Goal: Information Seeking & Learning: Learn about a topic

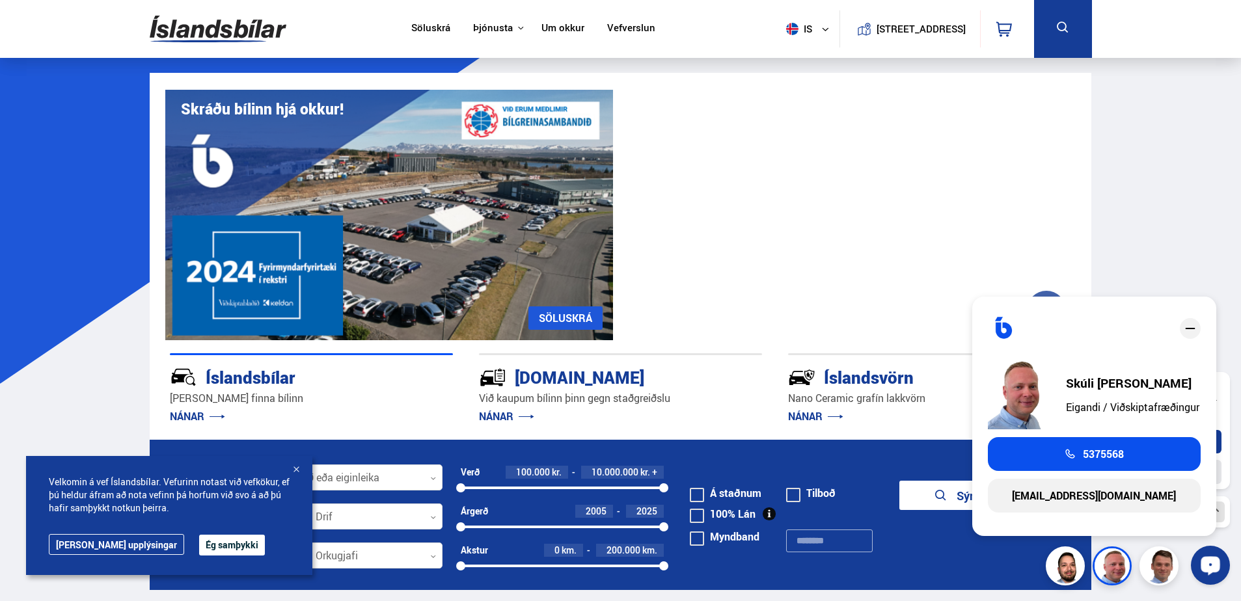
click at [1228, 560] on button "Opna LiveChat spjallviðmót" at bounding box center [1210, 565] width 39 height 39
click at [1184, 325] on icon "close" at bounding box center [1190, 329] width 16 height 16
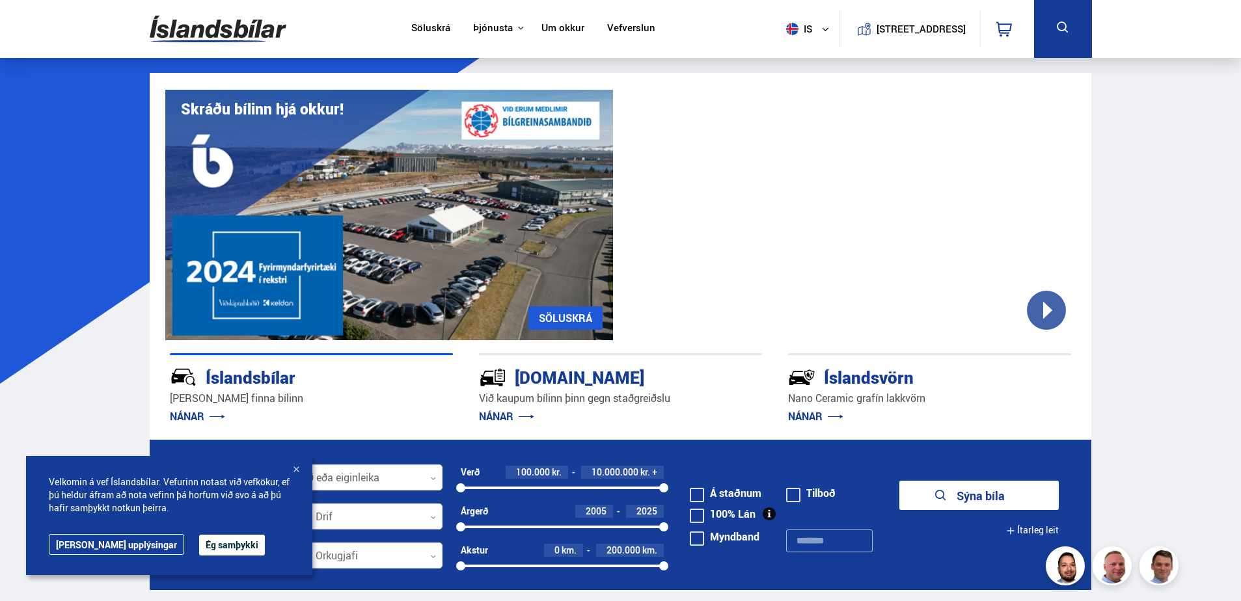
click at [199, 545] on button "Ég samþykki" at bounding box center [232, 545] width 66 height 21
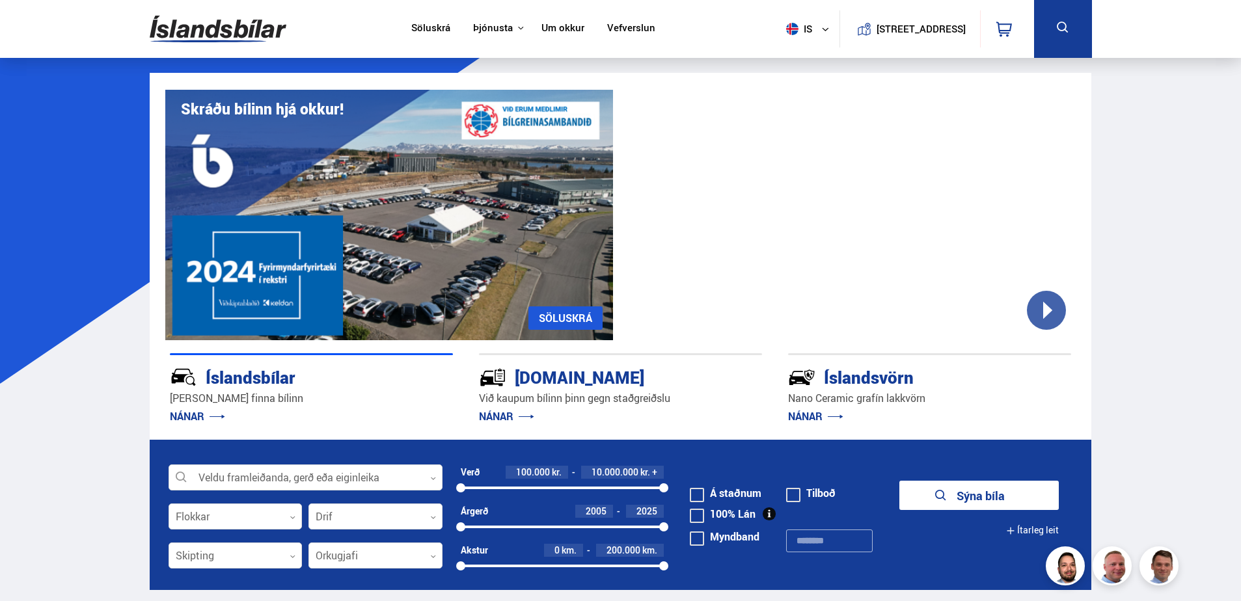
click at [699, 512] on span at bounding box center [697, 516] width 14 height 14
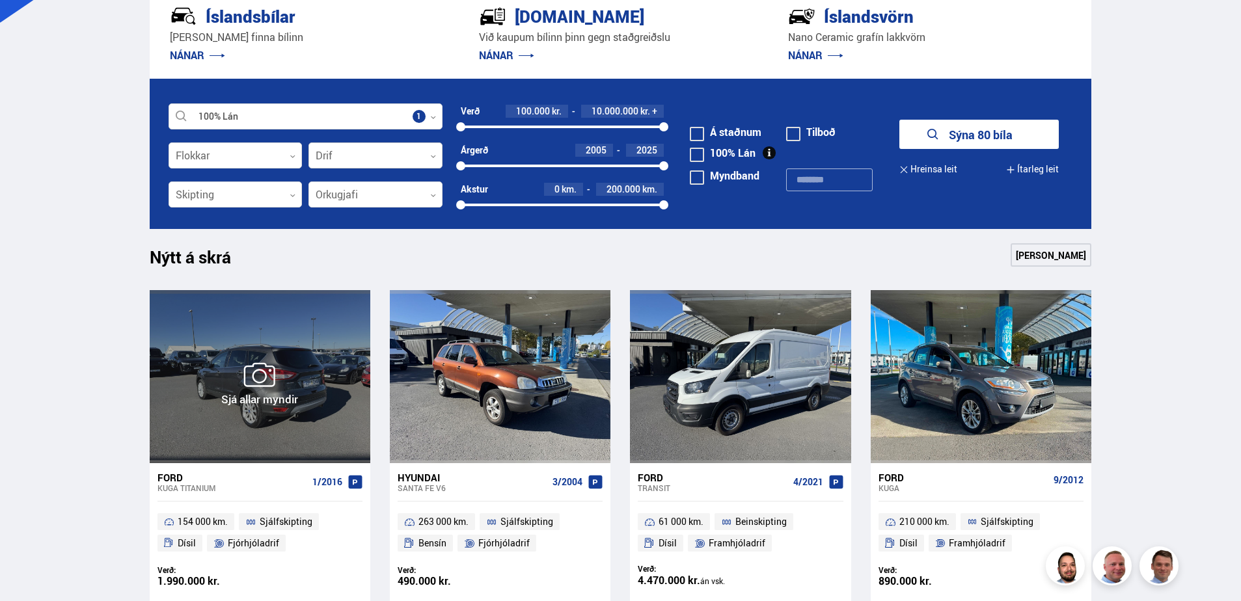
scroll to position [390, 0]
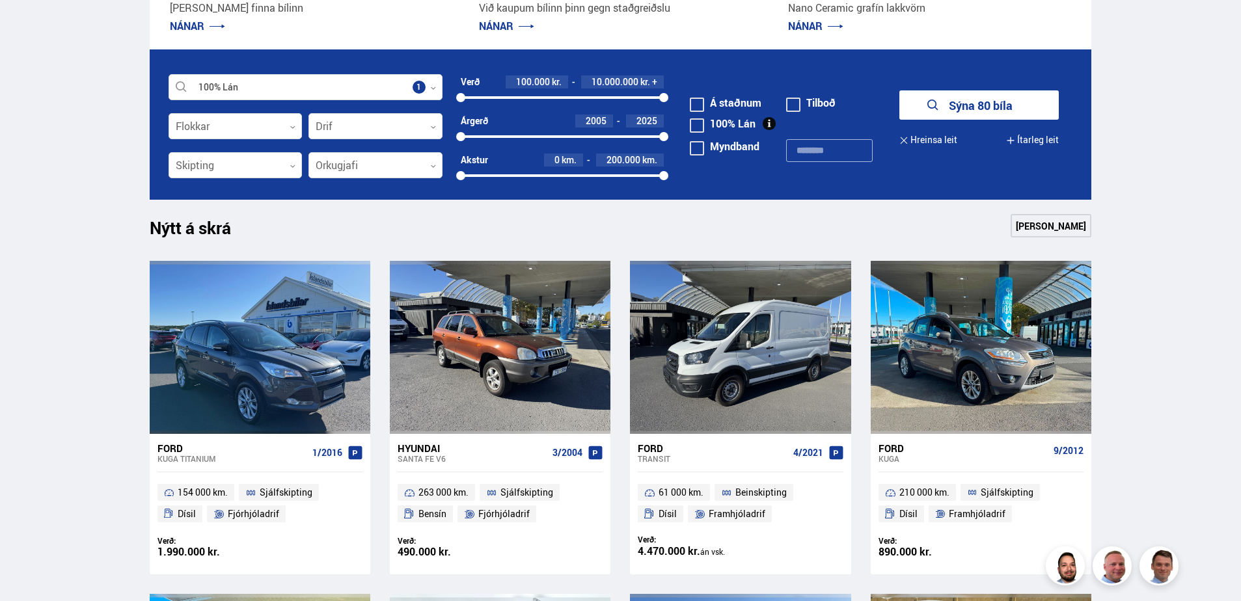
click at [964, 105] on button "Sýna 80 bíla" at bounding box center [978, 104] width 159 height 29
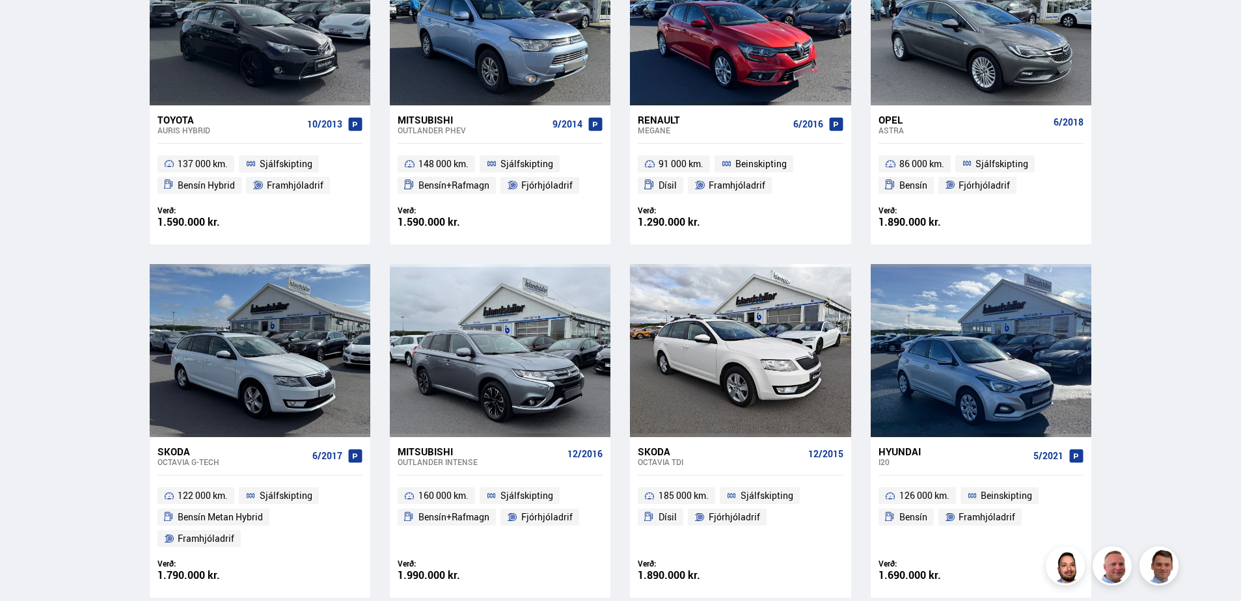
scroll to position [716, 0]
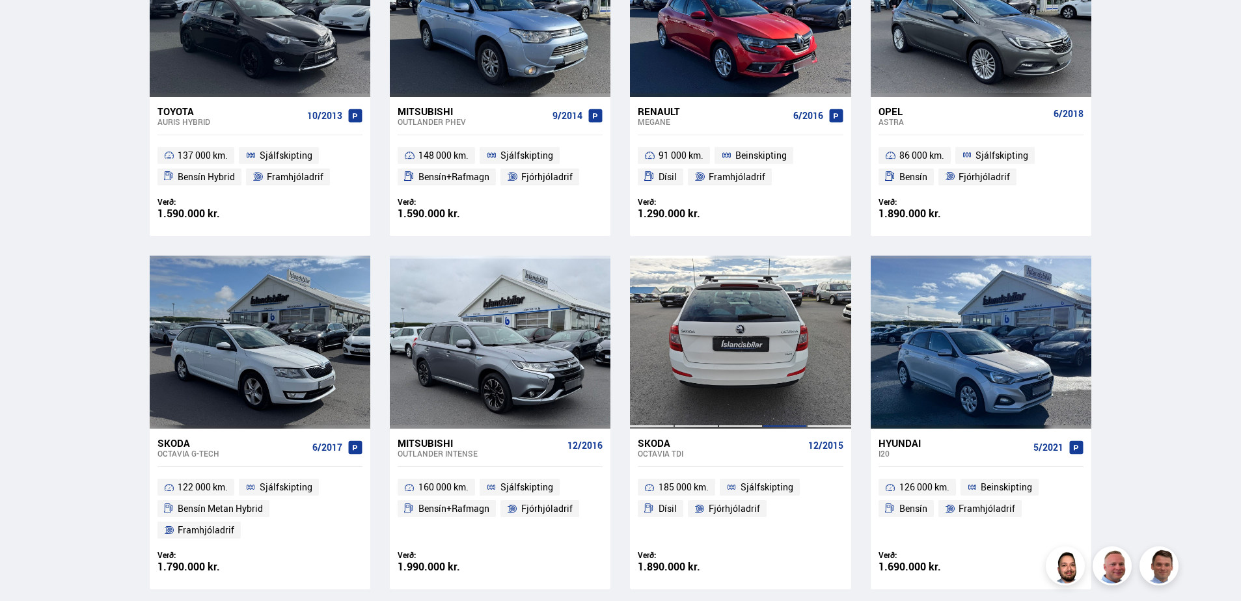
click at [769, 352] on div at bounding box center [785, 342] width 44 height 173
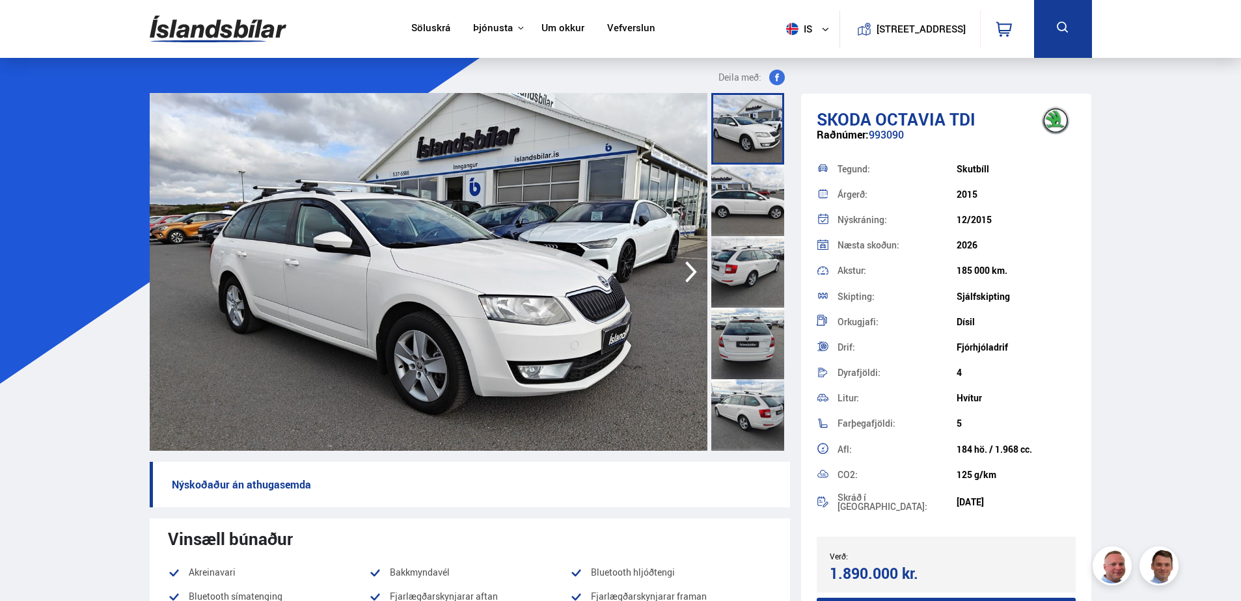
click at [694, 271] on icon "button" at bounding box center [691, 272] width 12 height 21
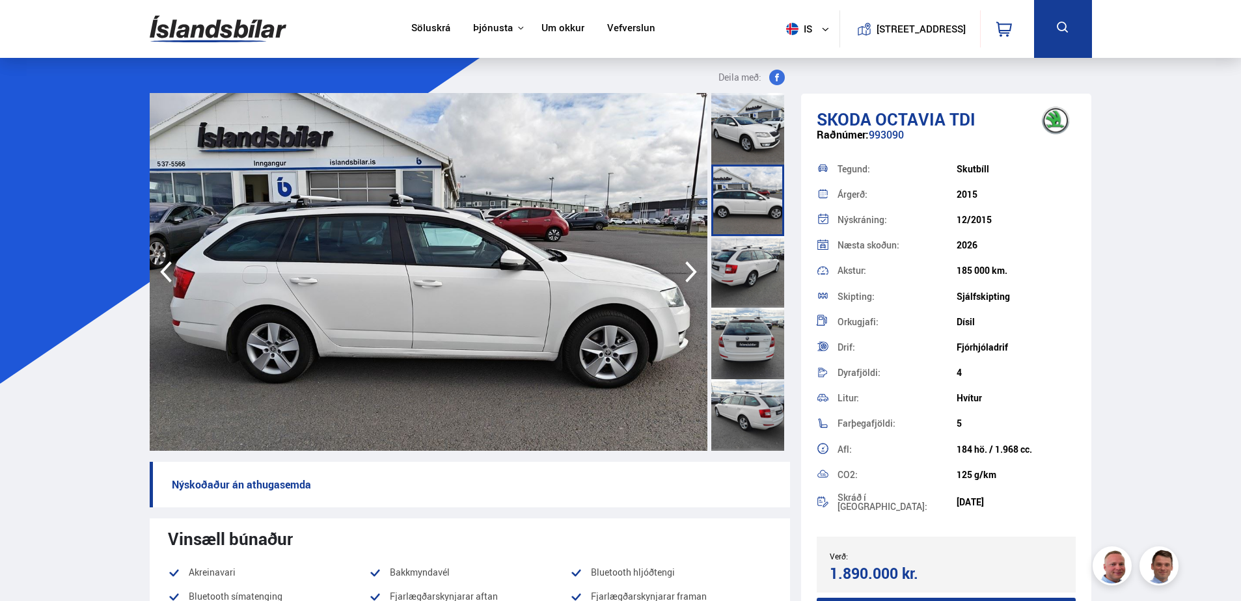
click at [693, 271] on icon "button" at bounding box center [691, 272] width 12 height 21
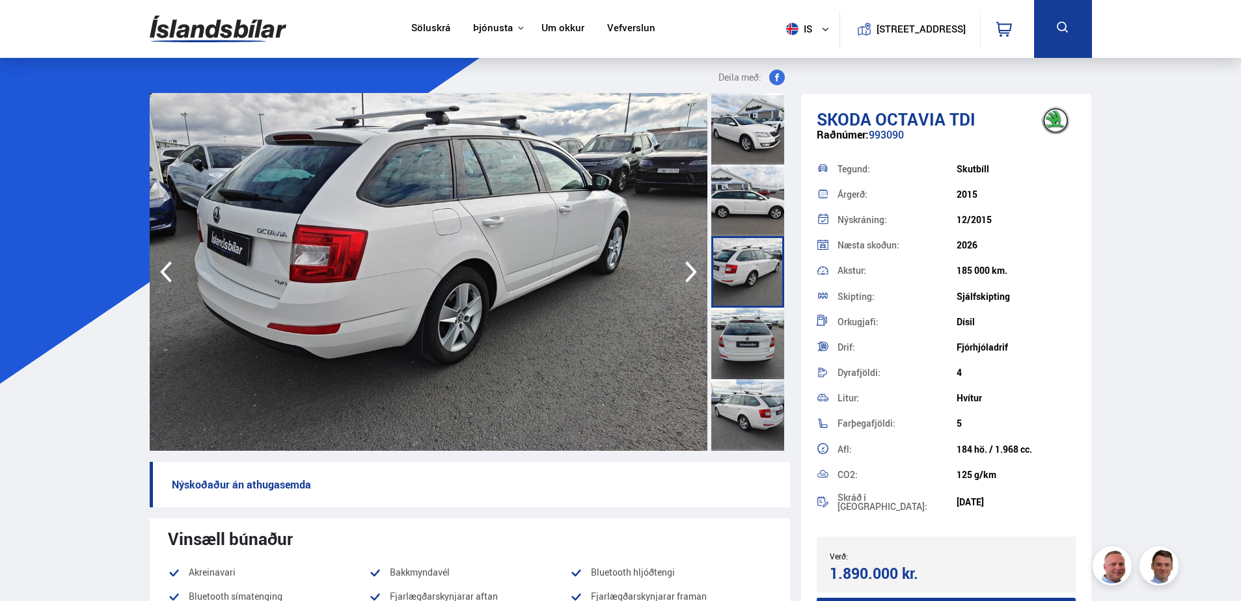
click at [693, 271] on icon "button" at bounding box center [691, 272] width 12 height 21
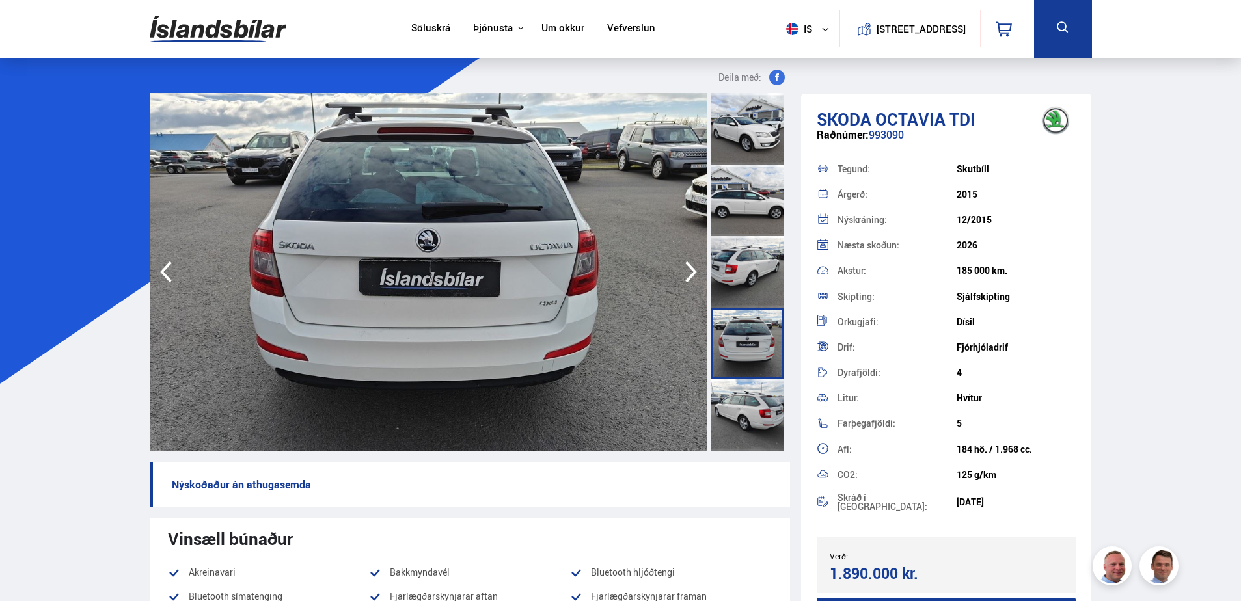
click at [693, 271] on icon "button" at bounding box center [691, 272] width 12 height 21
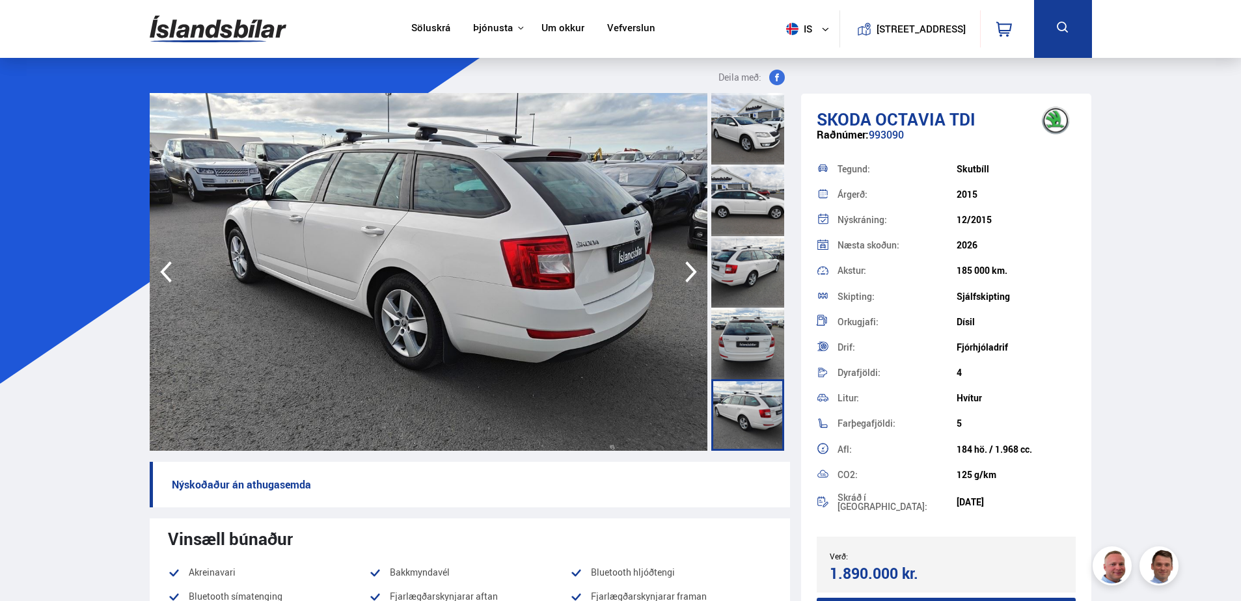
click at [693, 271] on icon "button" at bounding box center [691, 272] width 12 height 21
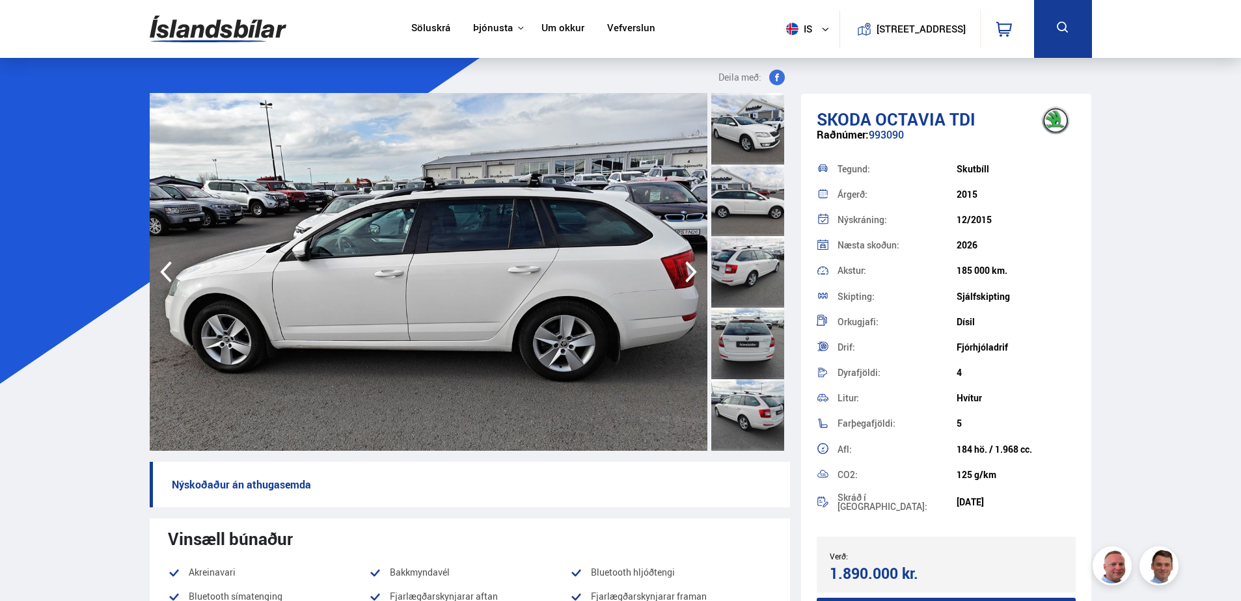
click at [693, 271] on icon "button" at bounding box center [691, 272] width 12 height 21
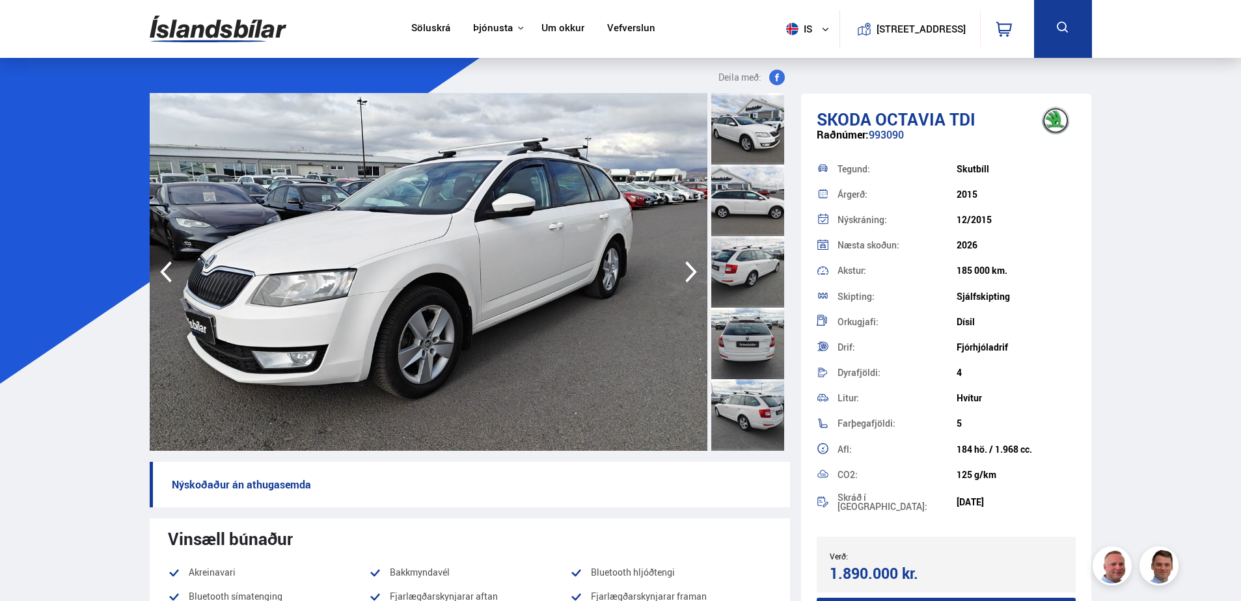
click at [693, 271] on icon "button" at bounding box center [691, 272] width 12 height 21
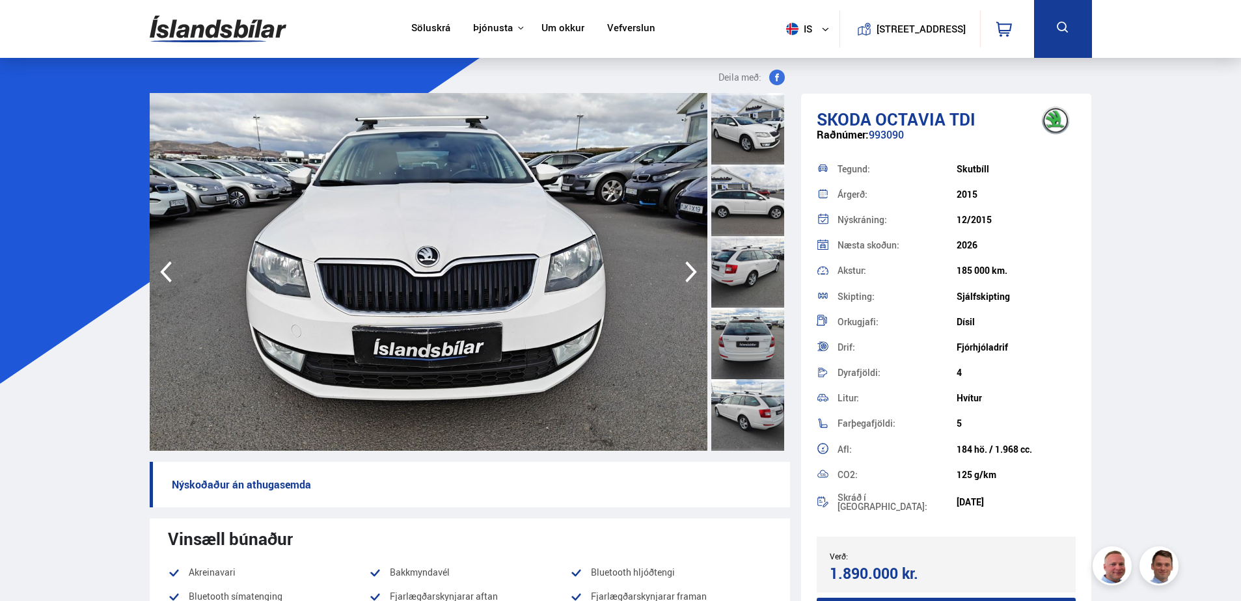
click at [693, 271] on icon "button" at bounding box center [691, 272] width 12 height 21
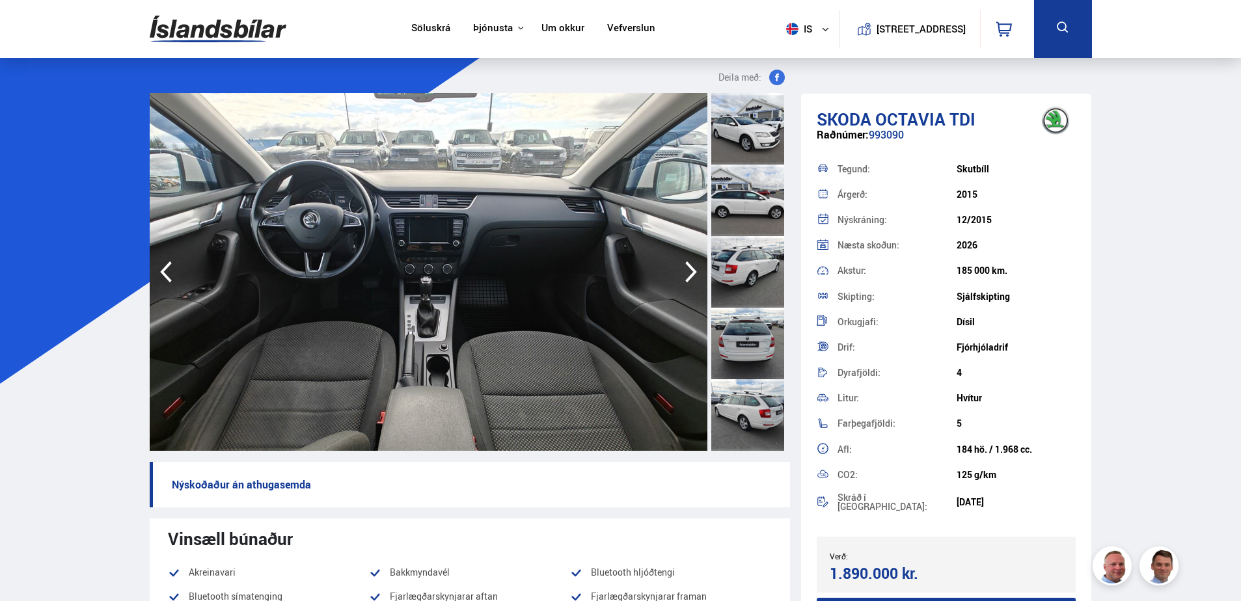
click at [693, 271] on icon "button" at bounding box center [691, 272] width 12 height 21
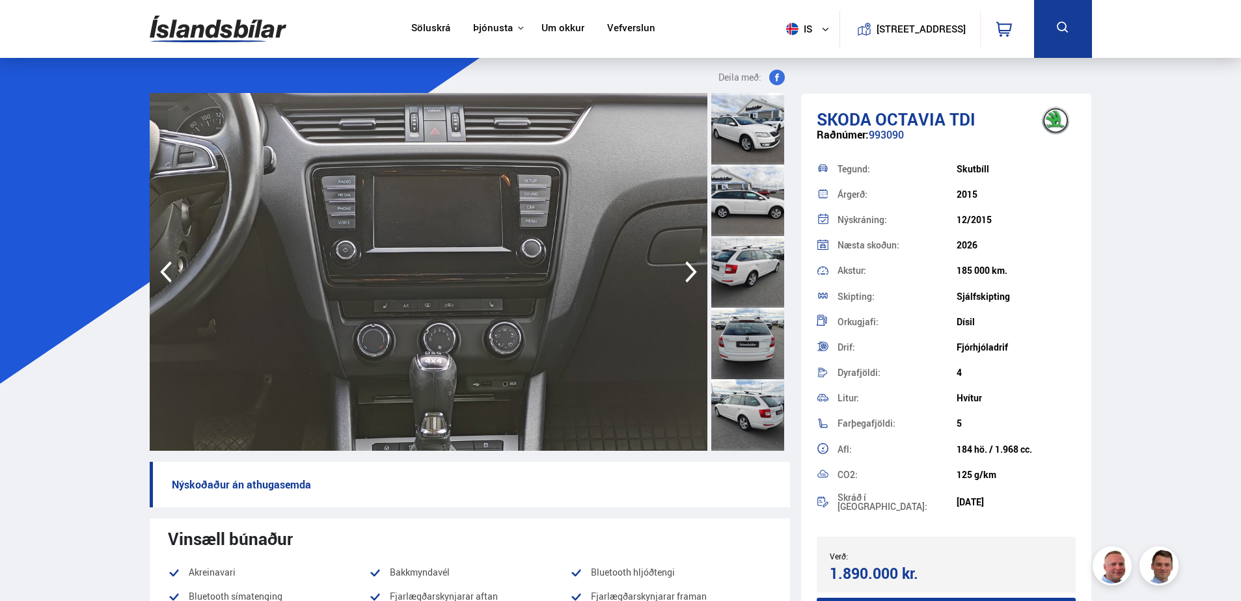
click at [693, 271] on icon "button" at bounding box center [691, 272] width 12 height 21
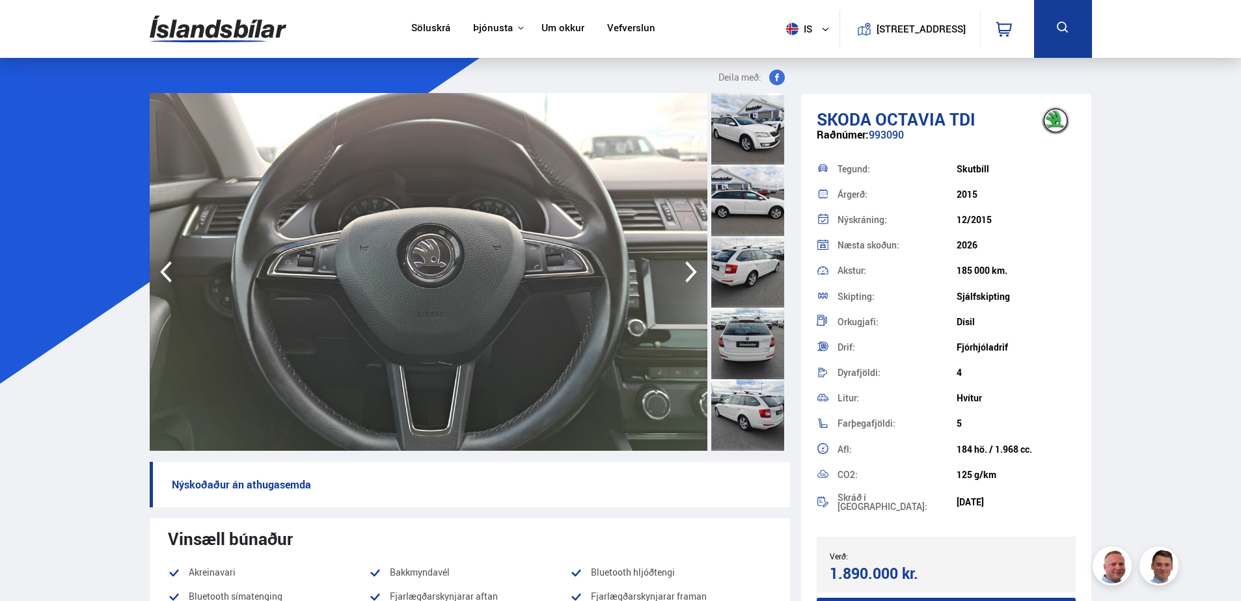
click at [693, 271] on icon "button" at bounding box center [691, 272] width 12 height 21
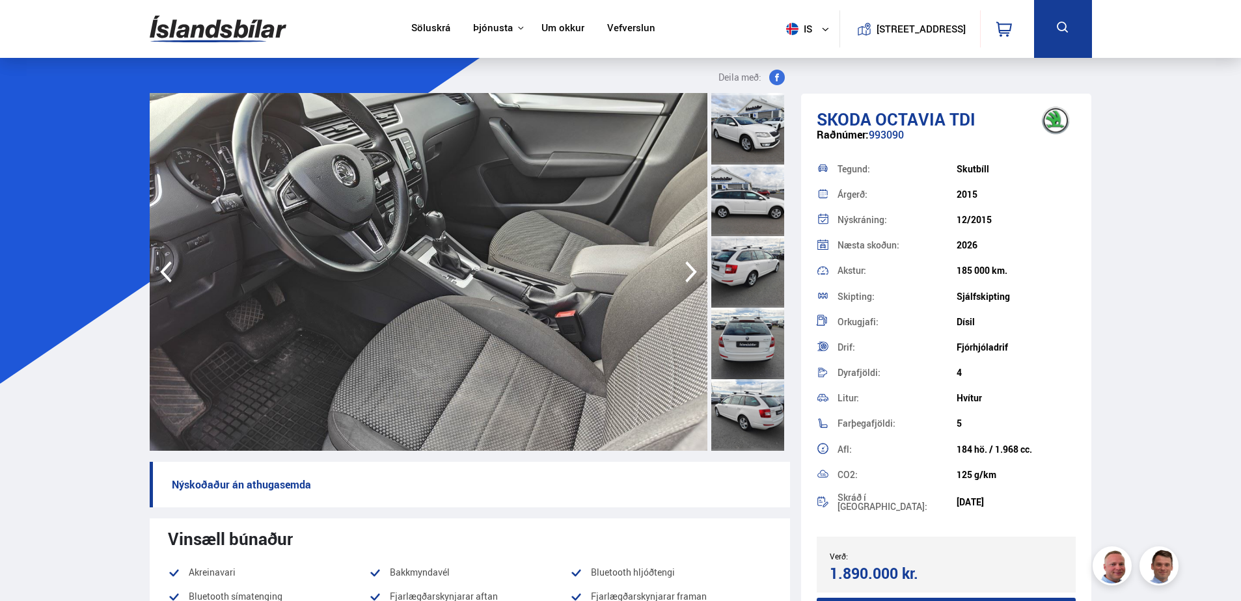
click at [693, 271] on icon "button" at bounding box center [691, 272] width 12 height 21
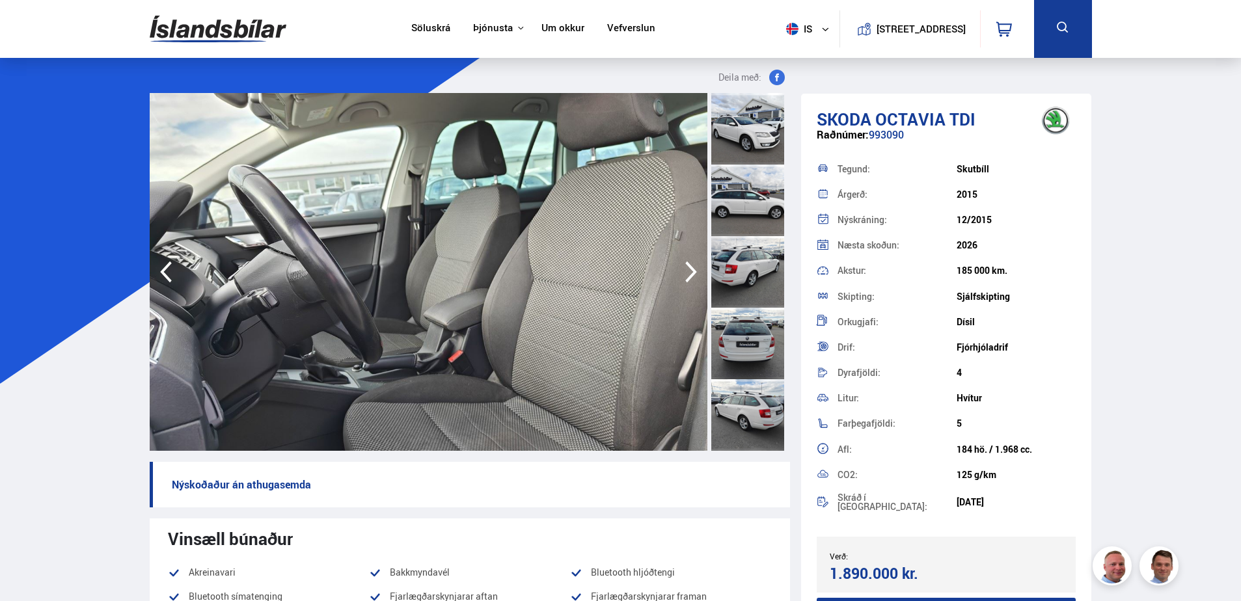
click at [693, 271] on icon "button" at bounding box center [691, 272] width 12 height 21
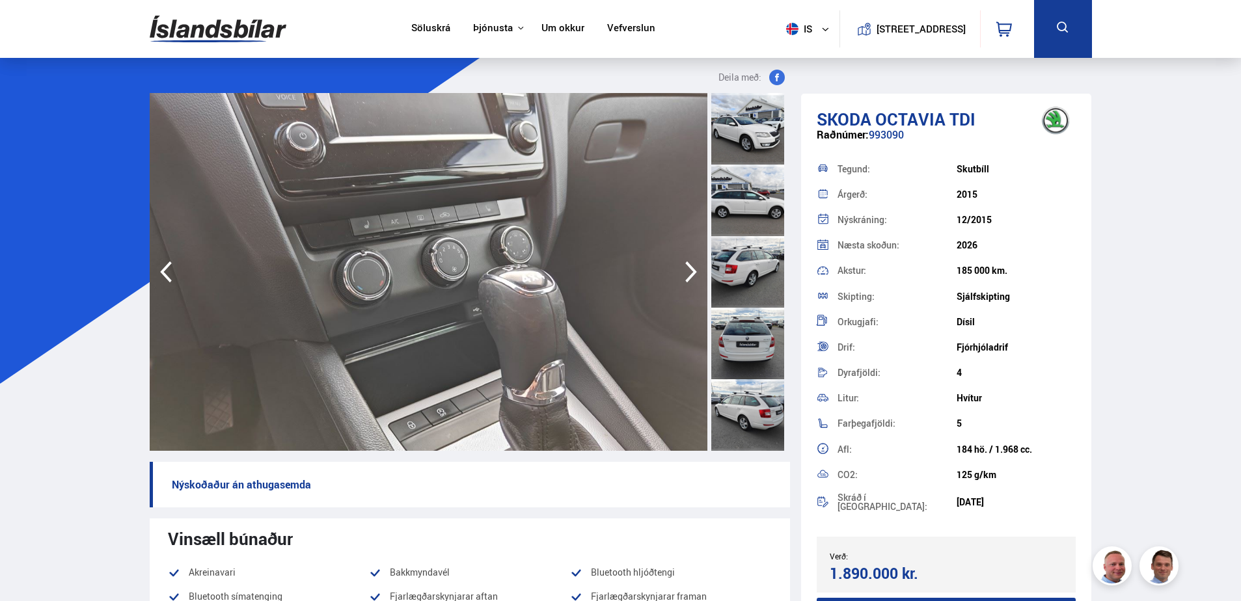
click at [693, 271] on icon "button" at bounding box center [691, 272] width 12 height 21
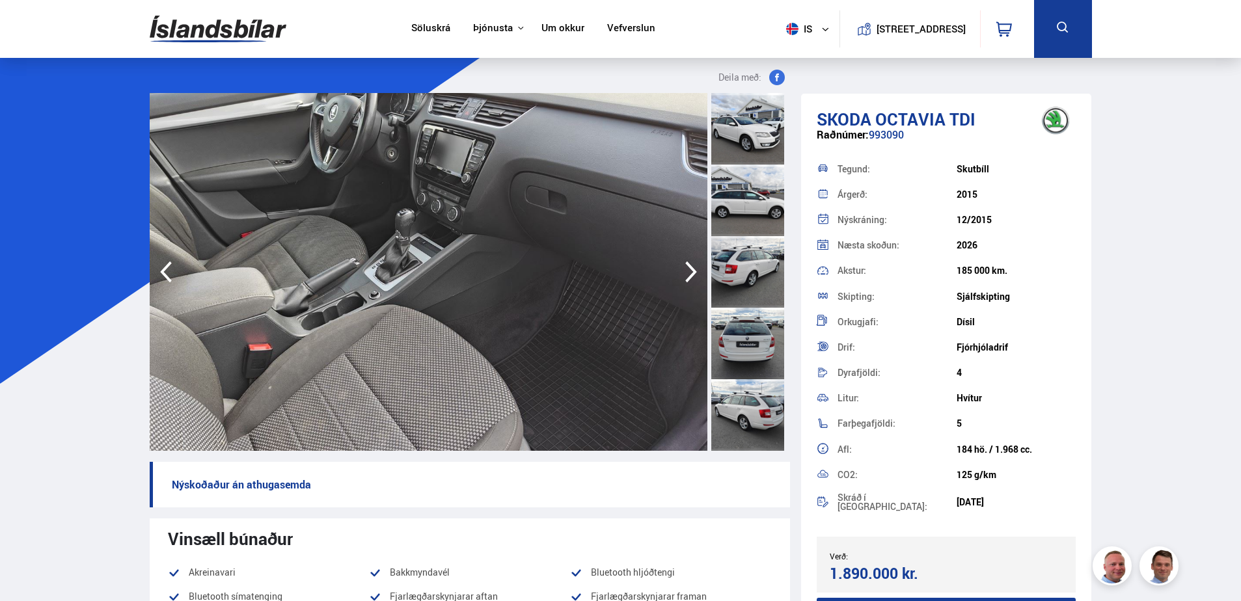
click at [693, 271] on icon "button" at bounding box center [691, 272] width 12 height 21
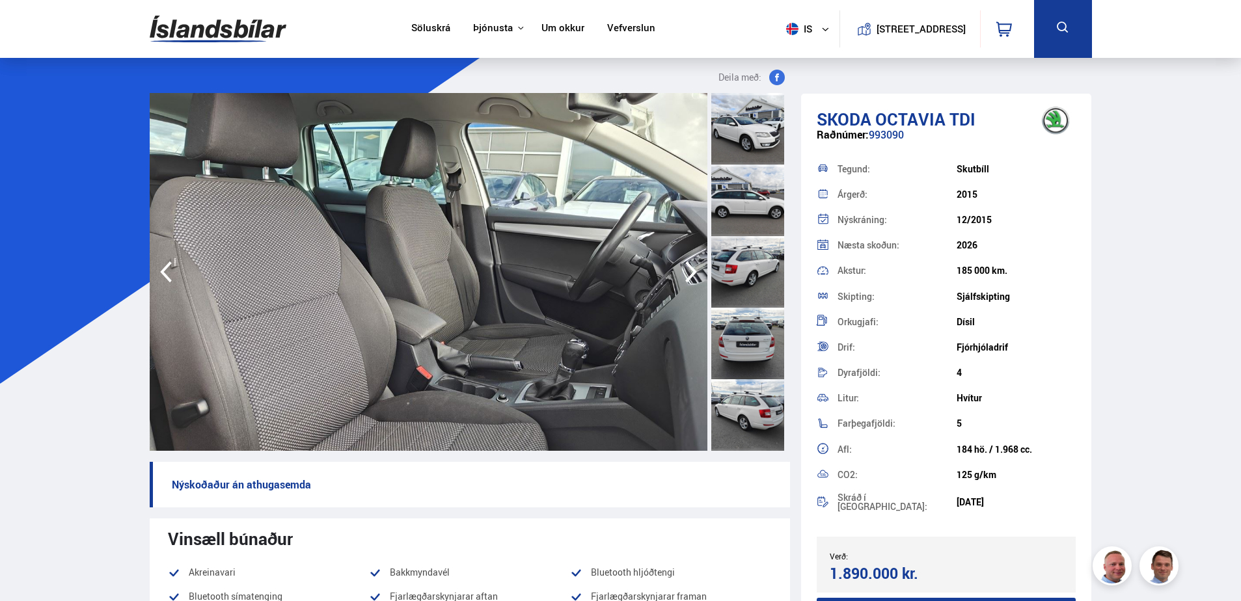
click at [693, 271] on icon "button" at bounding box center [691, 272] width 12 height 21
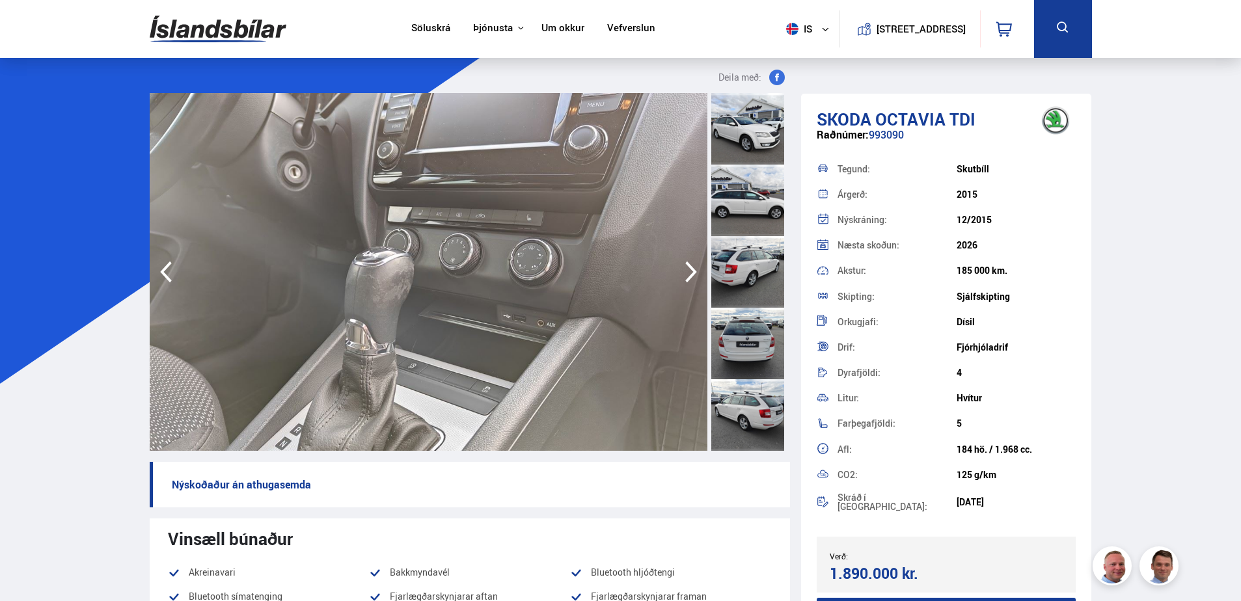
click at [693, 271] on icon "button" at bounding box center [691, 272] width 12 height 21
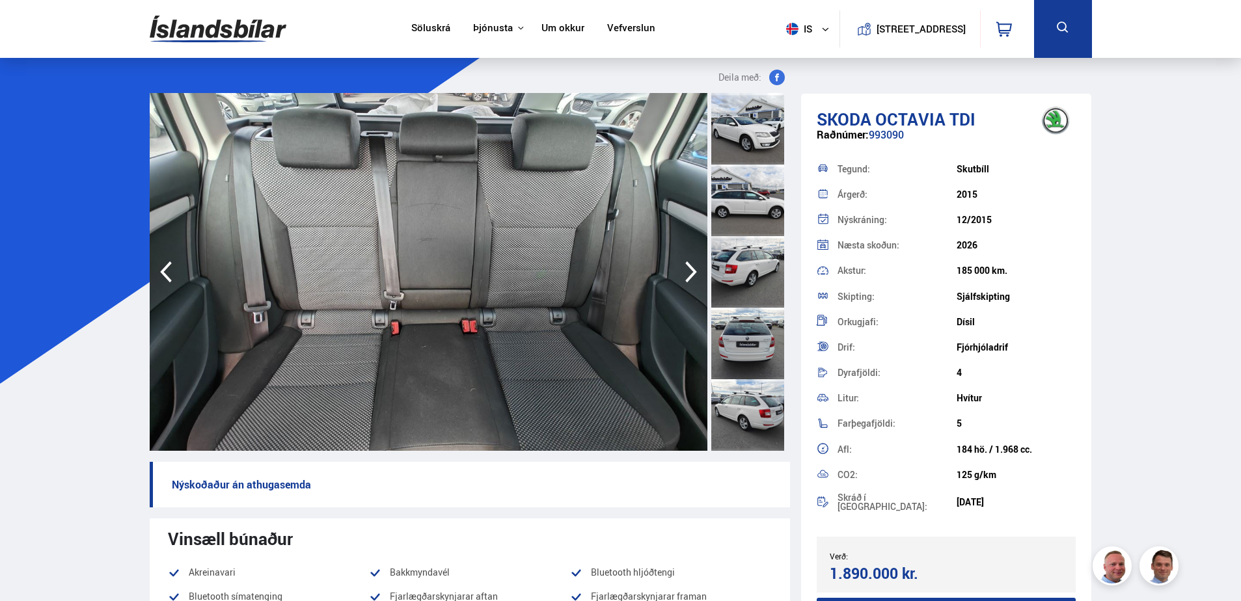
click at [693, 271] on icon "button" at bounding box center [691, 272] width 12 height 21
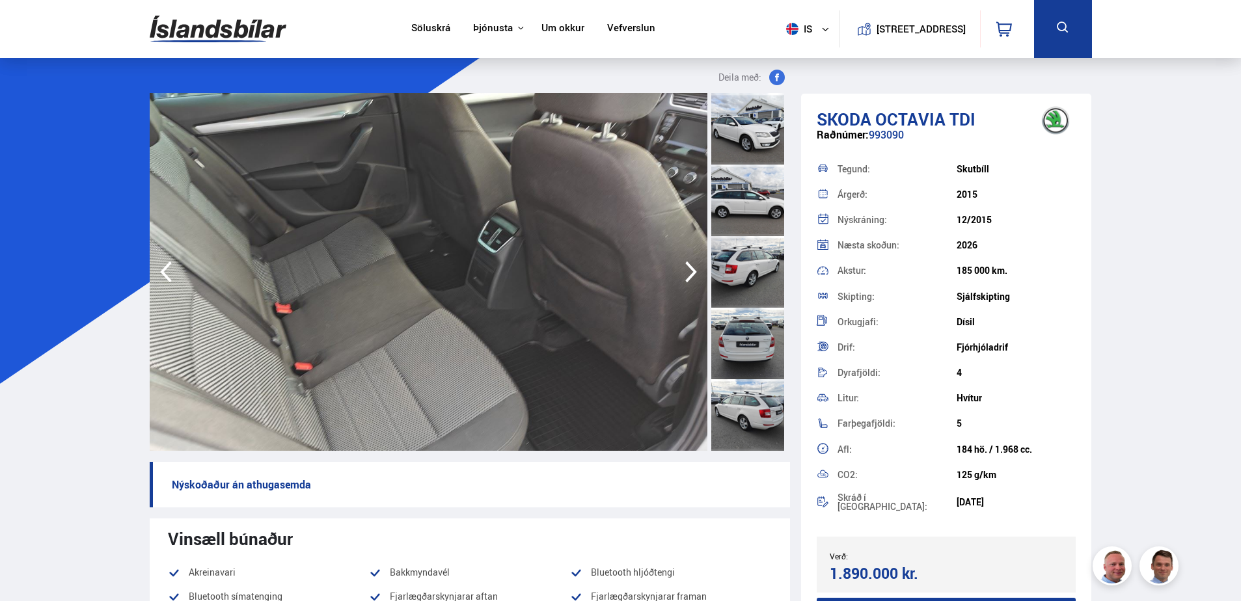
click at [693, 271] on icon "button" at bounding box center [691, 272] width 12 height 21
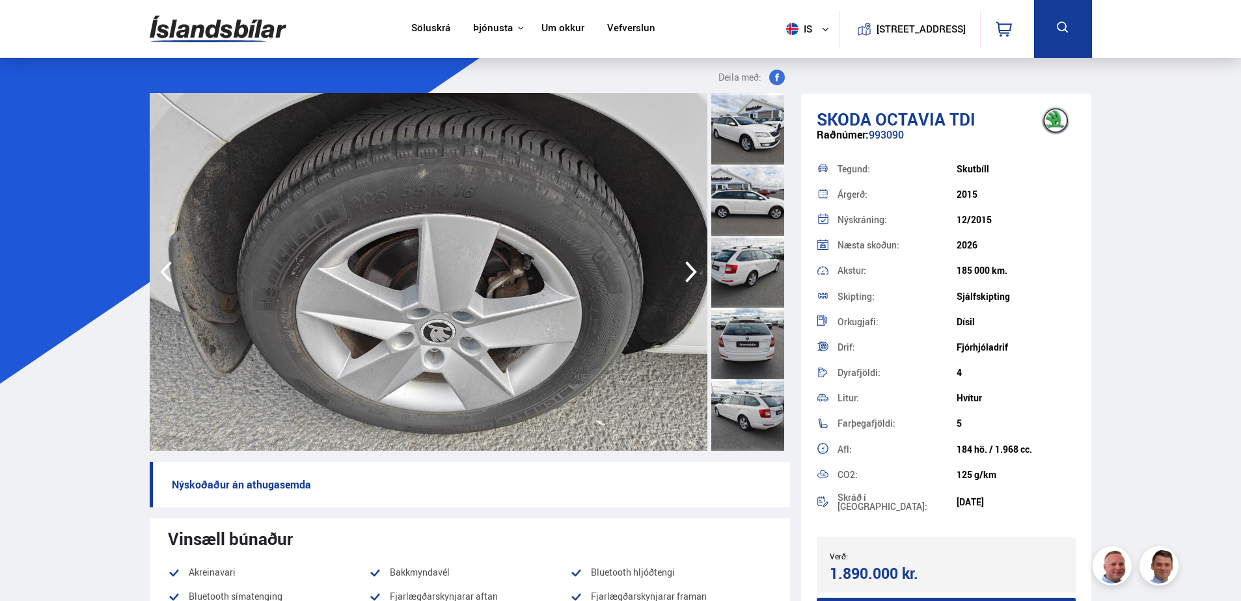
click at [693, 271] on icon "button" at bounding box center [691, 272] width 12 height 21
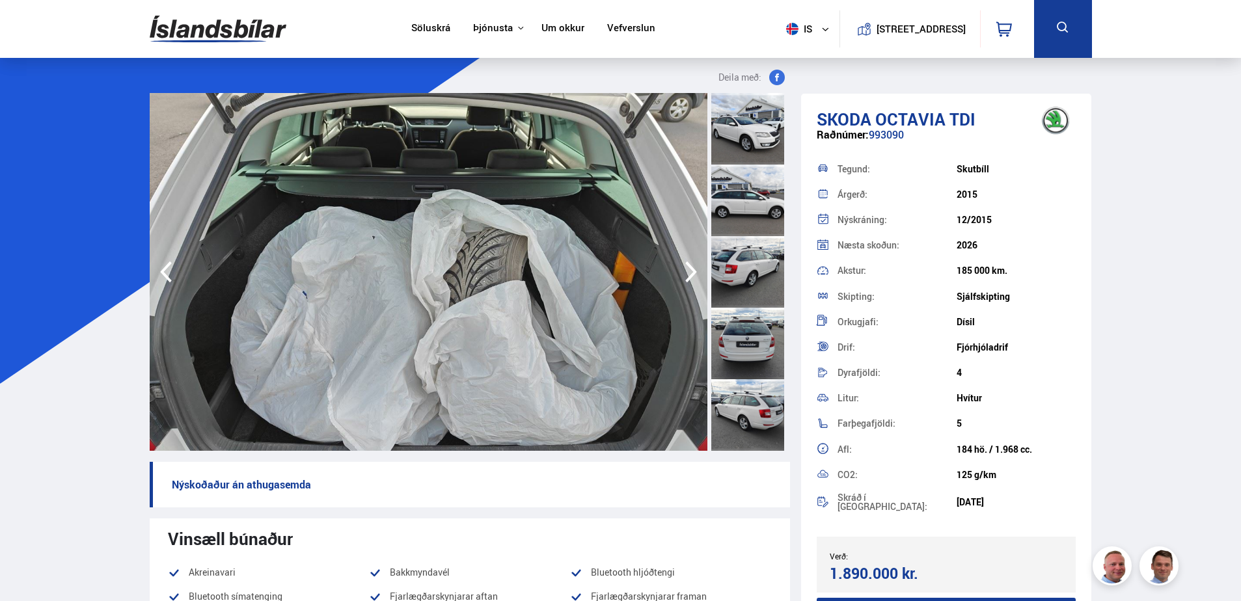
click at [693, 271] on icon "button" at bounding box center [691, 272] width 12 height 21
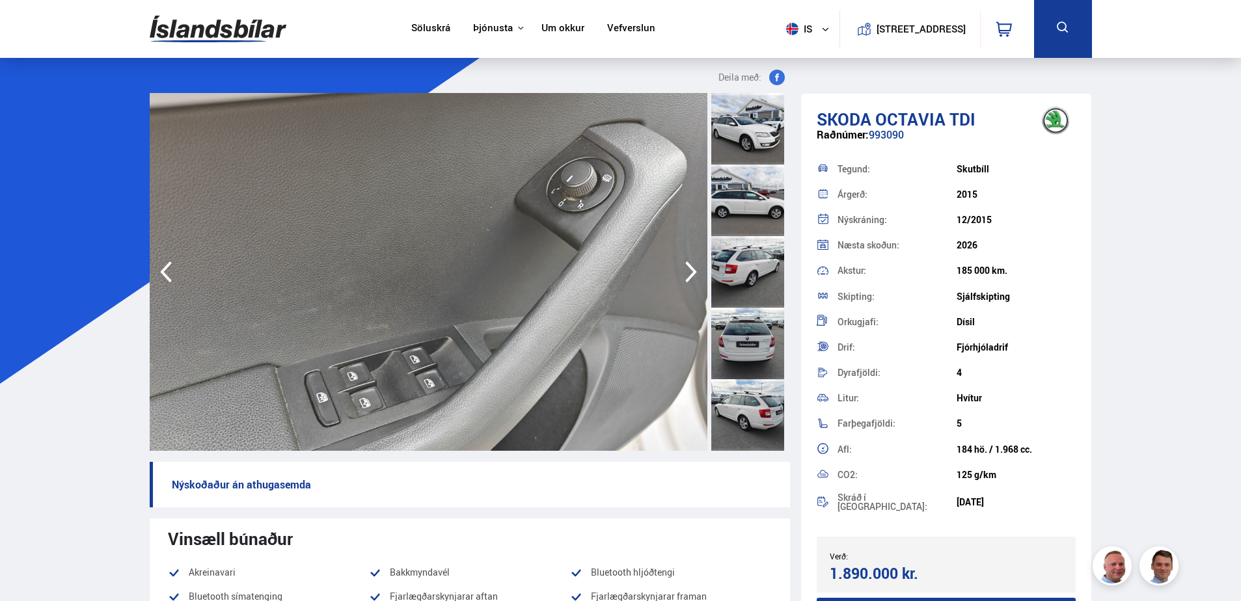
click at [693, 271] on icon "button" at bounding box center [691, 272] width 12 height 21
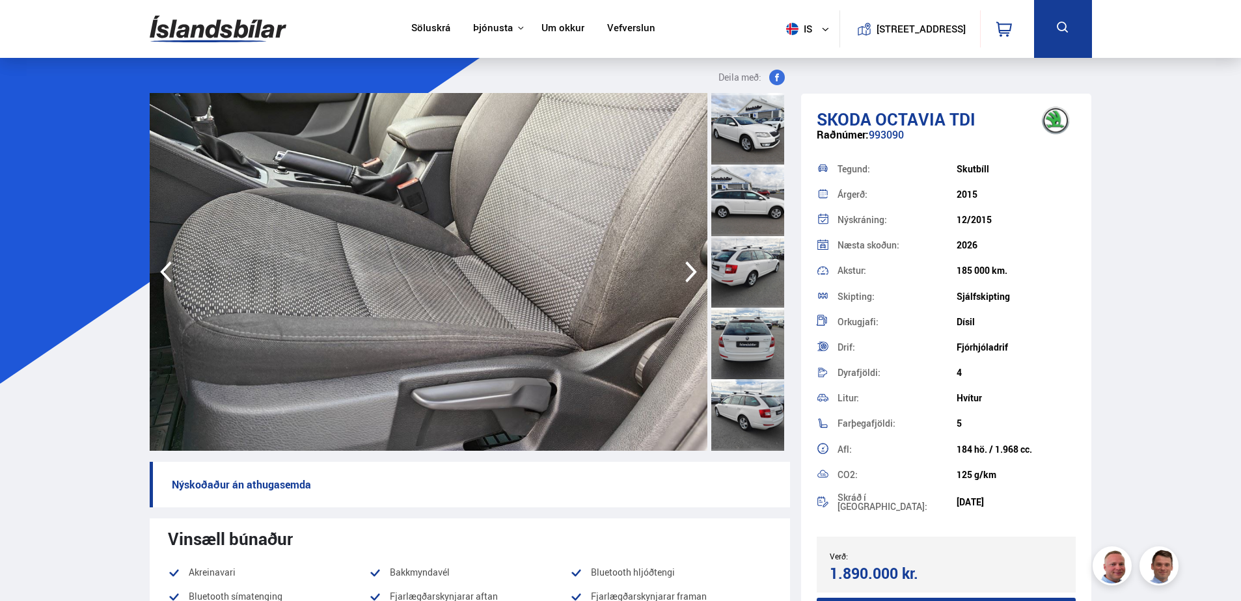
click at [693, 271] on icon "button" at bounding box center [691, 272] width 12 height 21
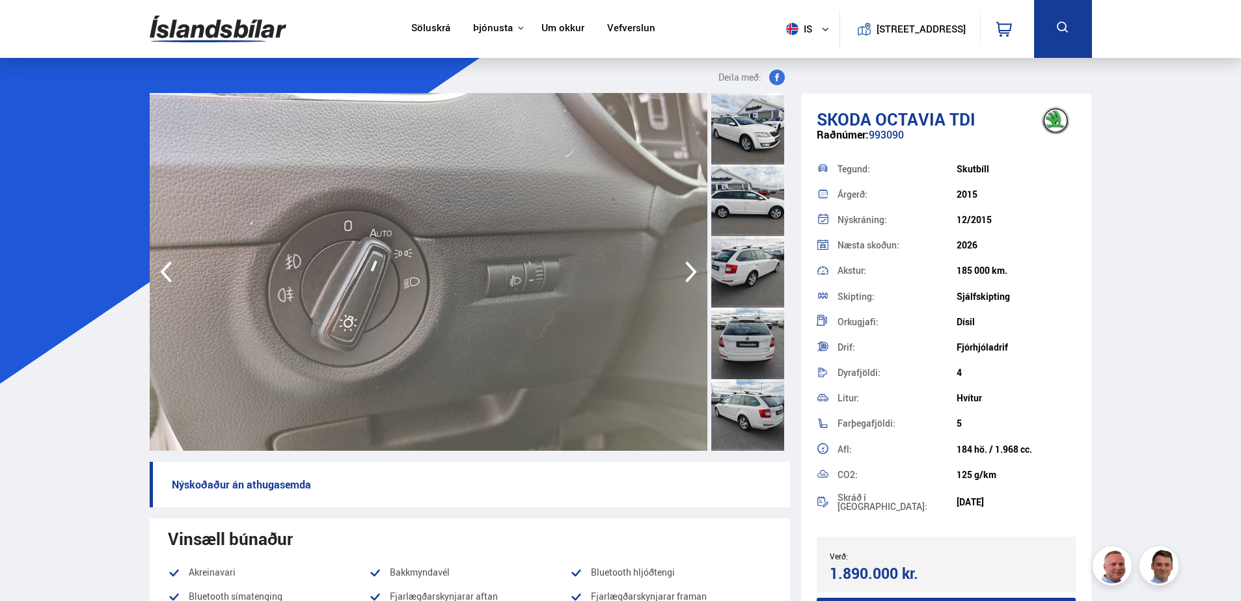
click at [693, 271] on icon "button" at bounding box center [691, 272] width 12 height 21
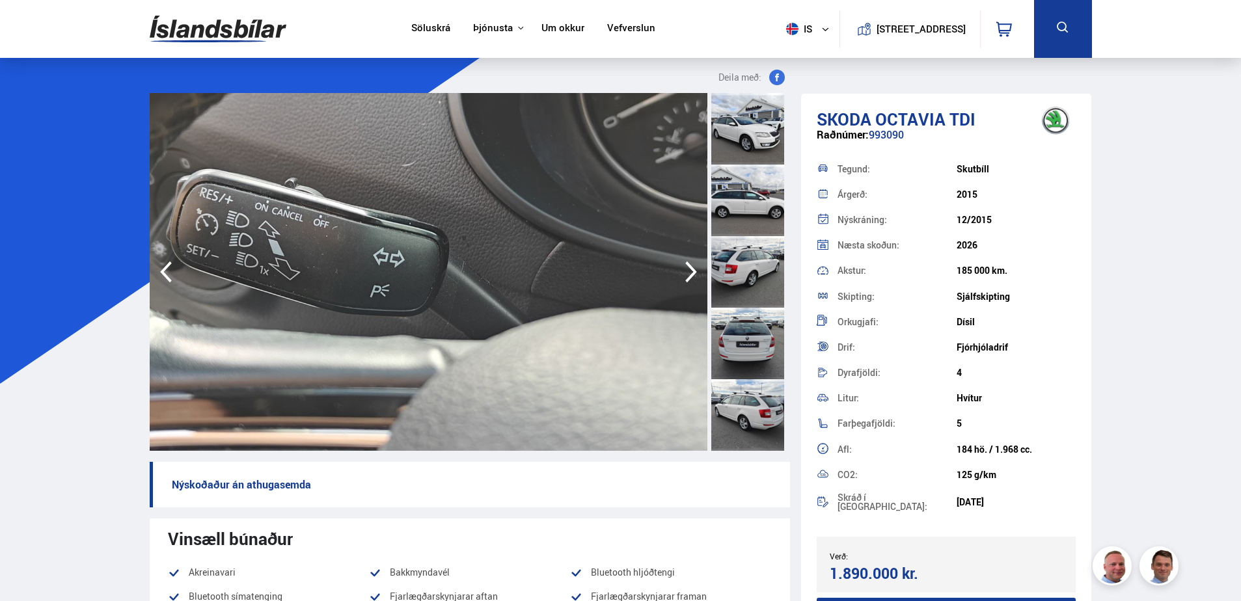
click at [693, 271] on icon "button" at bounding box center [691, 272] width 12 height 21
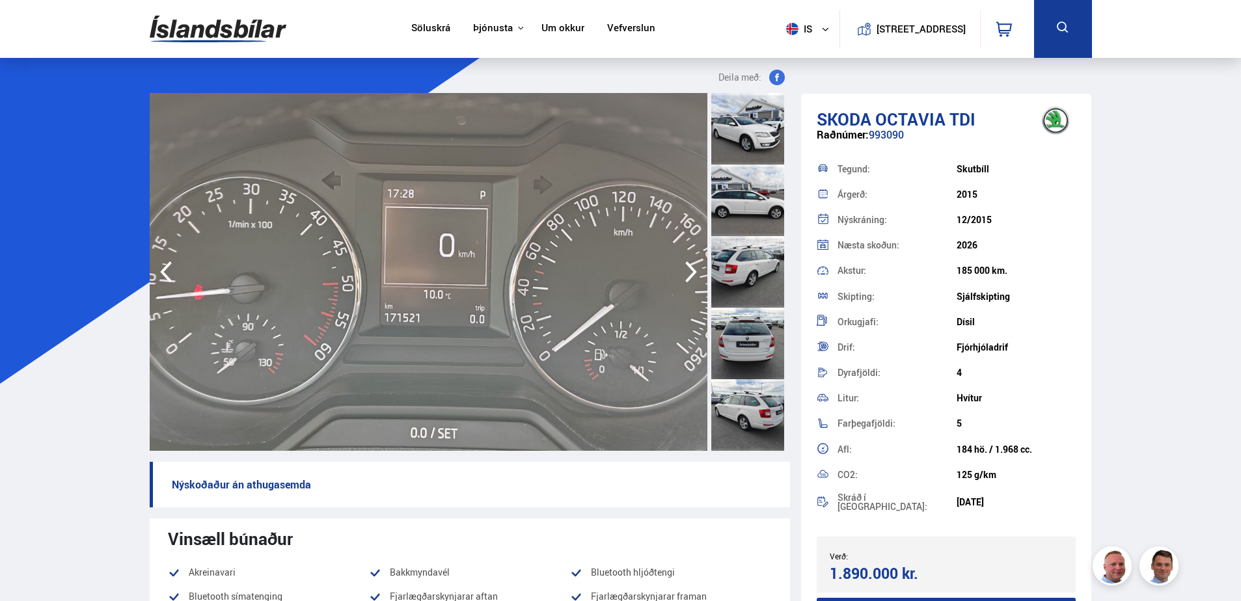
click at [693, 271] on icon "button" at bounding box center [691, 272] width 12 height 21
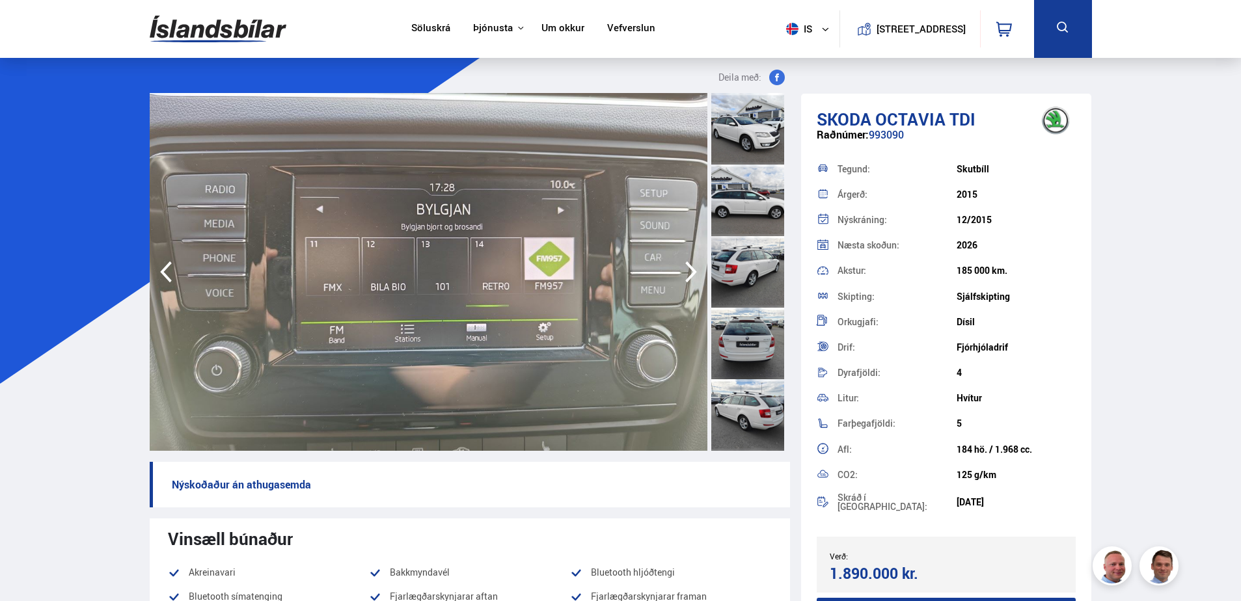
click at [693, 271] on icon "button" at bounding box center [691, 272] width 12 height 21
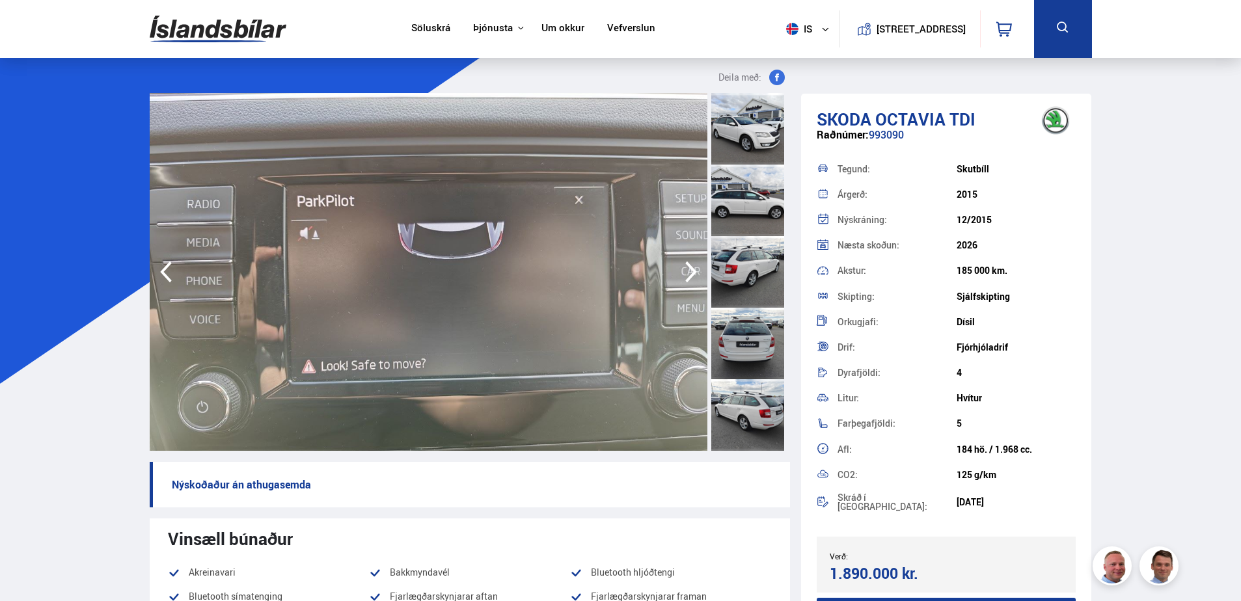
click at [693, 271] on icon "button" at bounding box center [691, 272] width 12 height 21
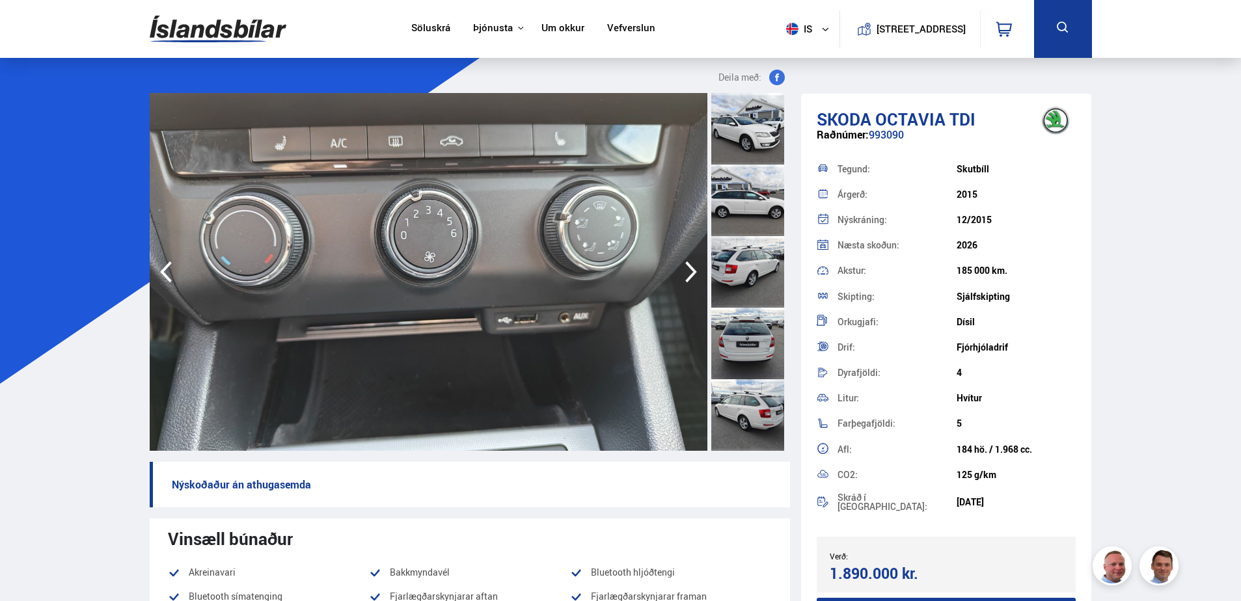
click at [693, 271] on icon "button" at bounding box center [691, 272] width 12 height 21
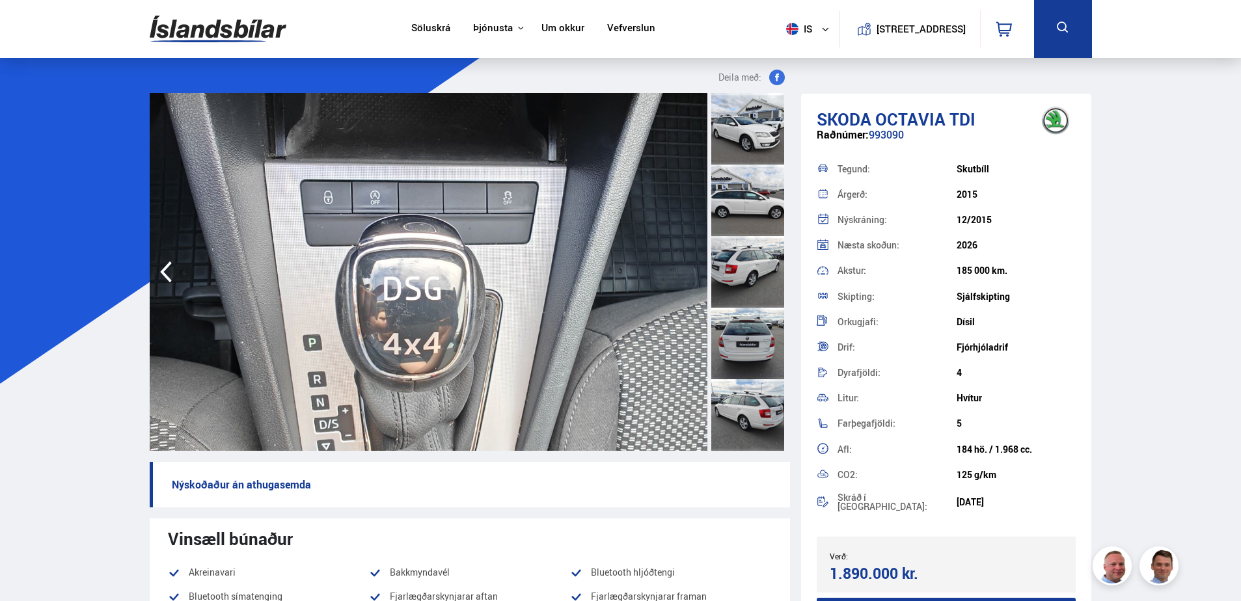
click at [693, 271] on img at bounding box center [429, 272] width 558 height 358
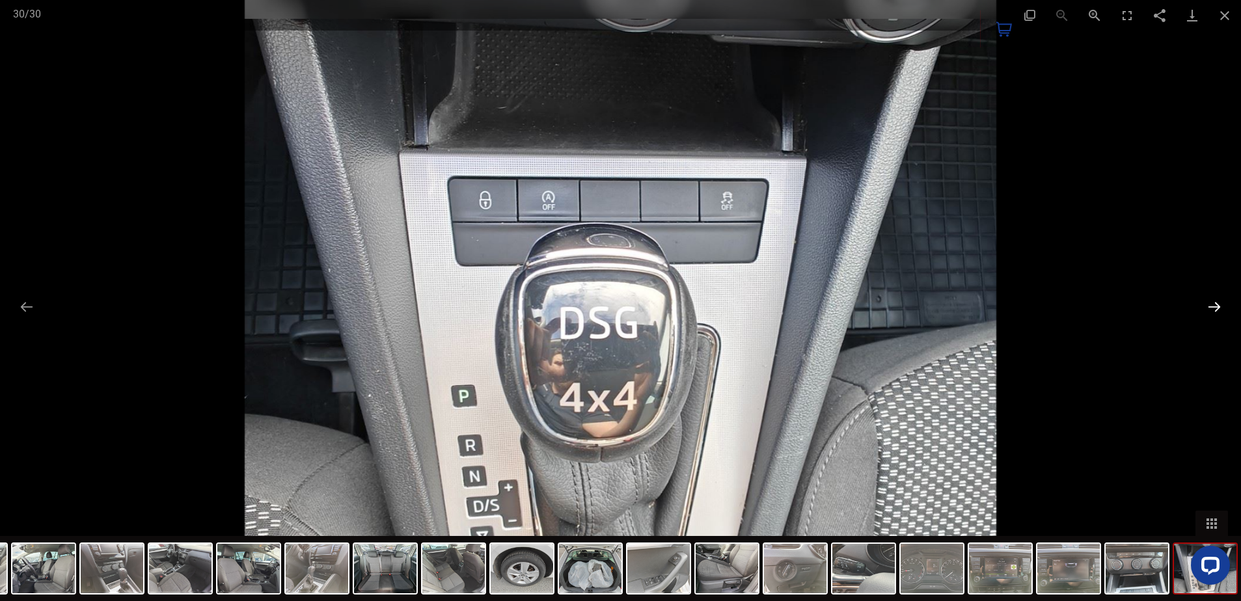
click at [1214, 308] on button "Next slide" at bounding box center [1214, 306] width 27 height 25
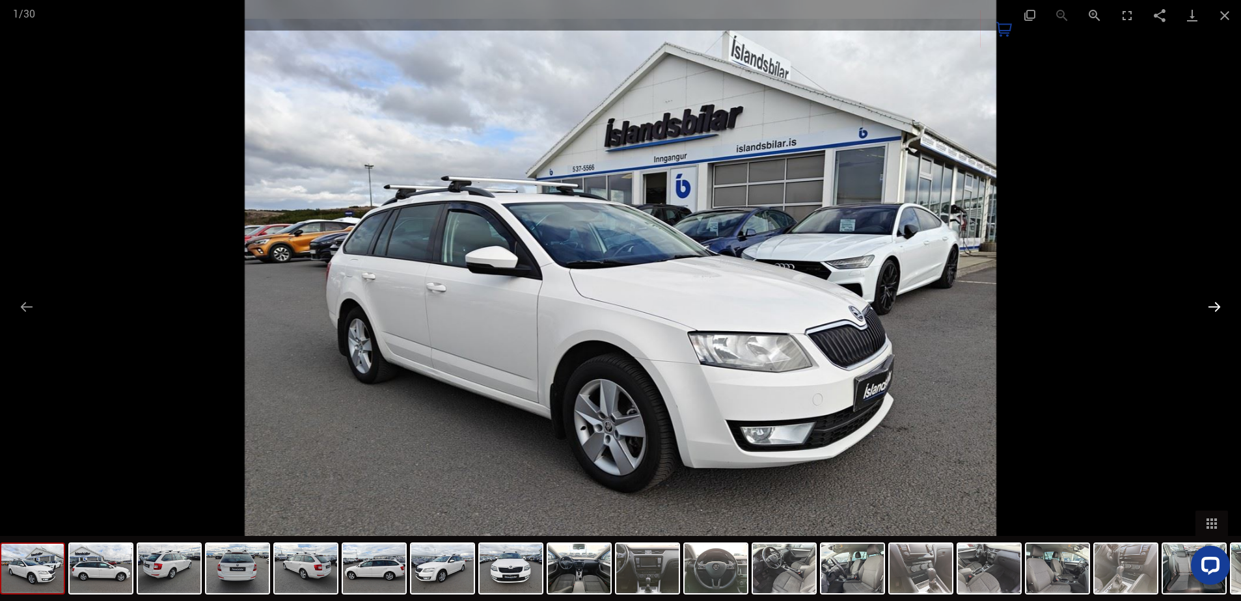
click at [1214, 308] on button "Next slide" at bounding box center [1214, 306] width 27 height 25
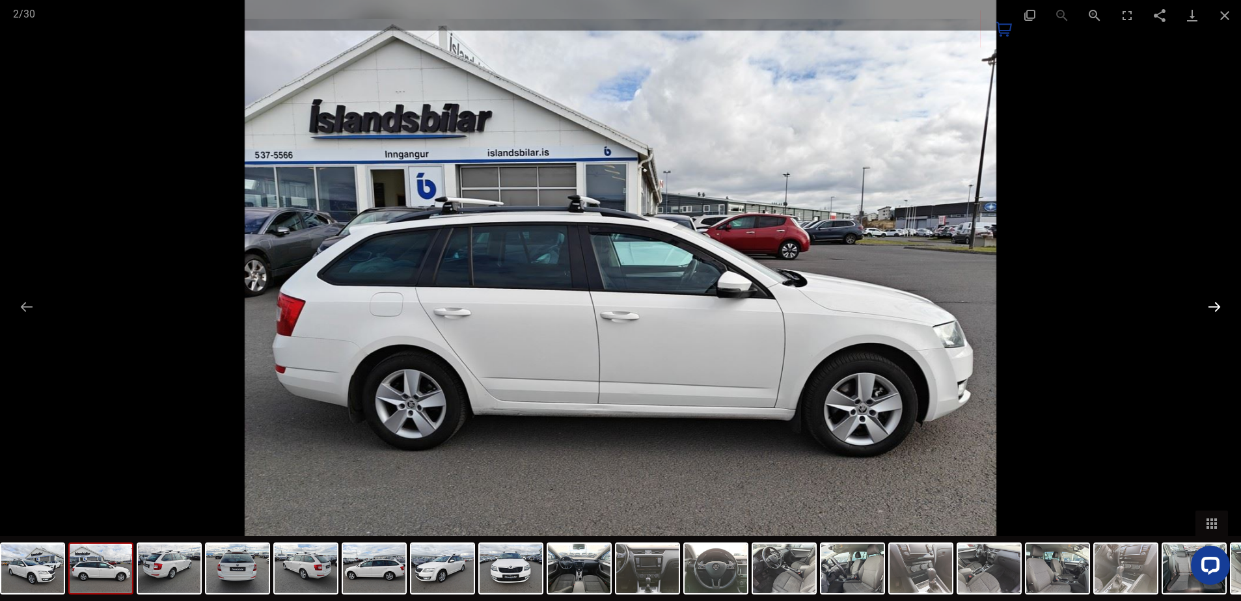
click at [1214, 308] on button "Next slide" at bounding box center [1214, 306] width 27 height 25
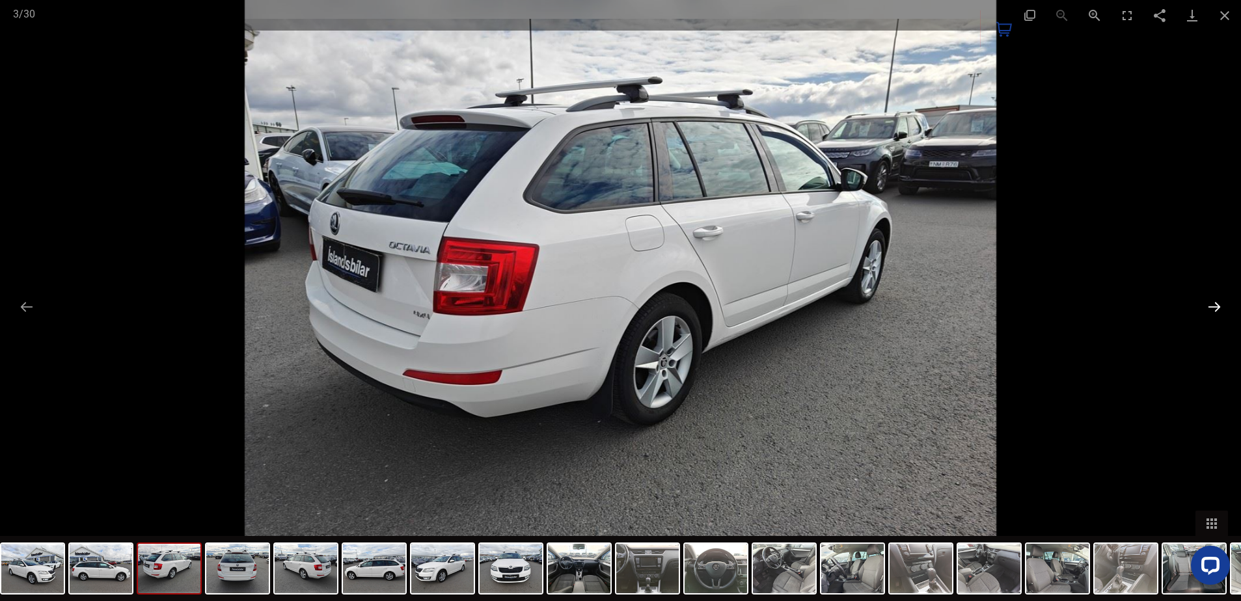
click at [1214, 308] on button "Next slide" at bounding box center [1214, 306] width 27 height 25
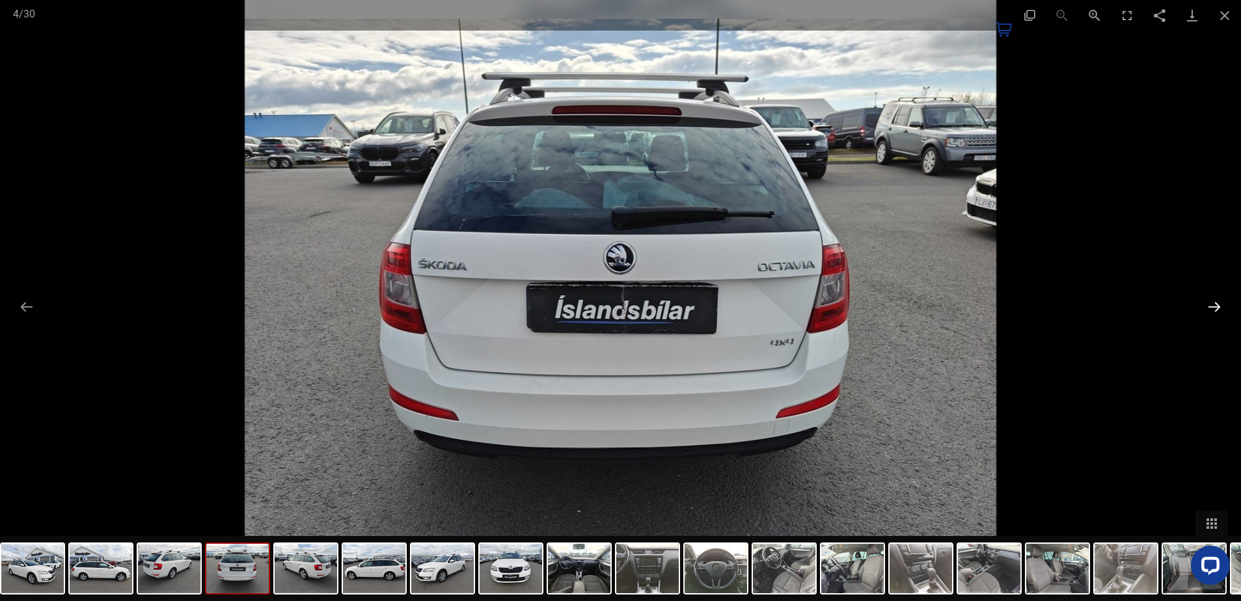
click at [1214, 308] on button "Next slide" at bounding box center [1214, 306] width 27 height 25
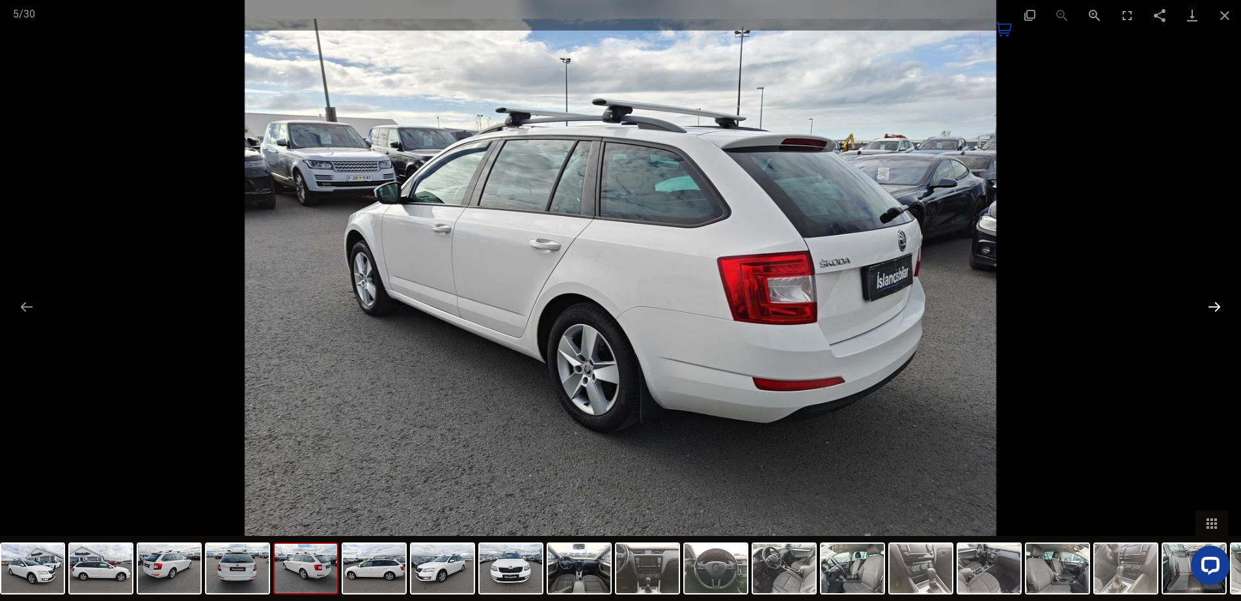
click at [1214, 308] on button "Next slide" at bounding box center [1214, 306] width 27 height 25
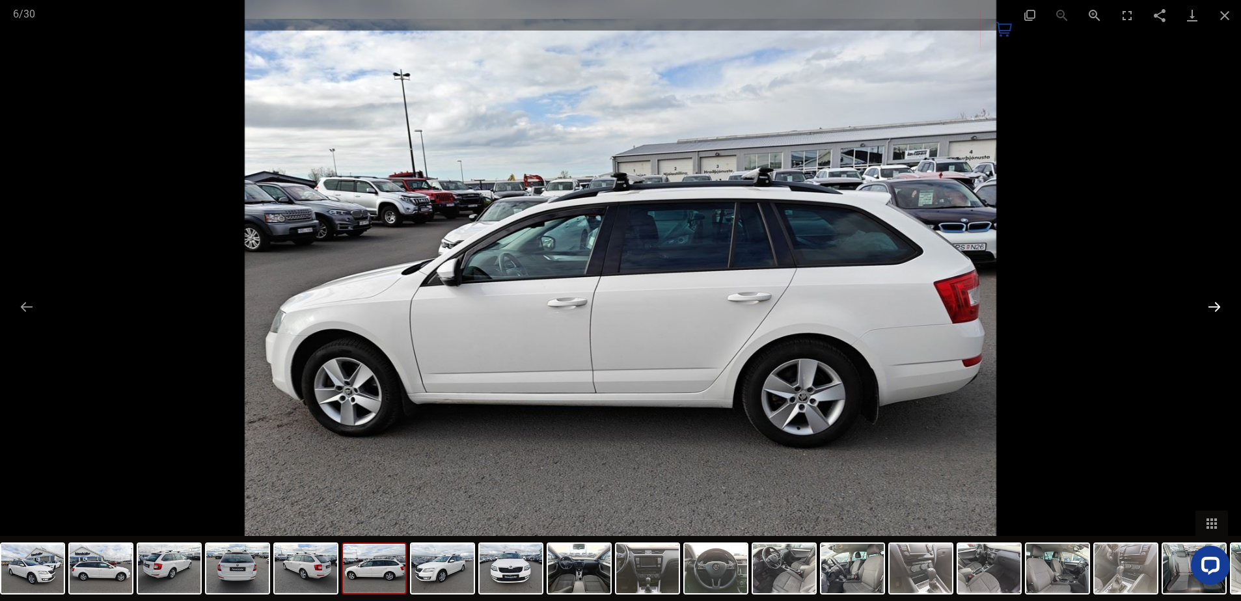
click at [1214, 308] on button "Next slide" at bounding box center [1214, 306] width 27 height 25
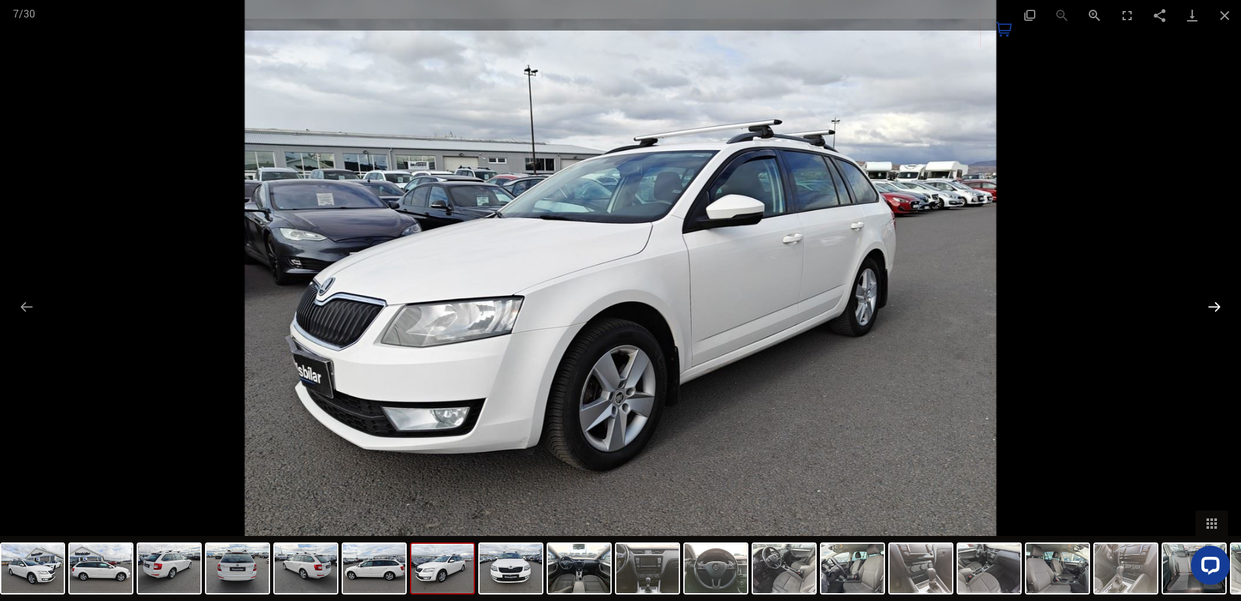
click at [1214, 308] on button "Next slide" at bounding box center [1214, 306] width 27 height 25
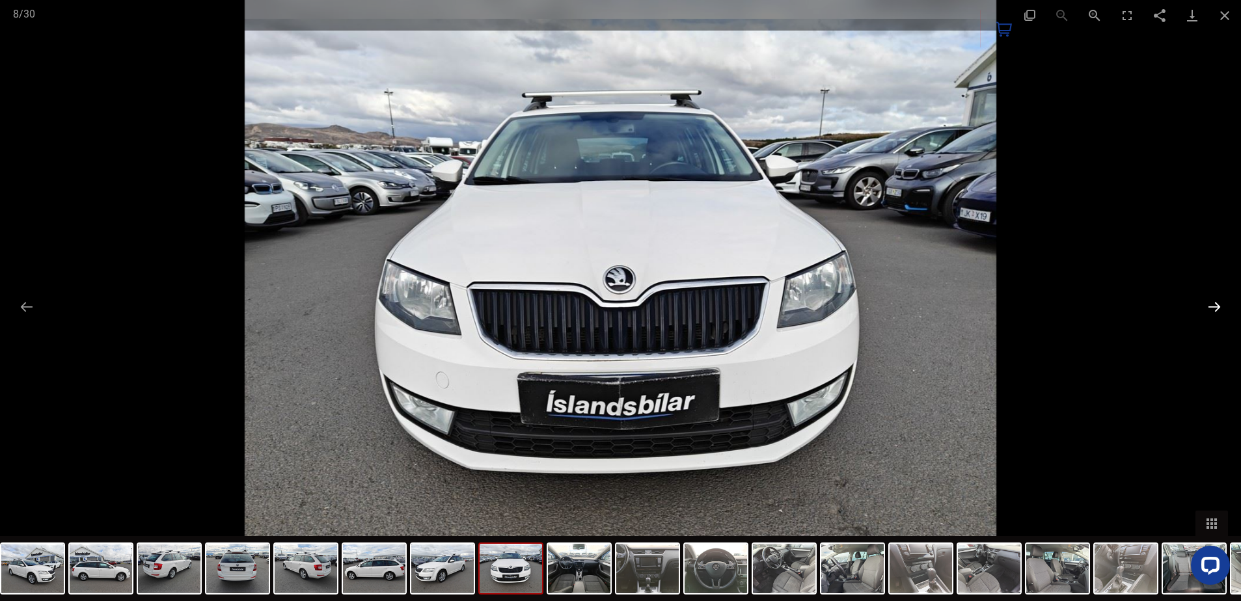
click at [1214, 308] on button "Next slide" at bounding box center [1214, 306] width 27 height 25
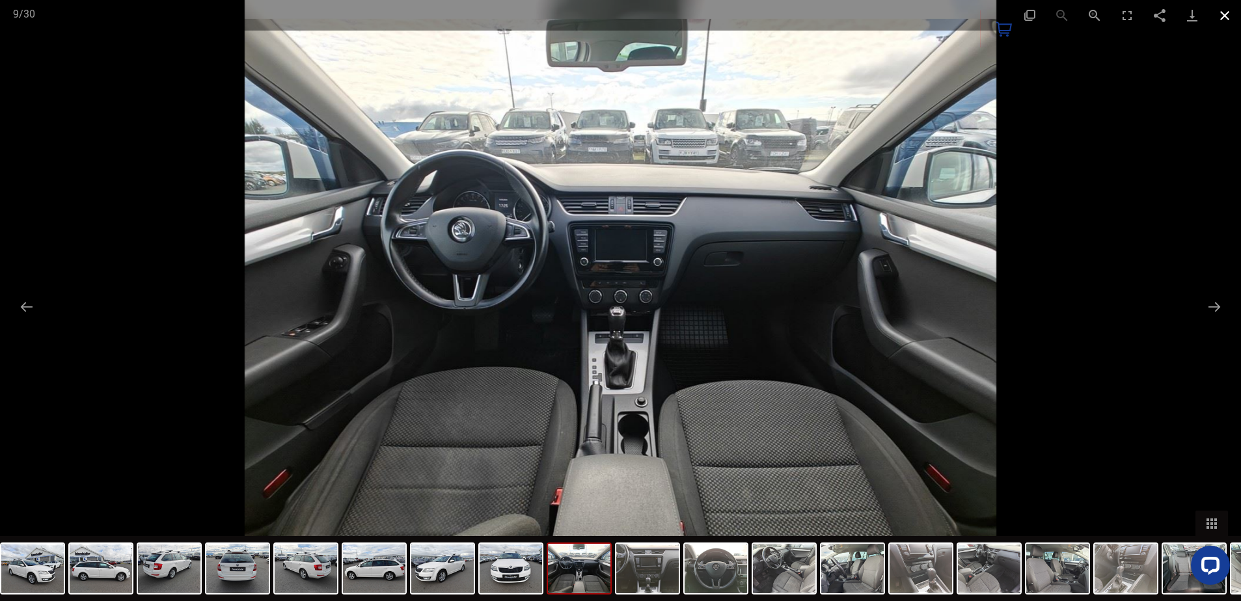
click at [1227, 14] on button "Close gallery" at bounding box center [1224, 15] width 33 height 31
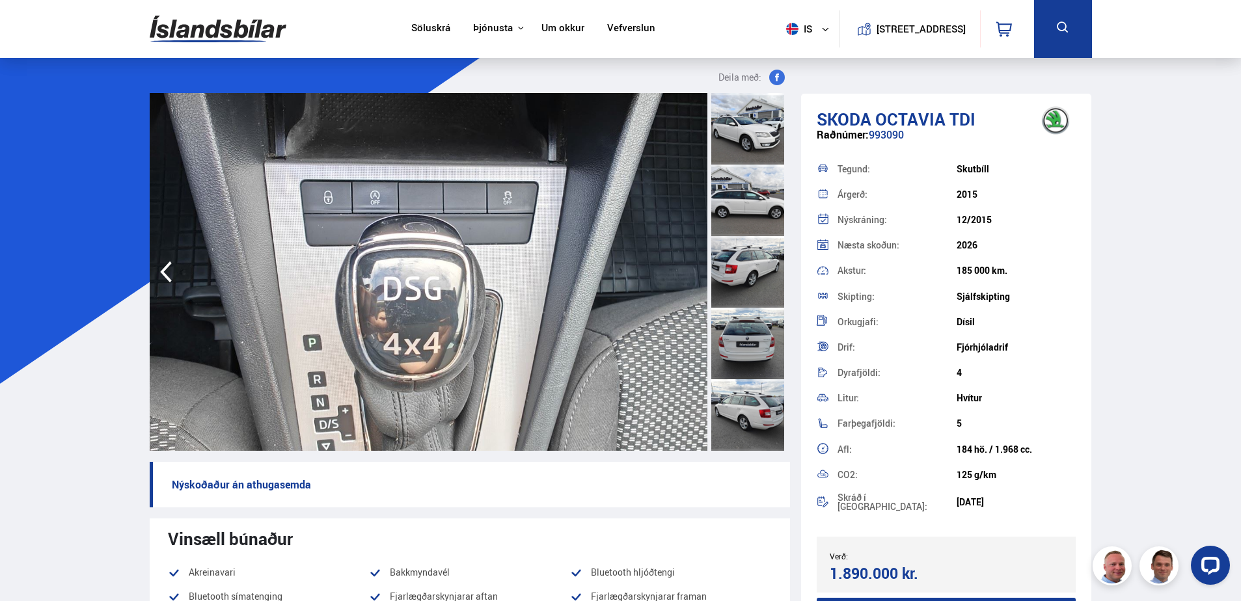
drag, startPoint x: 55, startPoint y: 38, endPoint x: 49, endPoint y: 81, distance: 42.7
click at [40, 53] on div "Söluskrá Þjónusta Íslandsbílar [DOMAIN_NAME] Íslandsvörn Leiðbeiningar Um okkur…" at bounding box center [620, 29] width 1241 height 58
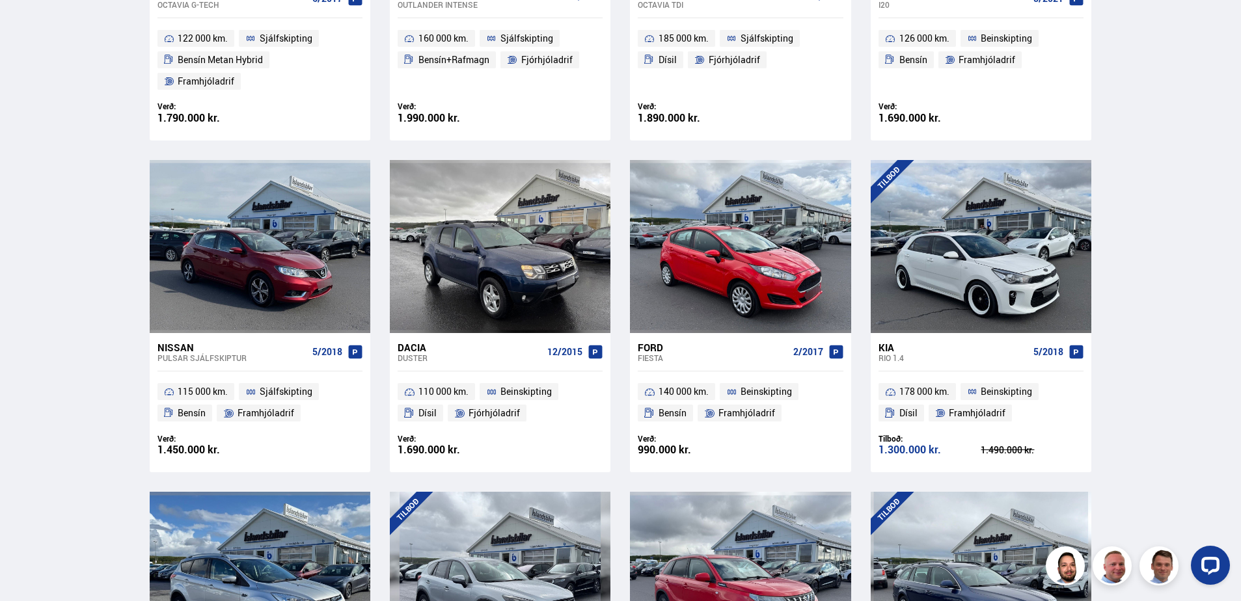
scroll to position [1180, 0]
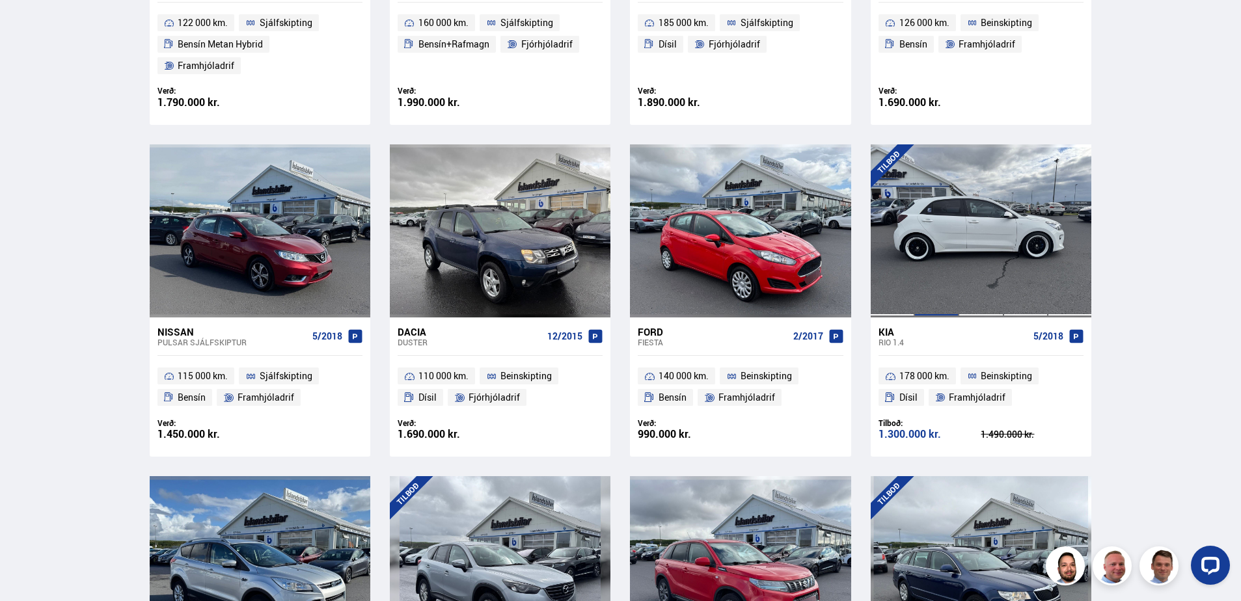
click at [942, 208] on div at bounding box center [936, 230] width 44 height 173
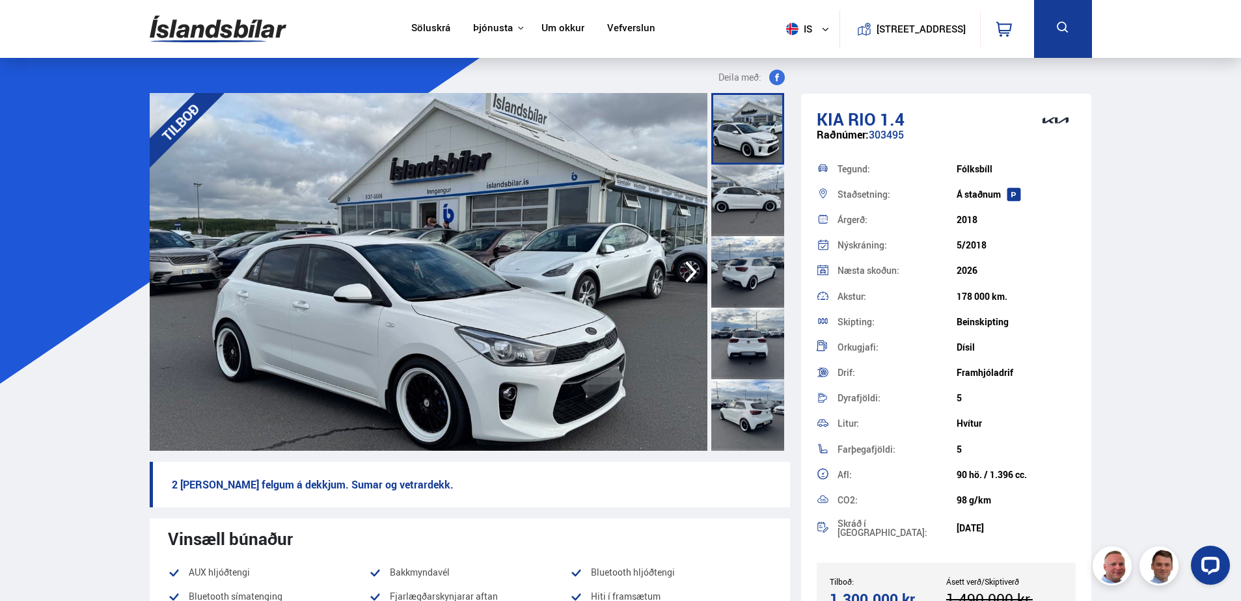
click at [694, 271] on icon "button" at bounding box center [691, 272] width 12 height 21
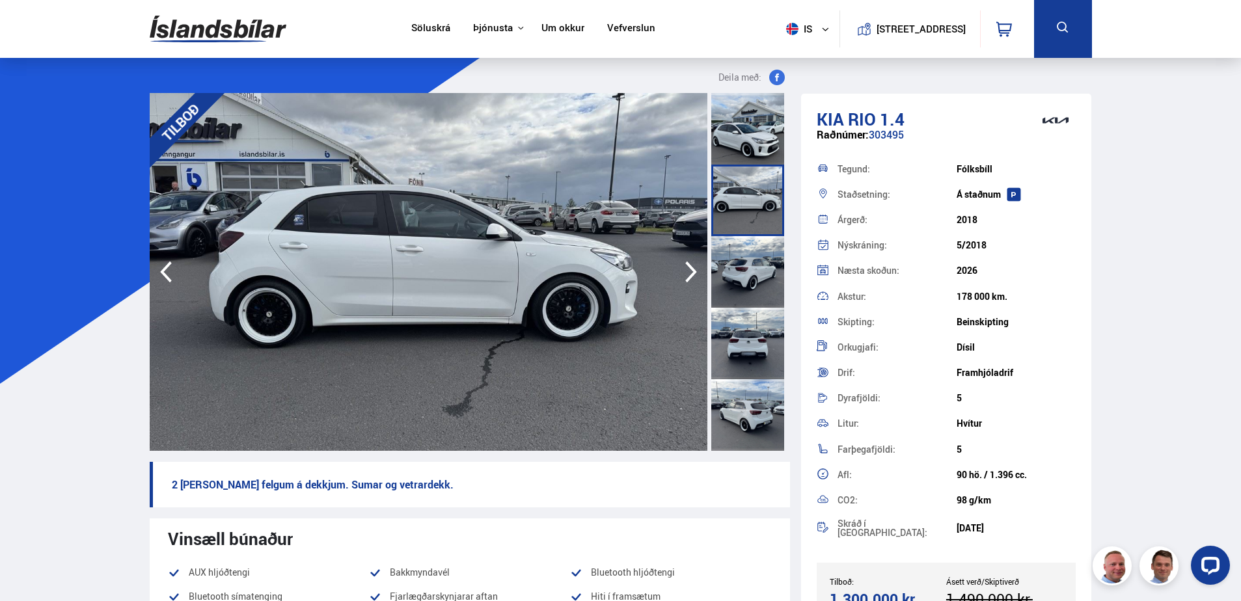
click at [694, 271] on icon "button" at bounding box center [691, 272] width 12 height 21
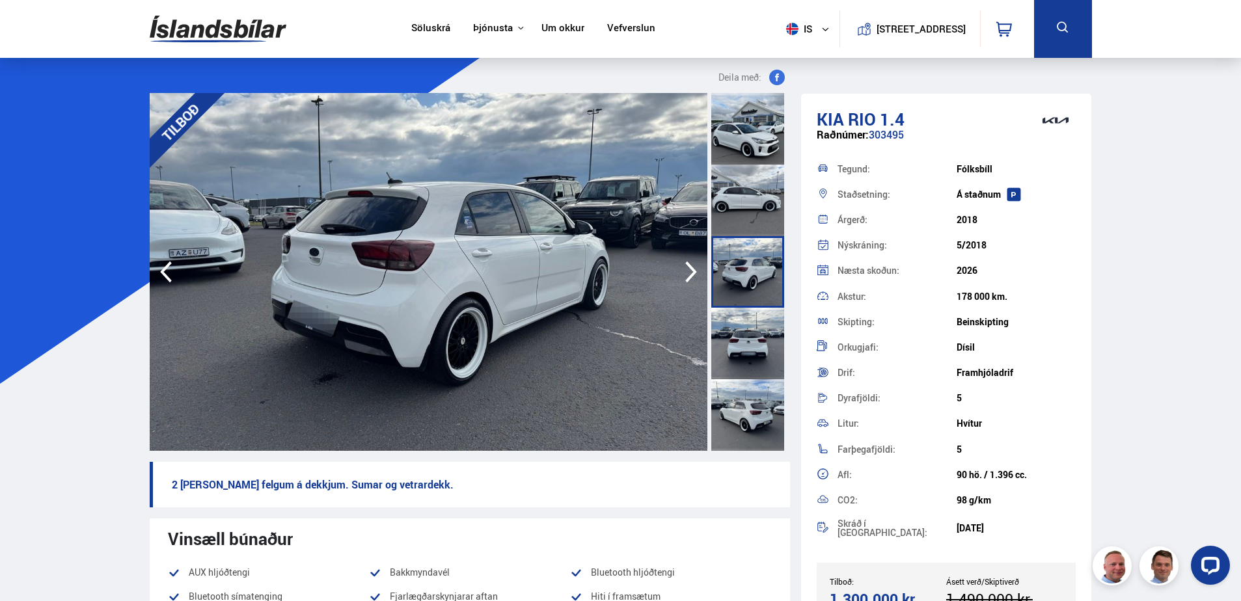
click at [694, 271] on icon "button" at bounding box center [691, 272] width 12 height 21
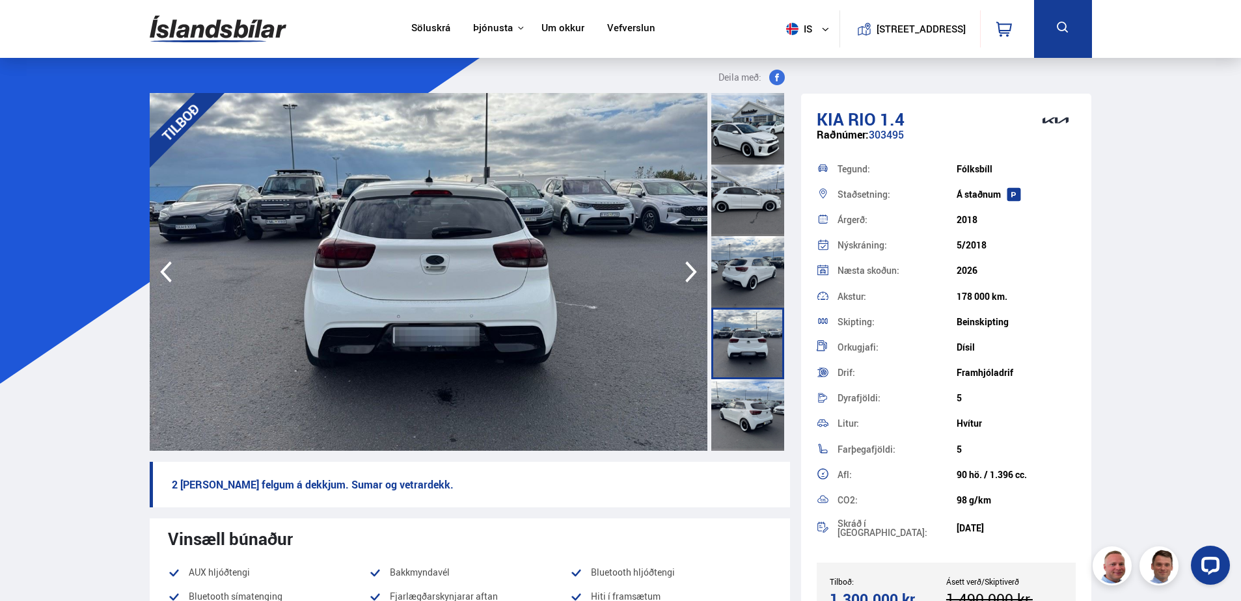
click at [694, 271] on icon "button" at bounding box center [691, 272] width 12 height 21
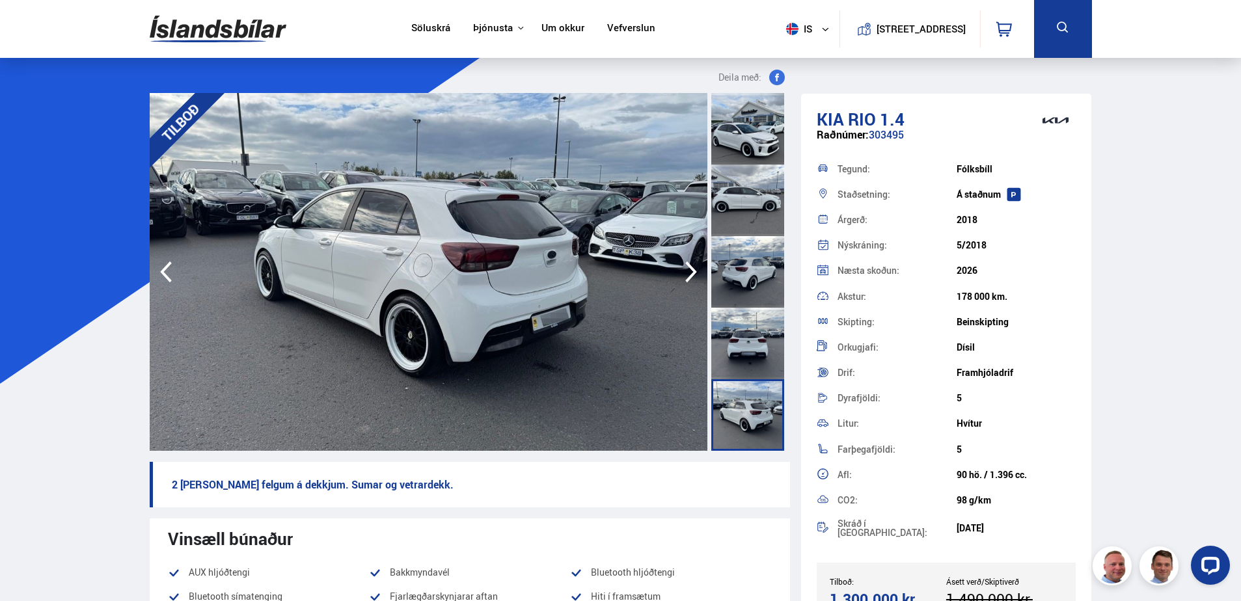
click at [694, 271] on icon "button" at bounding box center [691, 272] width 12 height 21
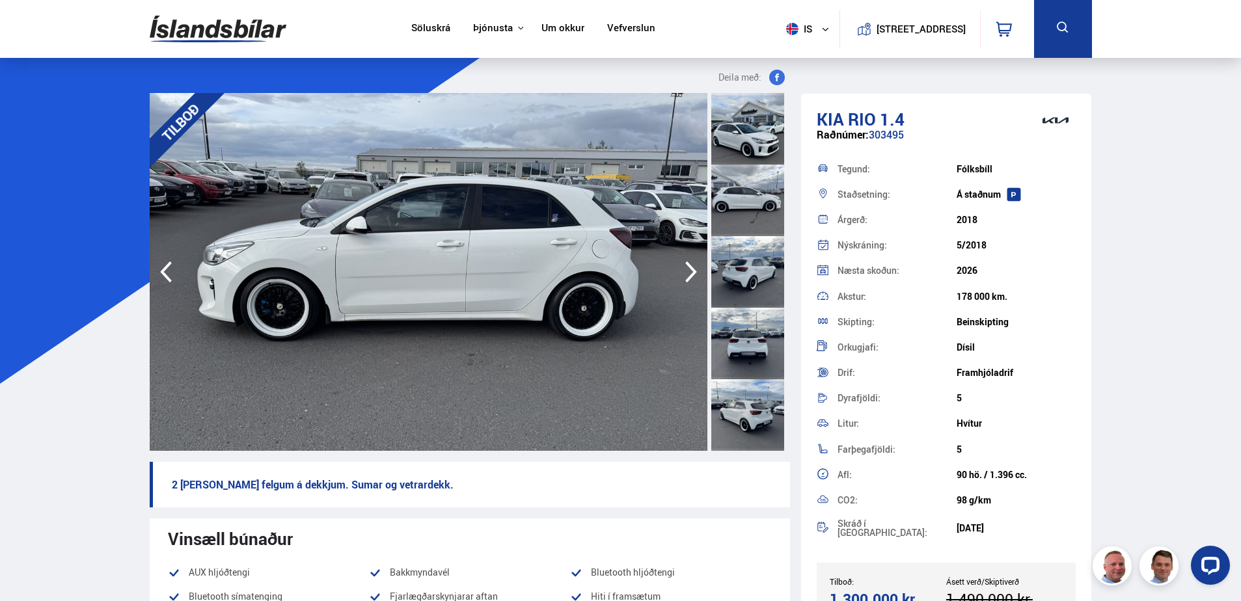
click at [694, 271] on icon "button" at bounding box center [691, 272] width 12 height 21
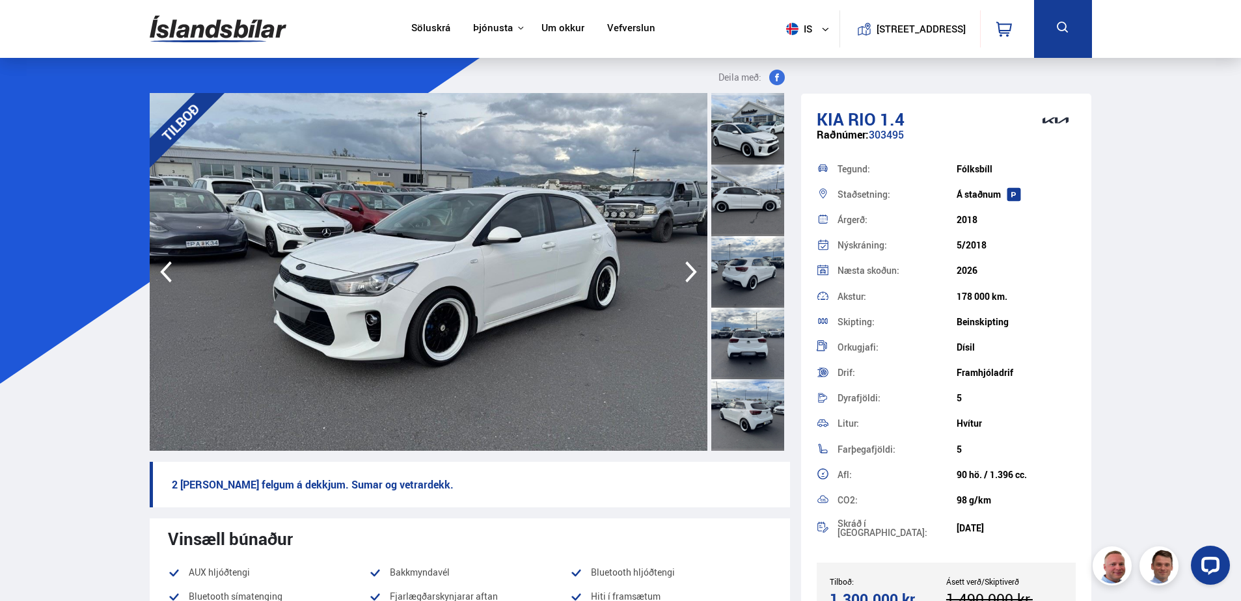
click at [694, 271] on icon "button" at bounding box center [691, 272] width 12 height 21
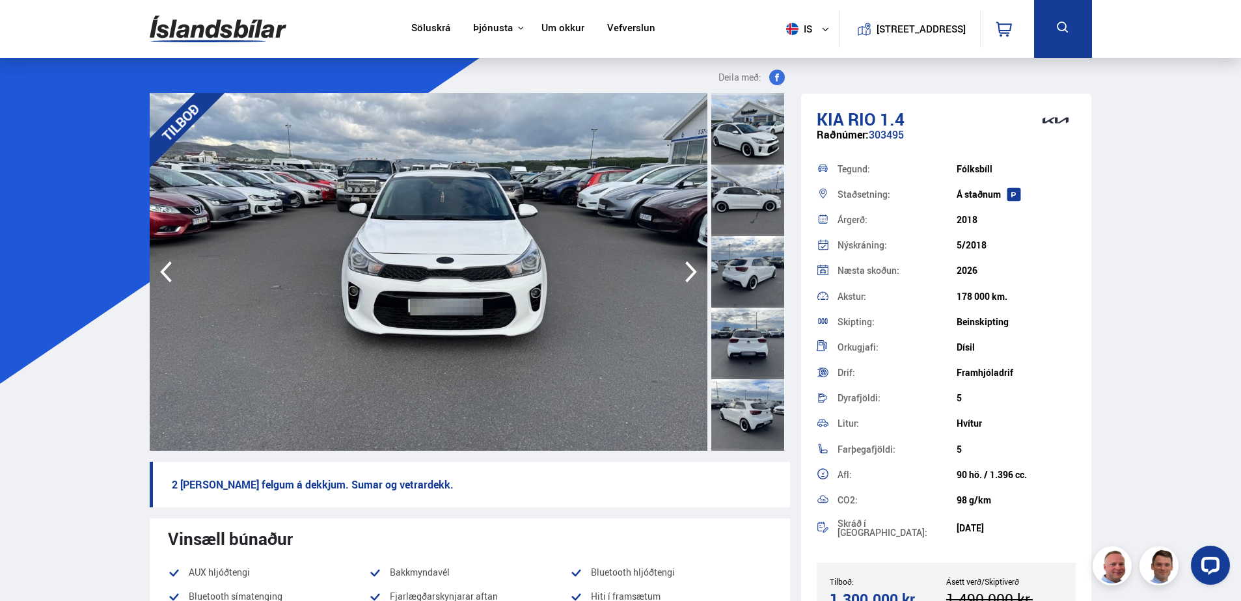
click at [694, 271] on icon "button" at bounding box center [691, 272] width 12 height 21
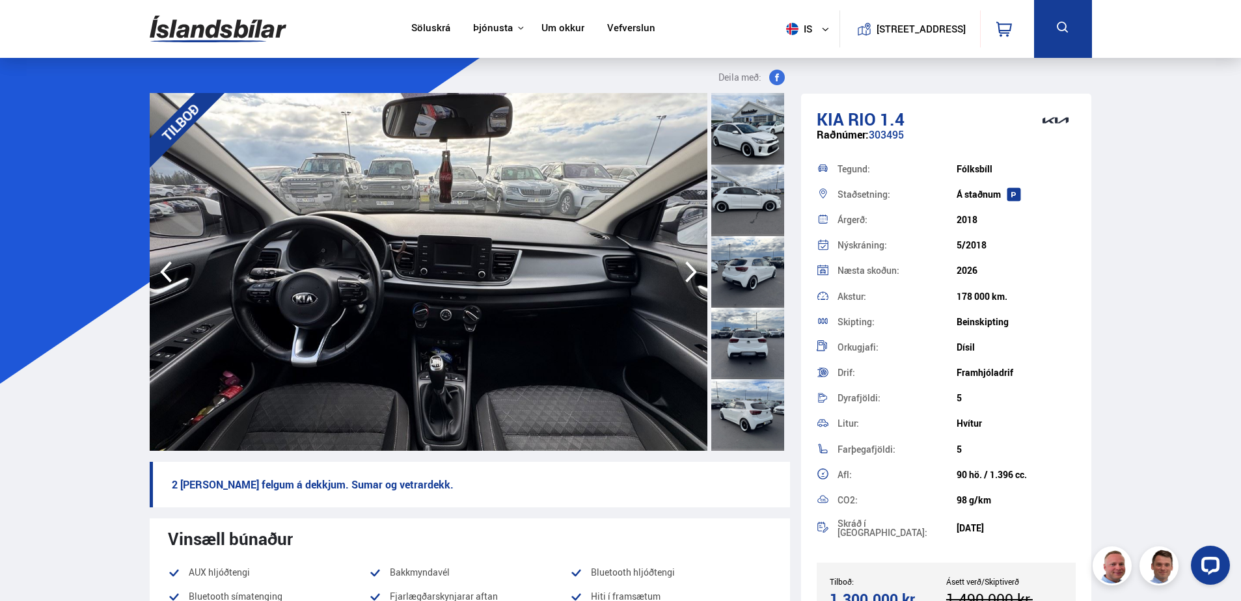
click at [694, 271] on icon "button" at bounding box center [691, 272] width 12 height 21
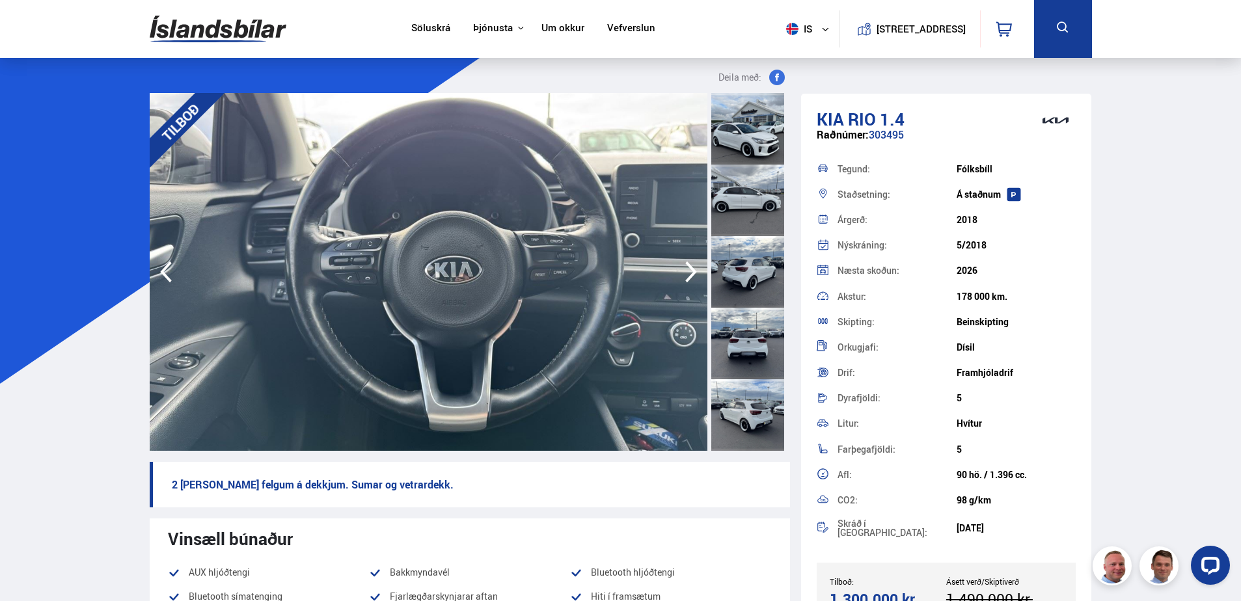
click at [690, 264] on icon "button" at bounding box center [691, 271] width 26 height 31
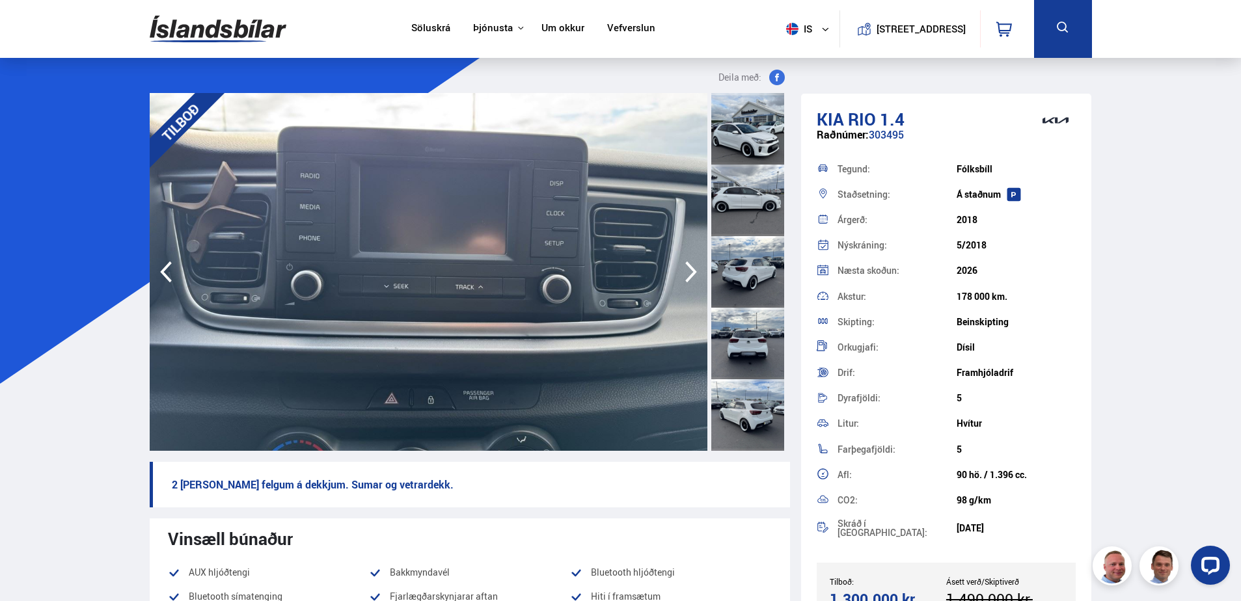
click at [690, 264] on icon "button" at bounding box center [691, 271] width 26 height 31
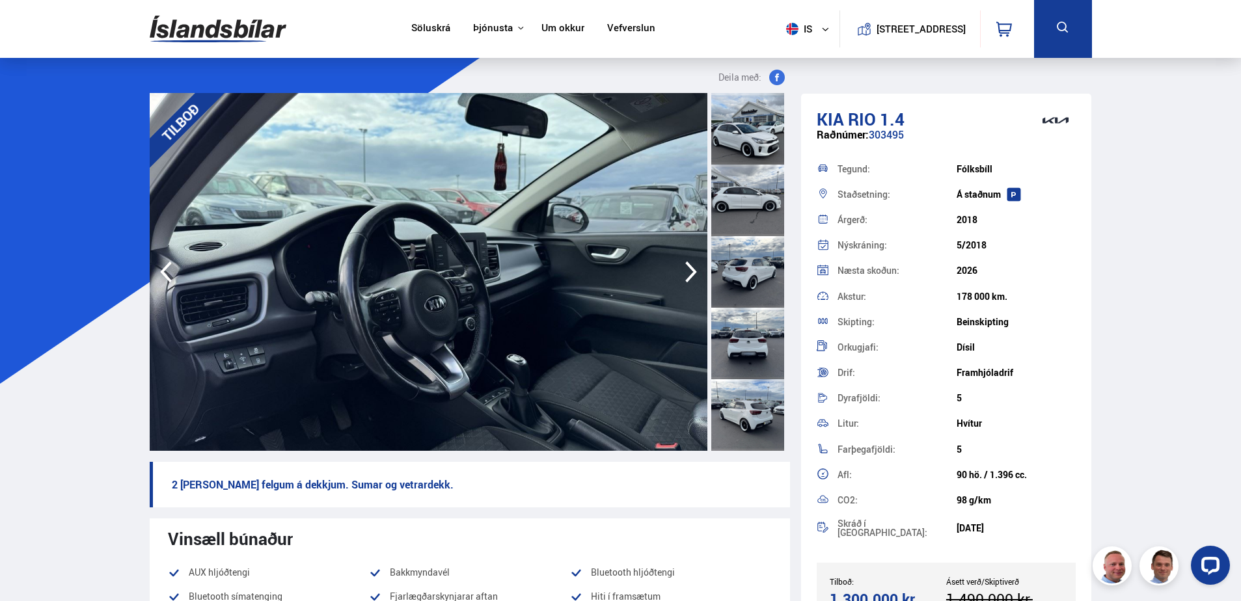
click at [690, 264] on icon "button" at bounding box center [691, 271] width 26 height 31
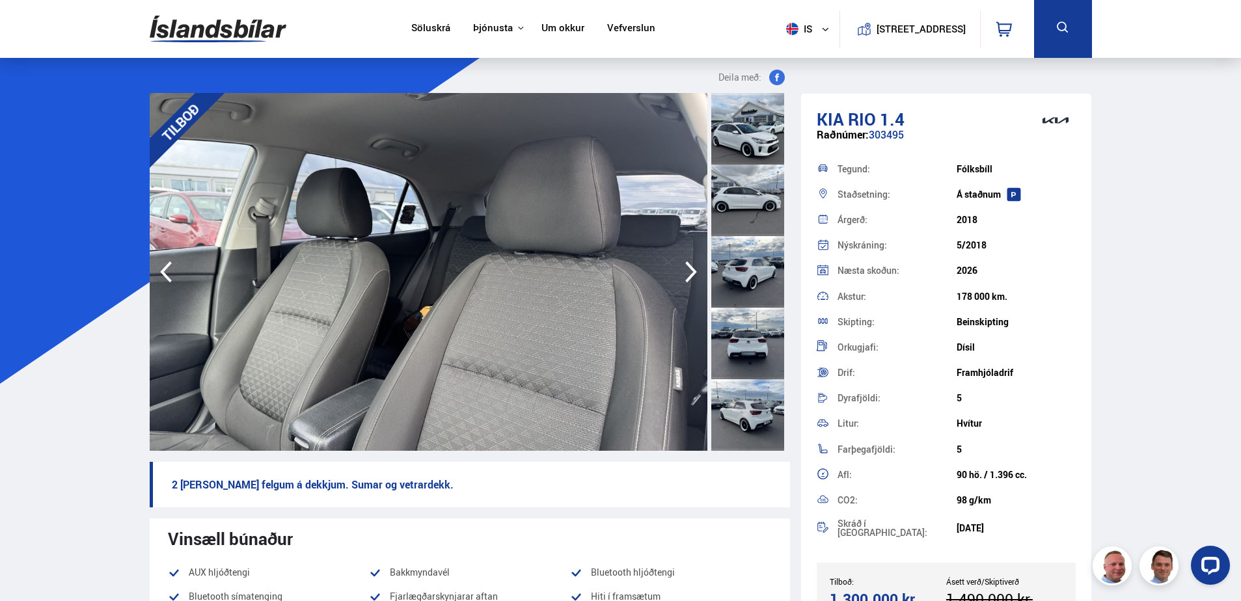
click at [690, 264] on icon "button" at bounding box center [691, 271] width 26 height 31
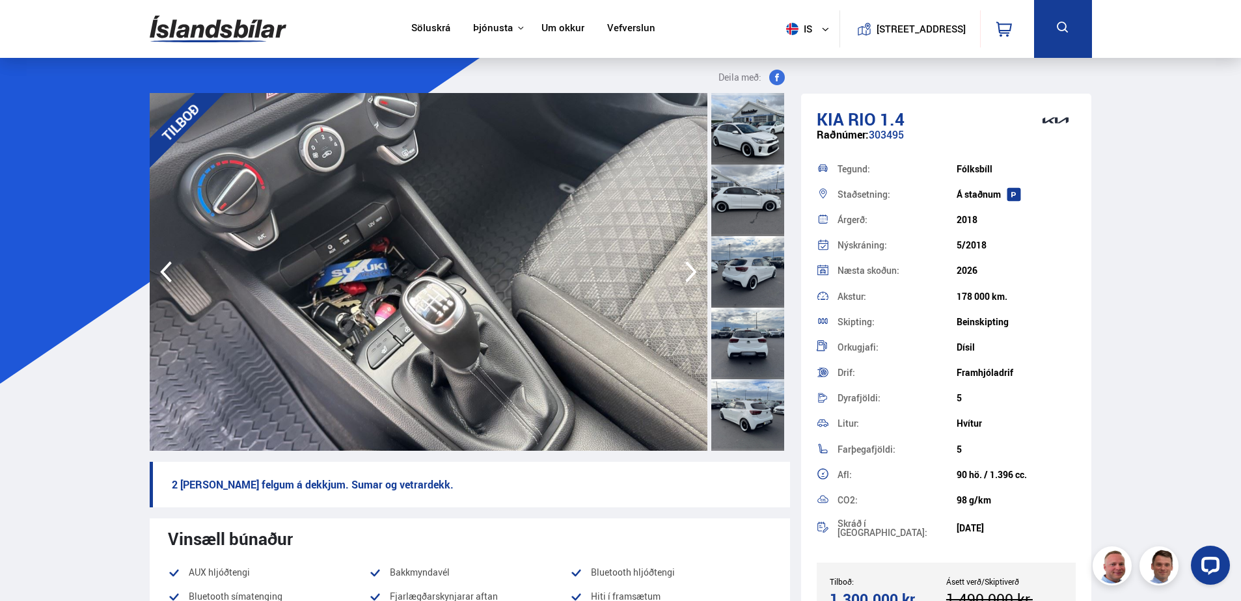
click at [690, 264] on icon "button" at bounding box center [691, 271] width 26 height 31
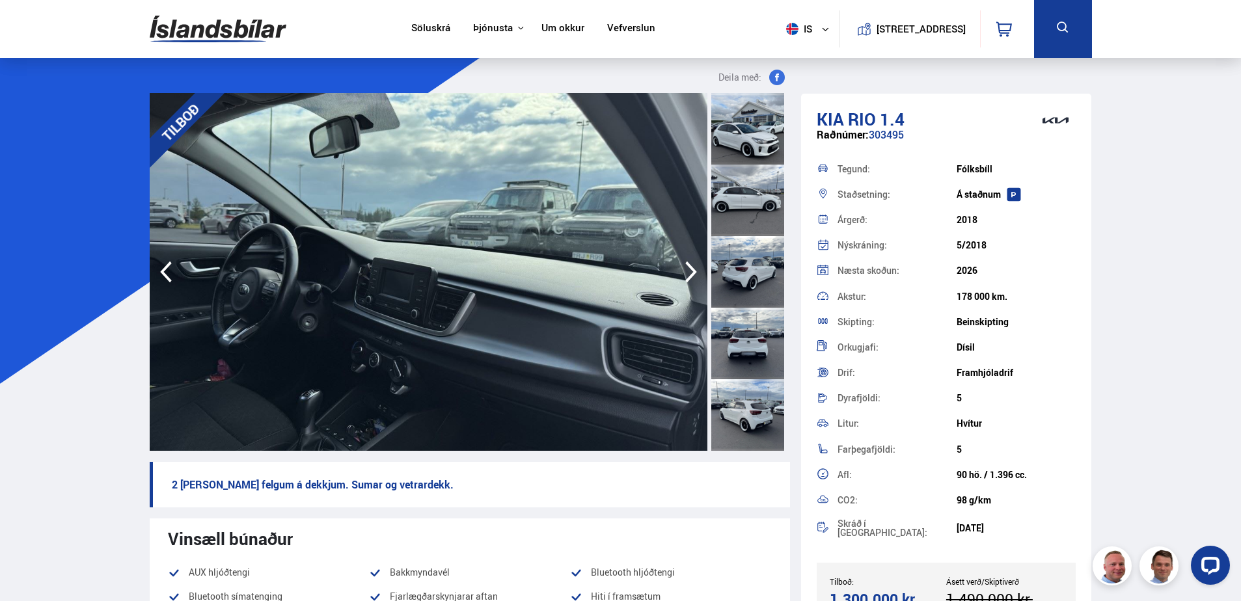
click at [690, 264] on icon "button" at bounding box center [691, 271] width 26 height 31
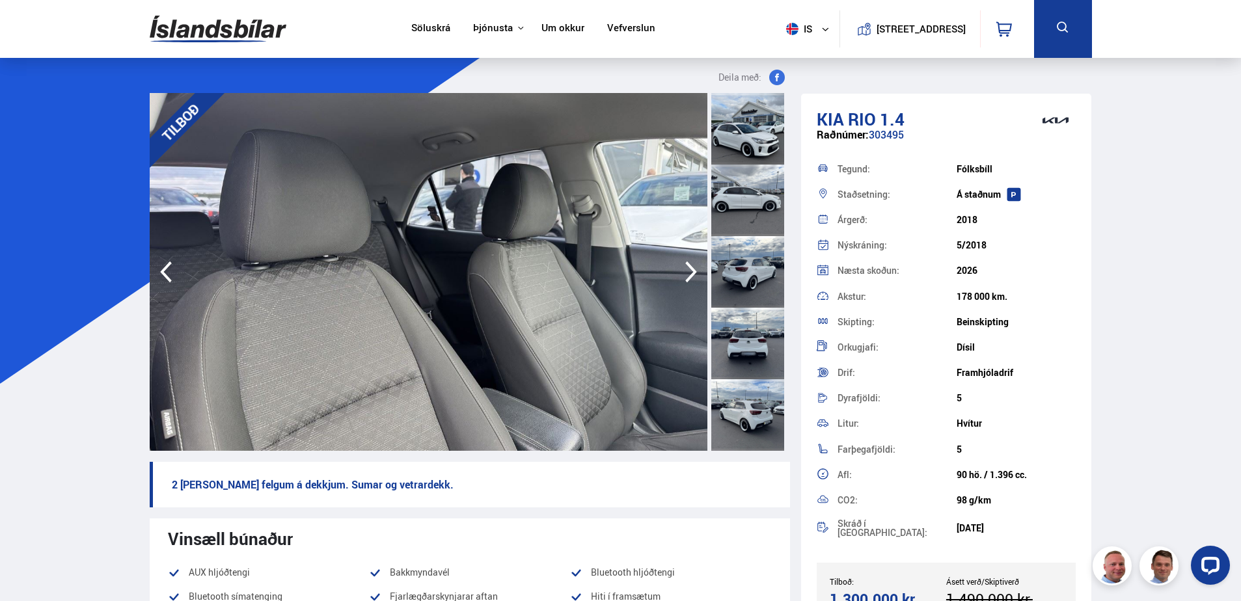
click at [690, 264] on icon "button" at bounding box center [691, 271] width 26 height 31
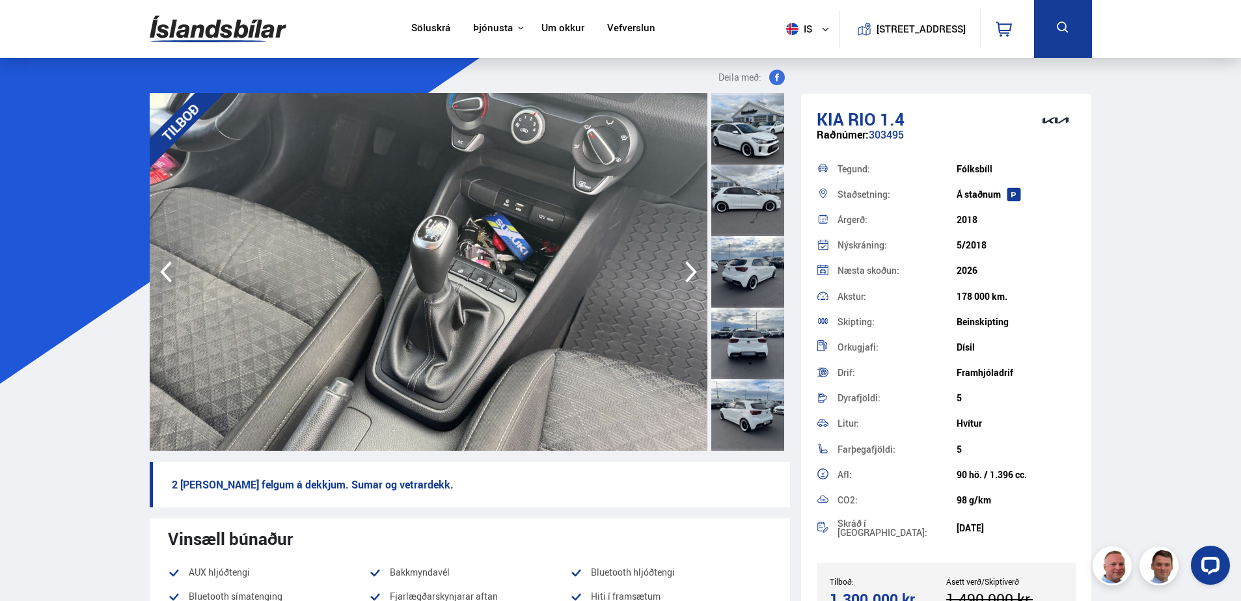
click at [690, 264] on icon "button" at bounding box center [691, 271] width 26 height 31
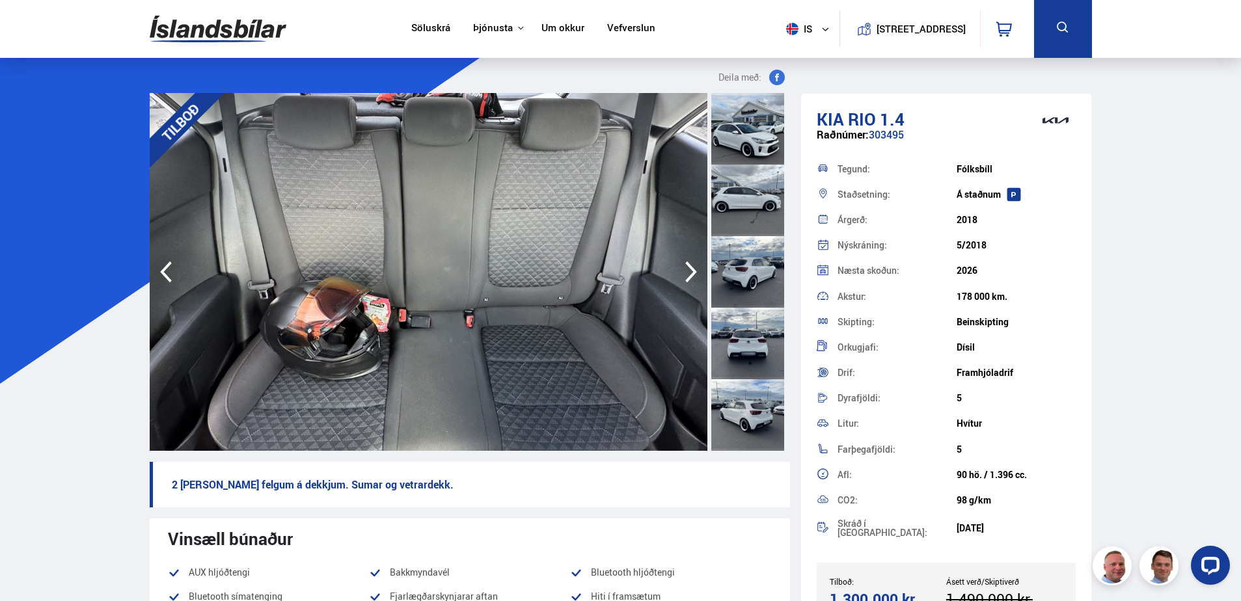
click at [690, 264] on icon "button" at bounding box center [691, 271] width 26 height 31
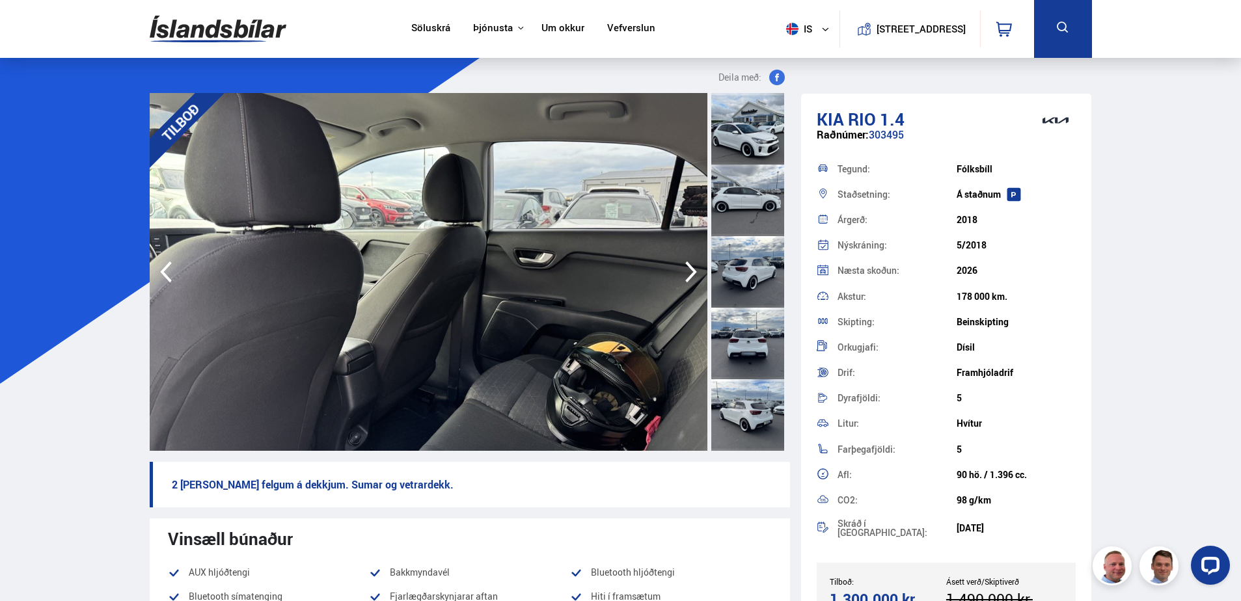
click at [690, 264] on icon "button" at bounding box center [691, 271] width 26 height 31
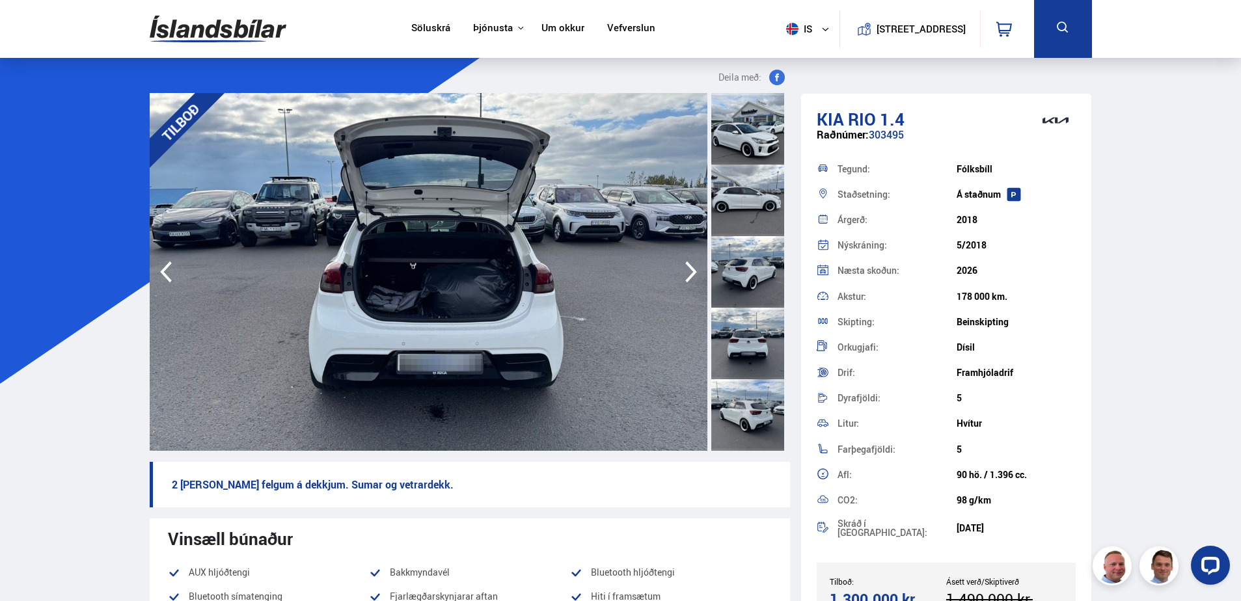
click at [690, 264] on icon "button" at bounding box center [691, 271] width 26 height 31
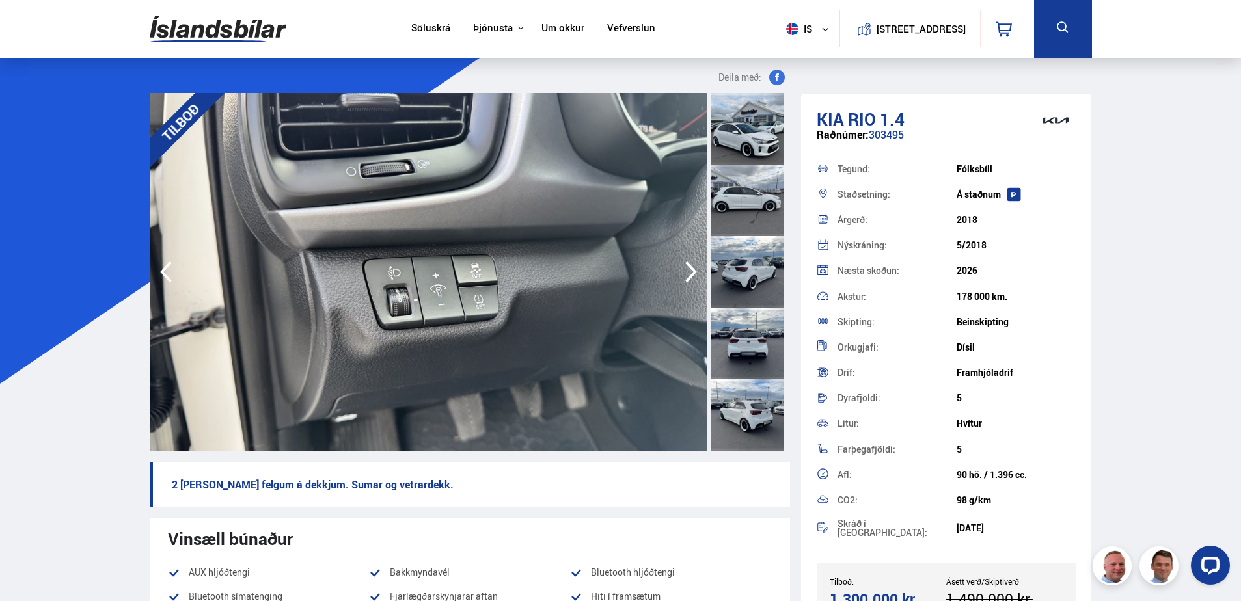
click at [690, 264] on icon "button" at bounding box center [691, 271] width 26 height 31
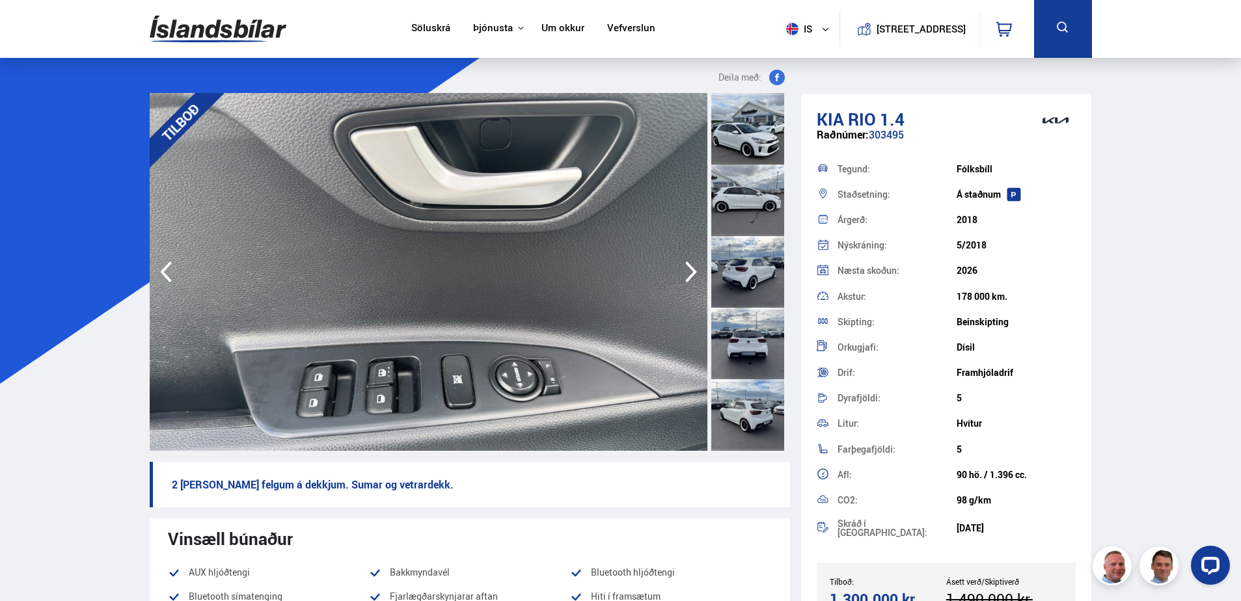
click at [690, 264] on icon "button" at bounding box center [691, 271] width 26 height 31
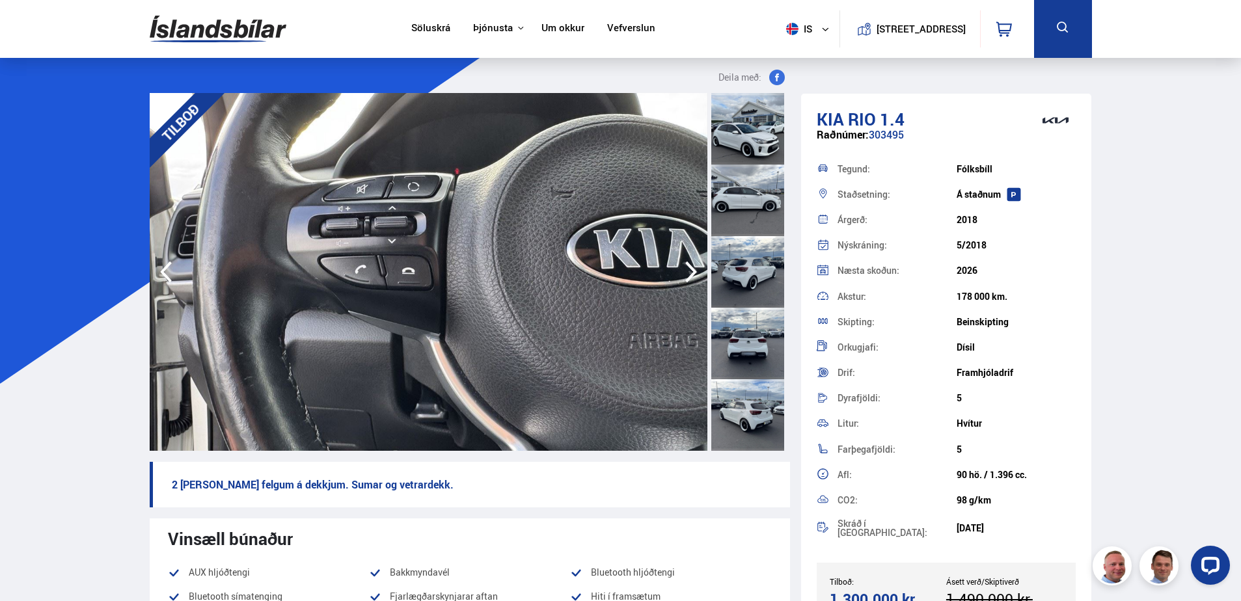
click at [690, 264] on icon "button" at bounding box center [691, 271] width 26 height 31
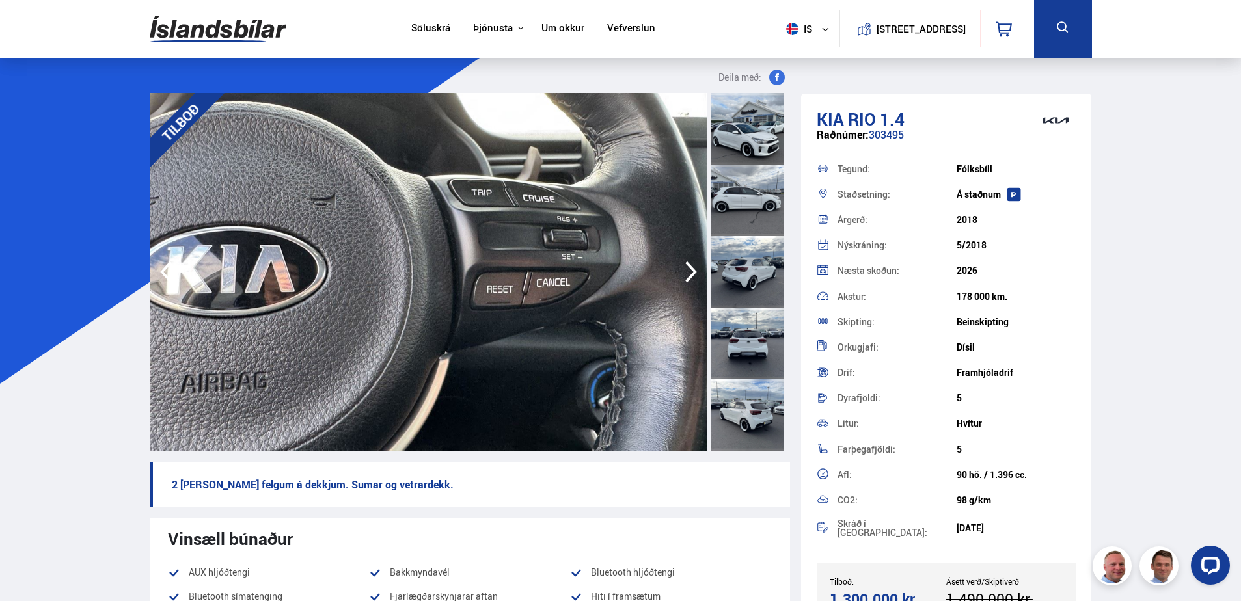
click at [690, 264] on icon "button" at bounding box center [691, 271] width 26 height 31
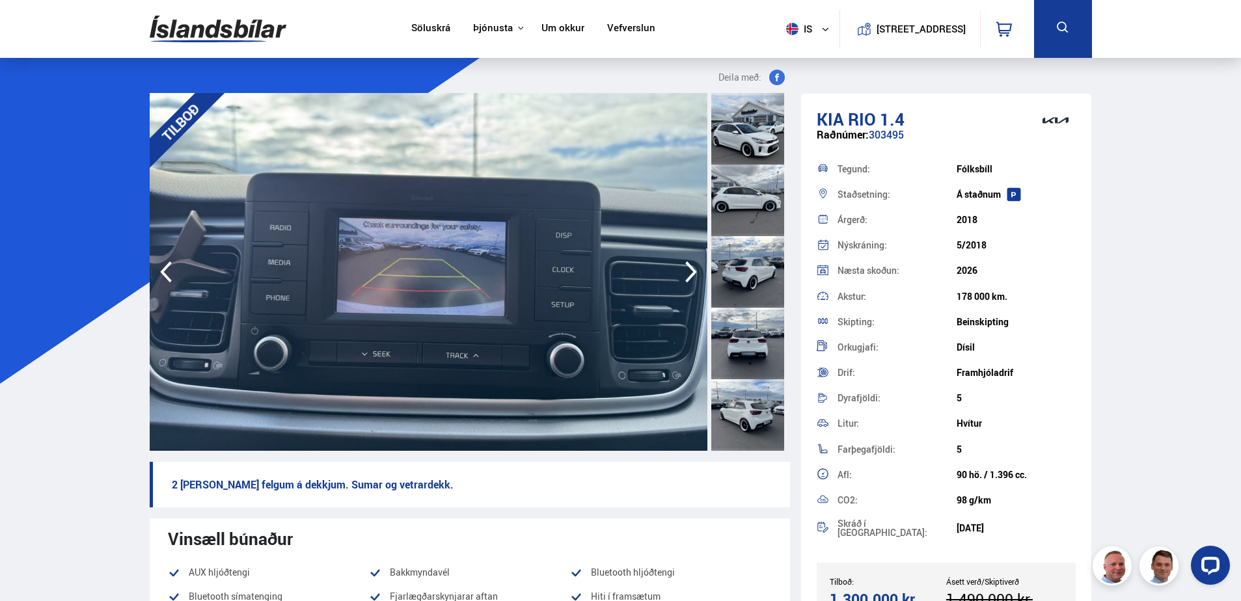
click at [690, 264] on icon "button" at bounding box center [691, 271] width 26 height 31
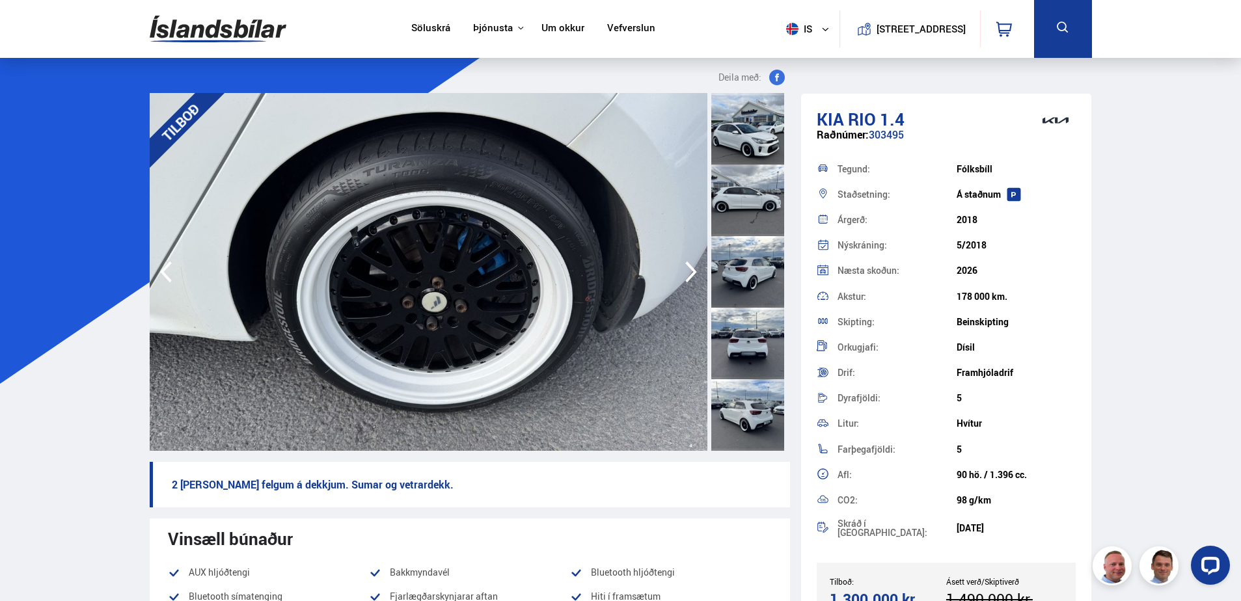
click at [690, 264] on icon "button" at bounding box center [691, 271] width 26 height 31
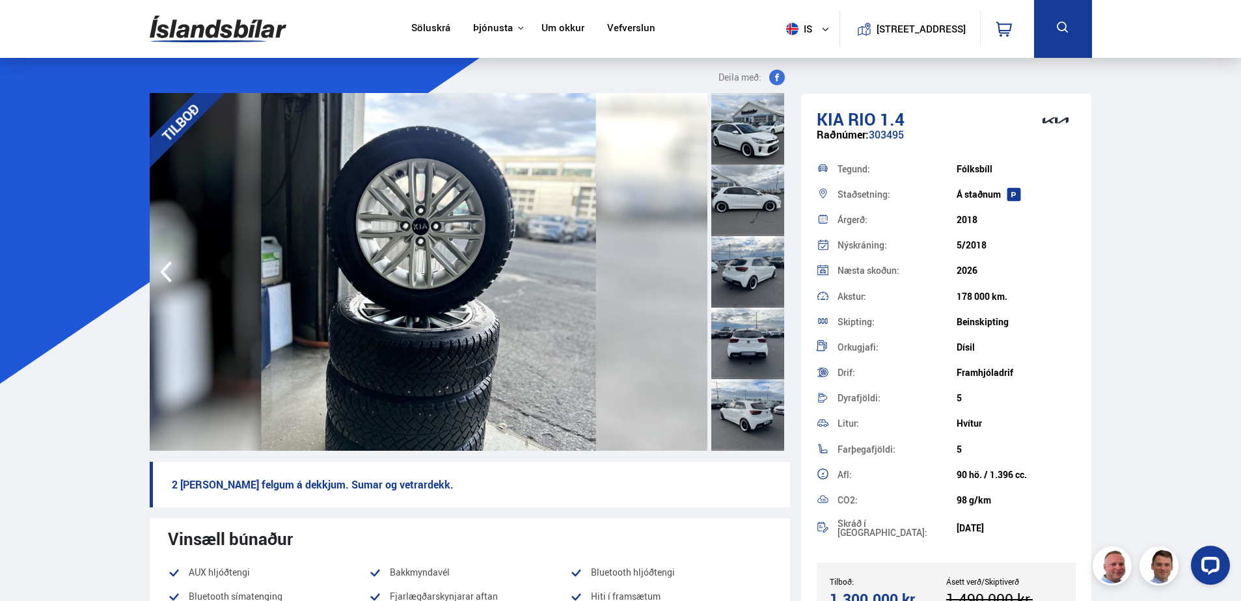
click at [690, 264] on img at bounding box center [429, 272] width 558 height 358
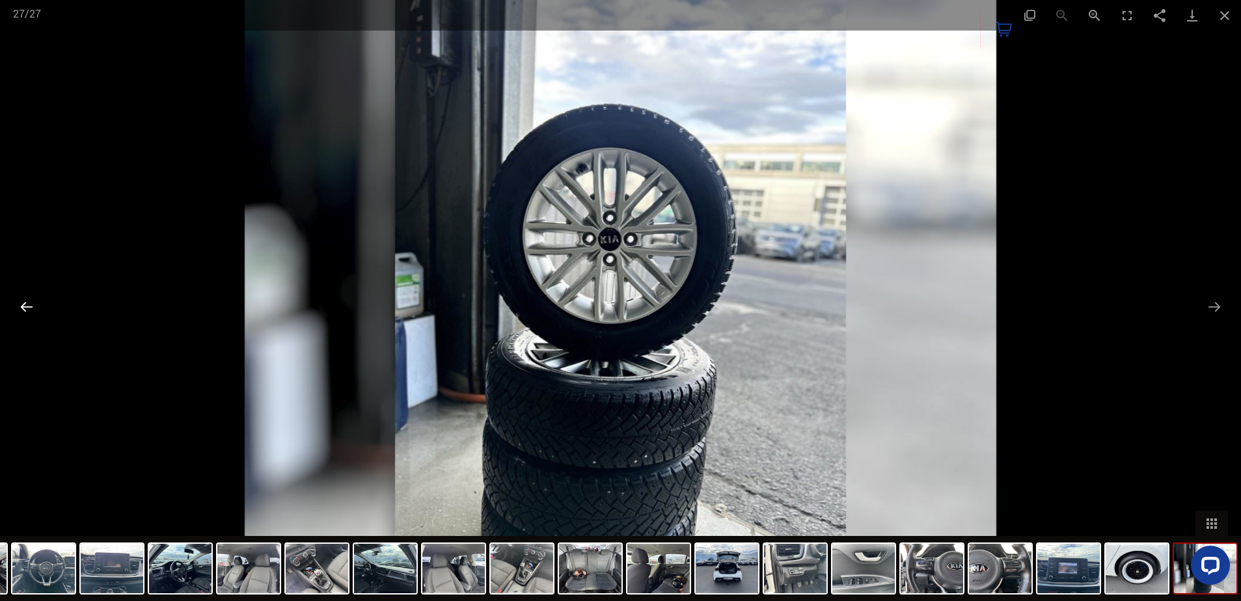
click at [27, 304] on button "Previous slide" at bounding box center [26, 306] width 27 height 25
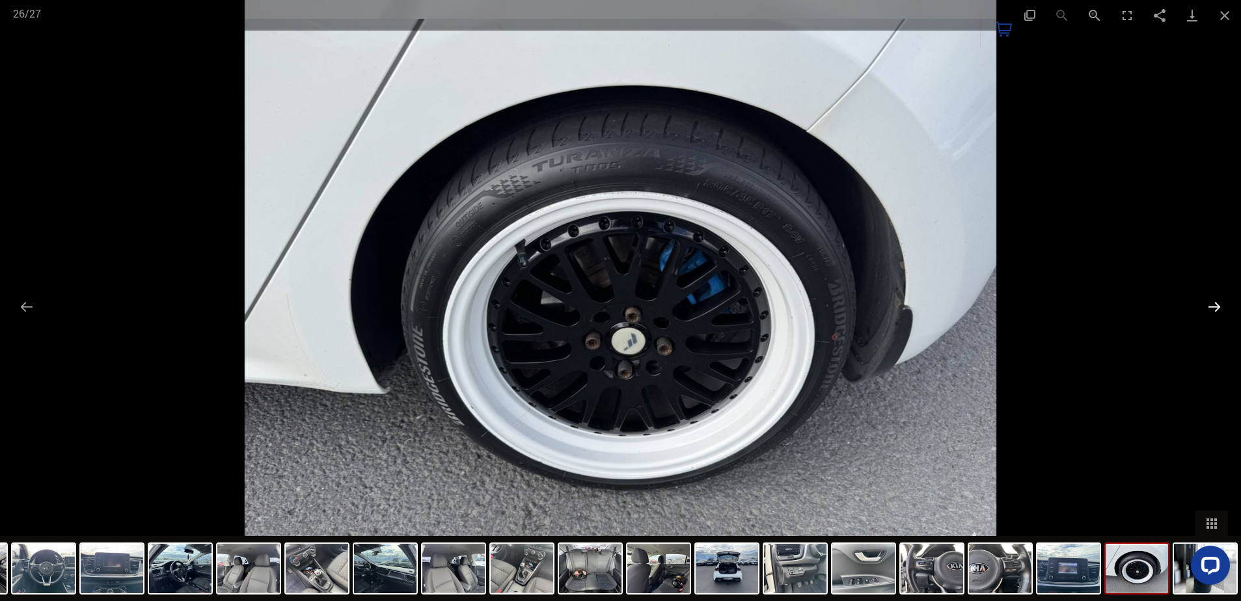
click at [1216, 309] on button "Next slide" at bounding box center [1214, 306] width 27 height 25
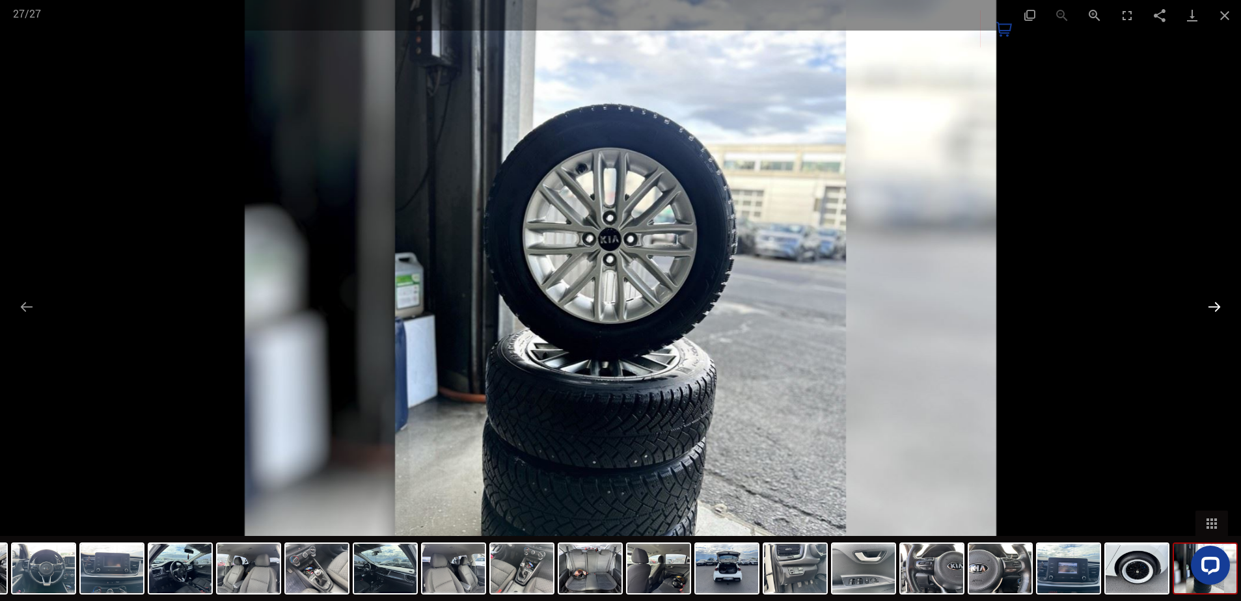
click at [1216, 309] on button "Next slide" at bounding box center [1214, 306] width 27 height 25
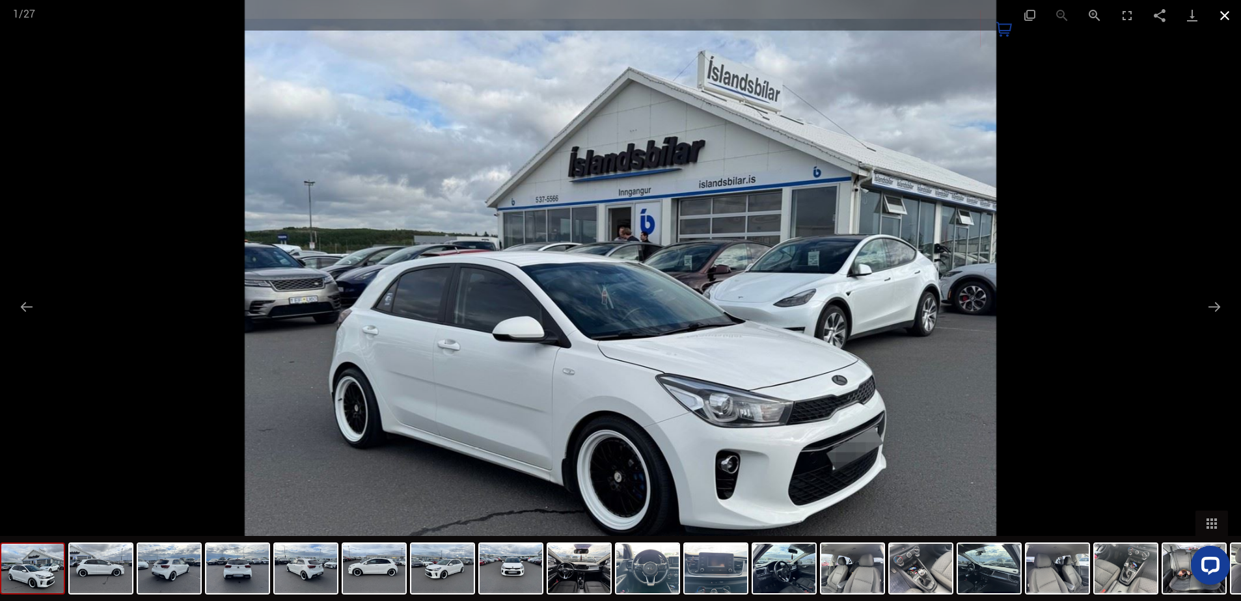
click at [1227, 14] on button "Close gallery" at bounding box center [1224, 15] width 33 height 31
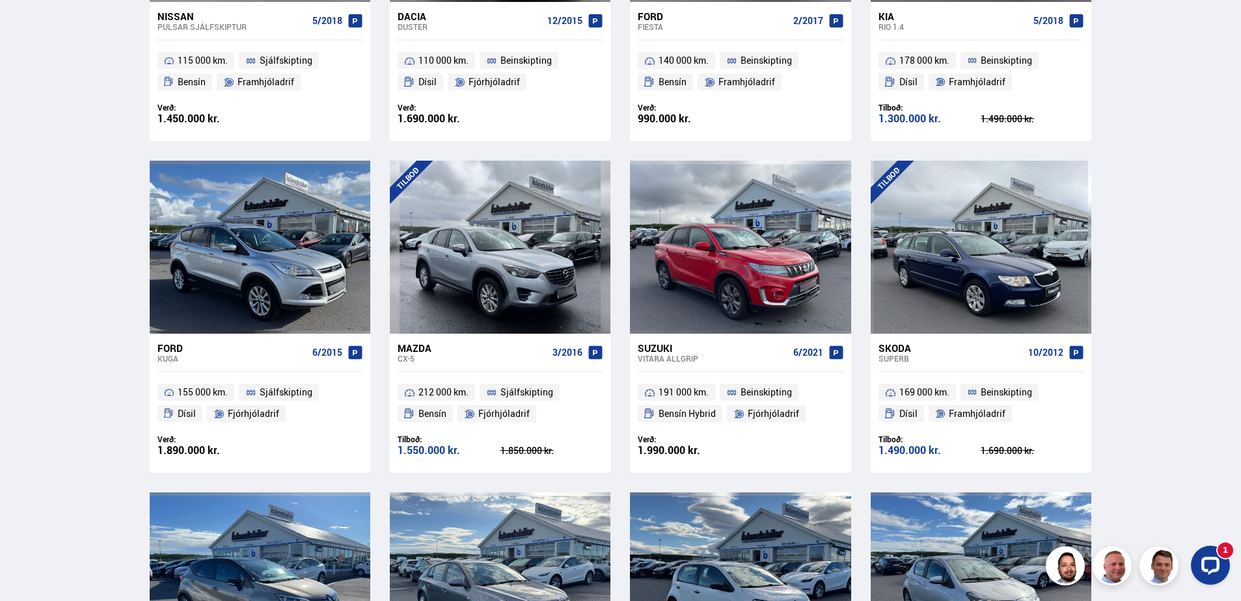
scroll to position [1515, 0]
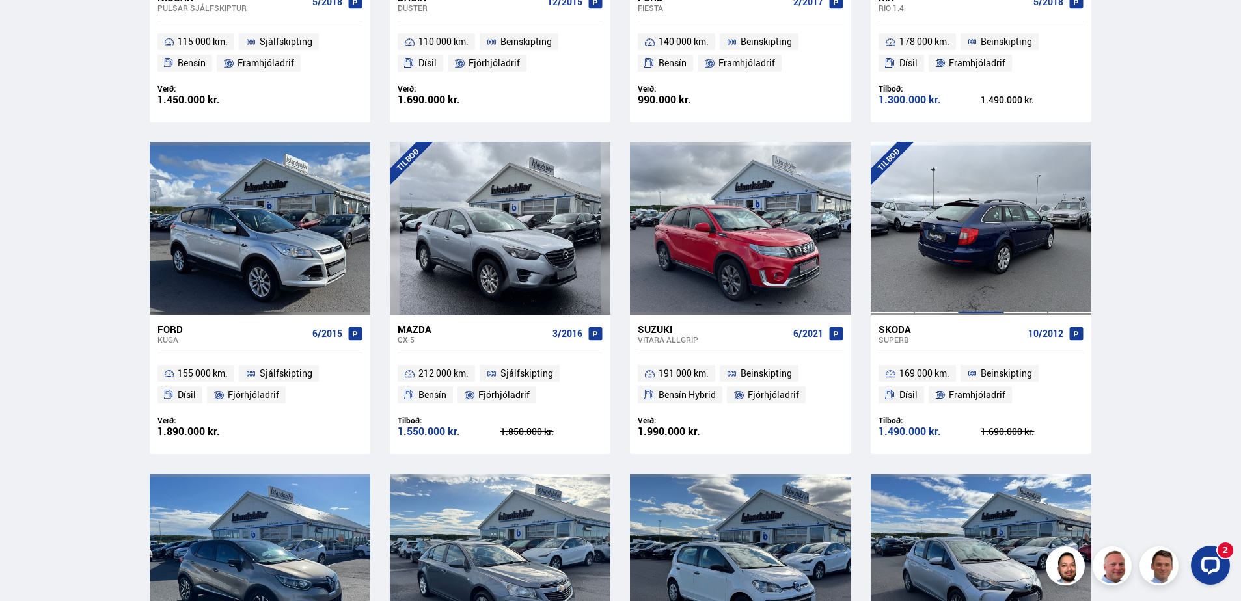
click at [985, 204] on div at bounding box center [981, 228] width 44 height 173
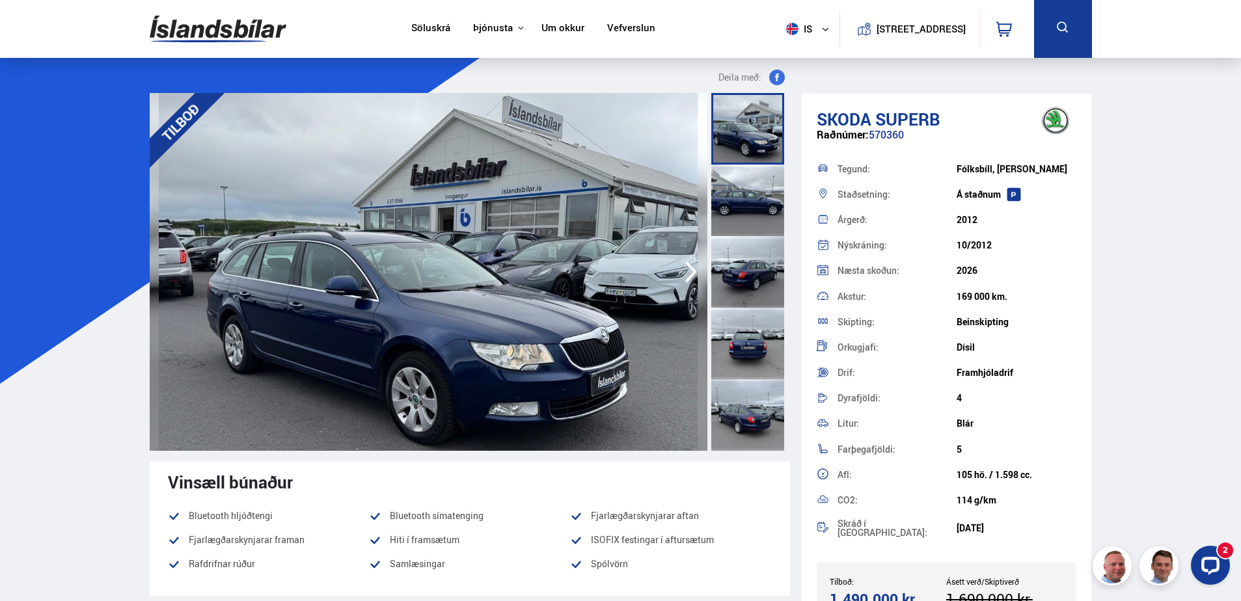
click at [692, 273] on icon "button" at bounding box center [691, 271] width 26 height 31
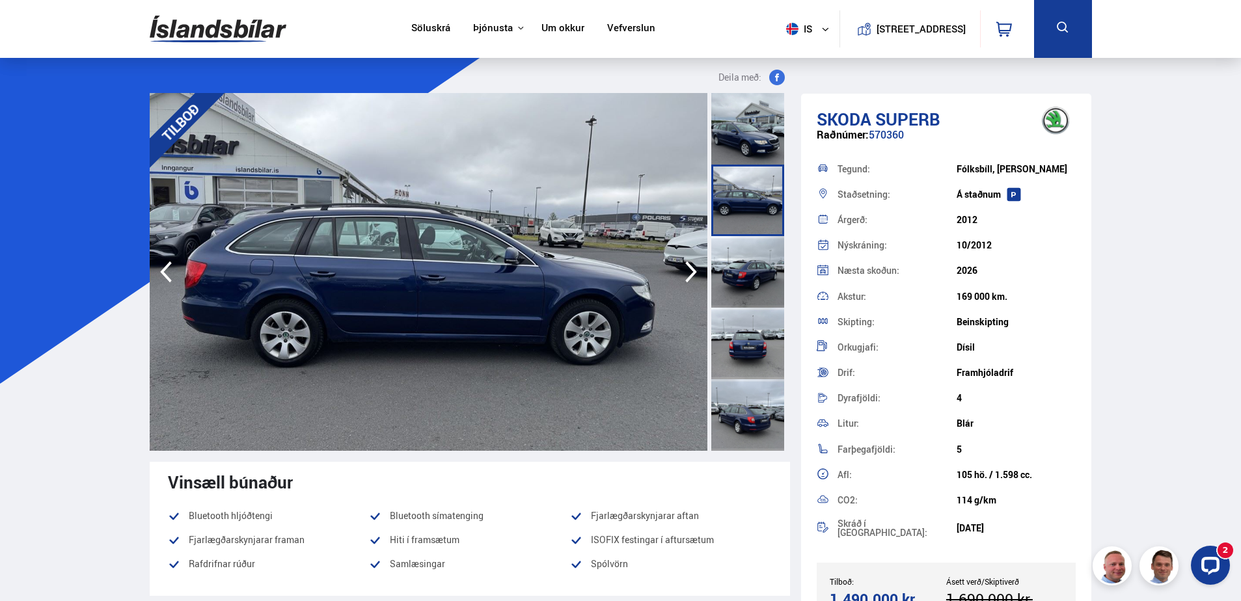
click at [692, 273] on icon "button" at bounding box center [691, 271] width 26 height 31
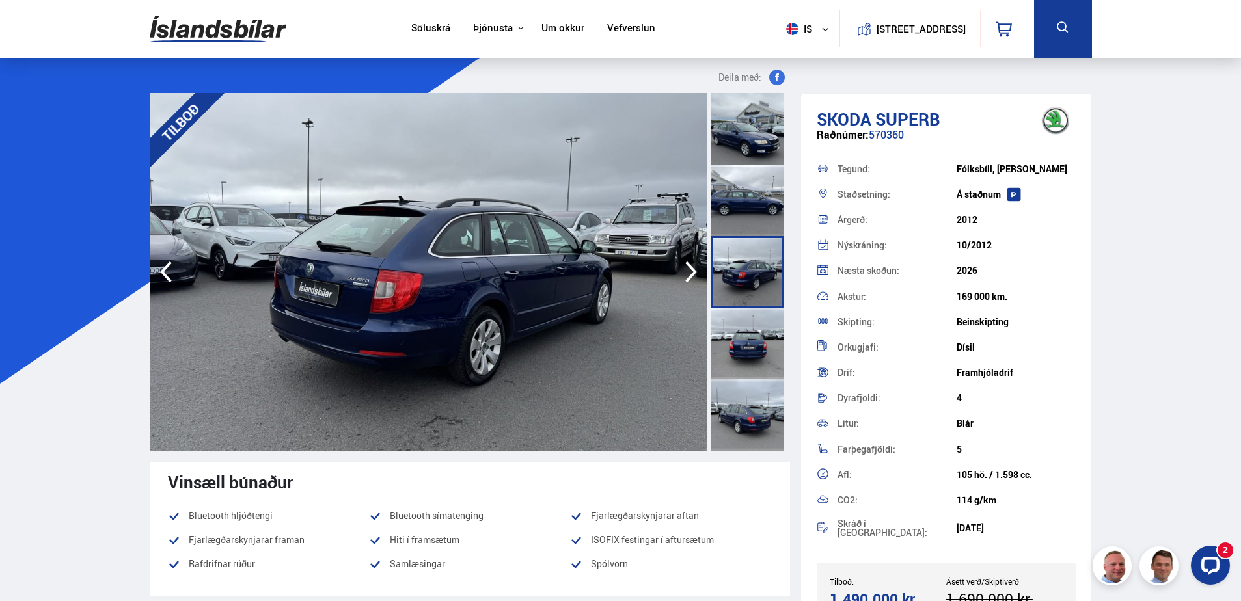
click at [692, 273] on icon "button" at bounding box center [691, 271] width 26 height 31
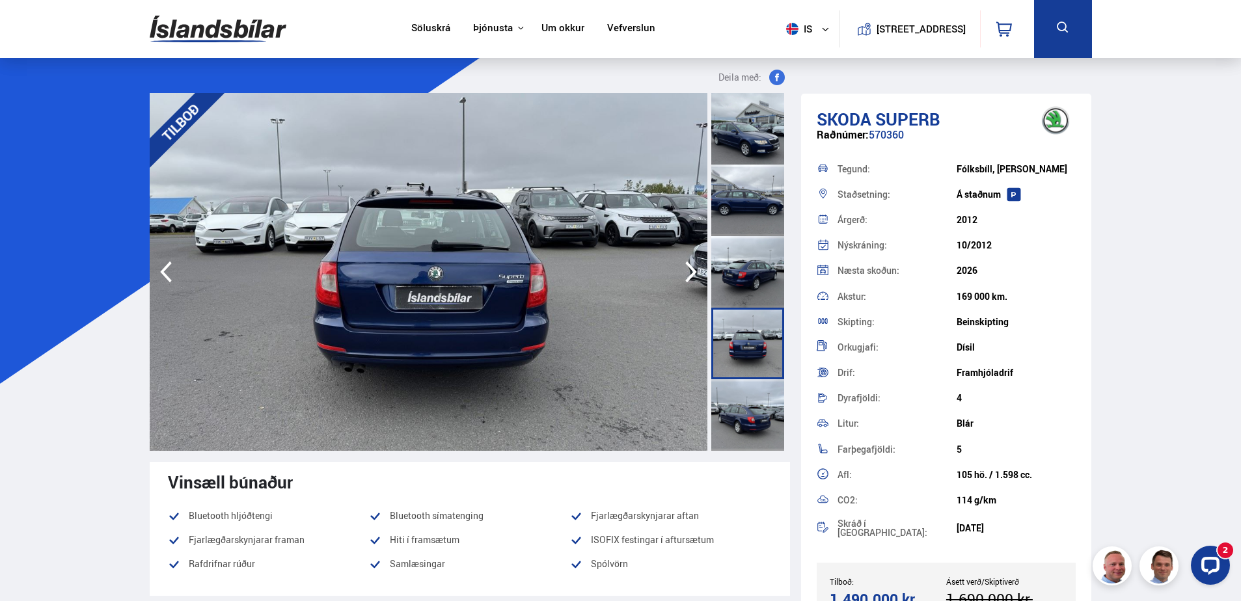
click at [692, 273] on icon "button" at bounding box center [691, 271] width 26 height 31
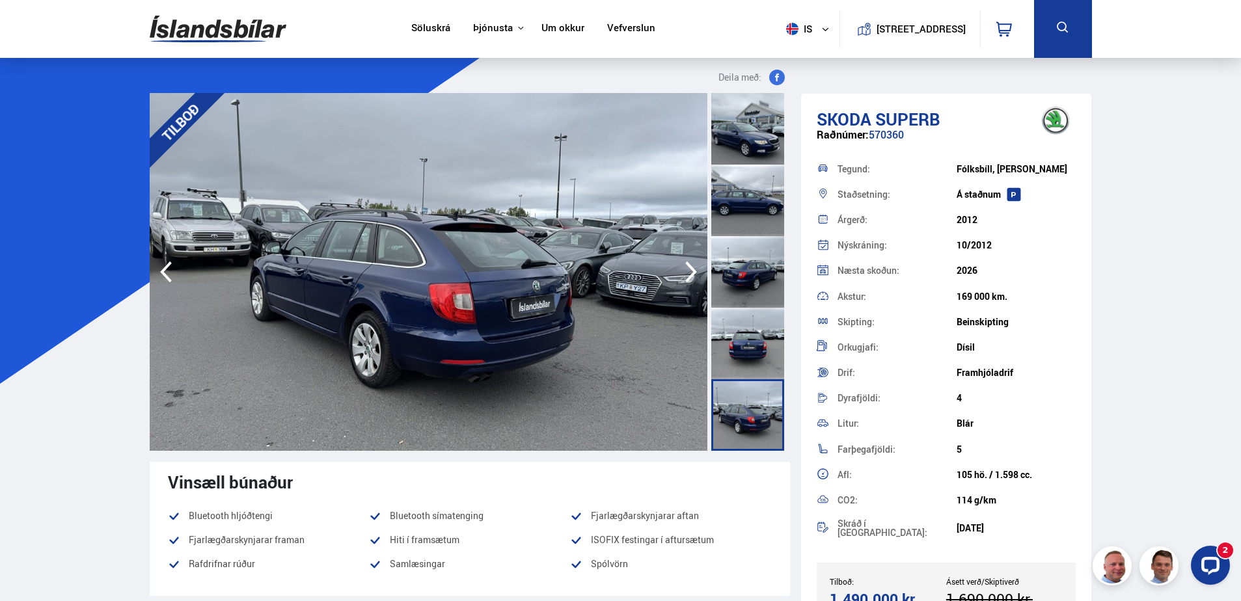
click at [692, 273] on icon "button" at bounding box center [691, 271] width 26 height 31
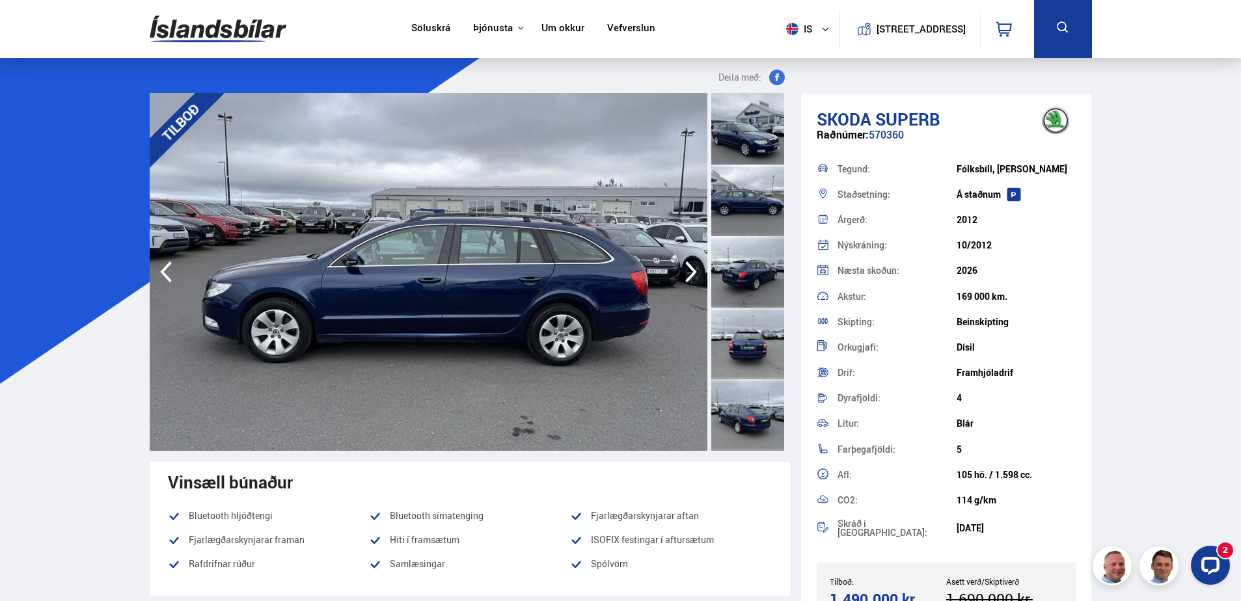
click at [692, 273] on icon "button" at bounding box center [691, 271] width 26 height 31
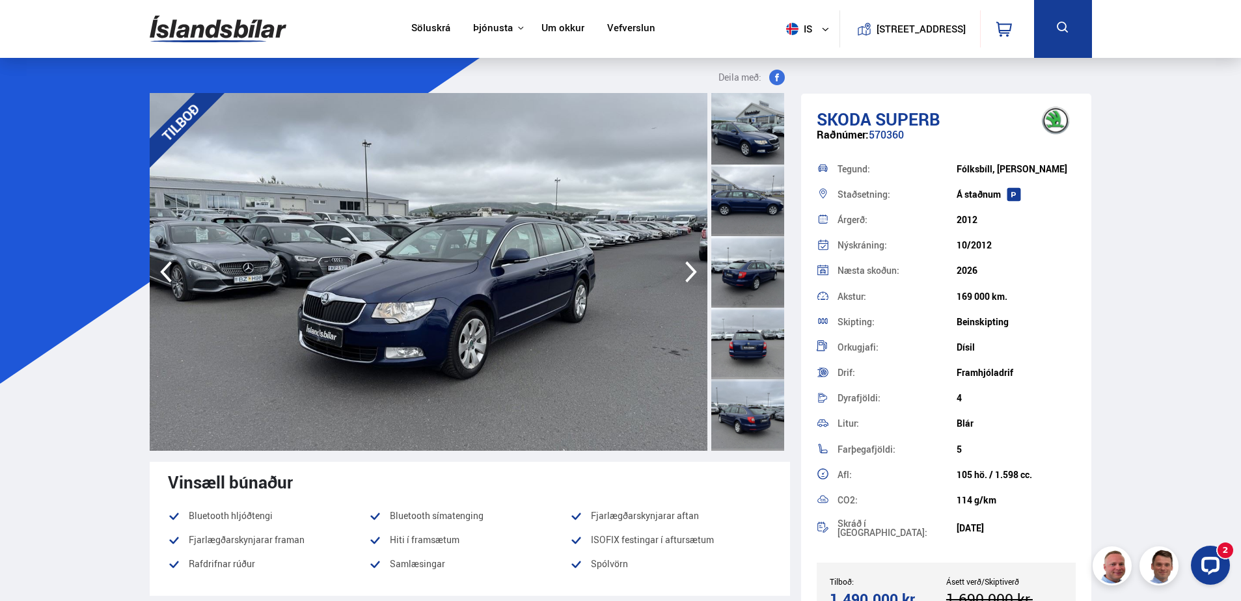
click at [692, 273] on icon "button" at bounding box center [691, 271] width 26 height 31
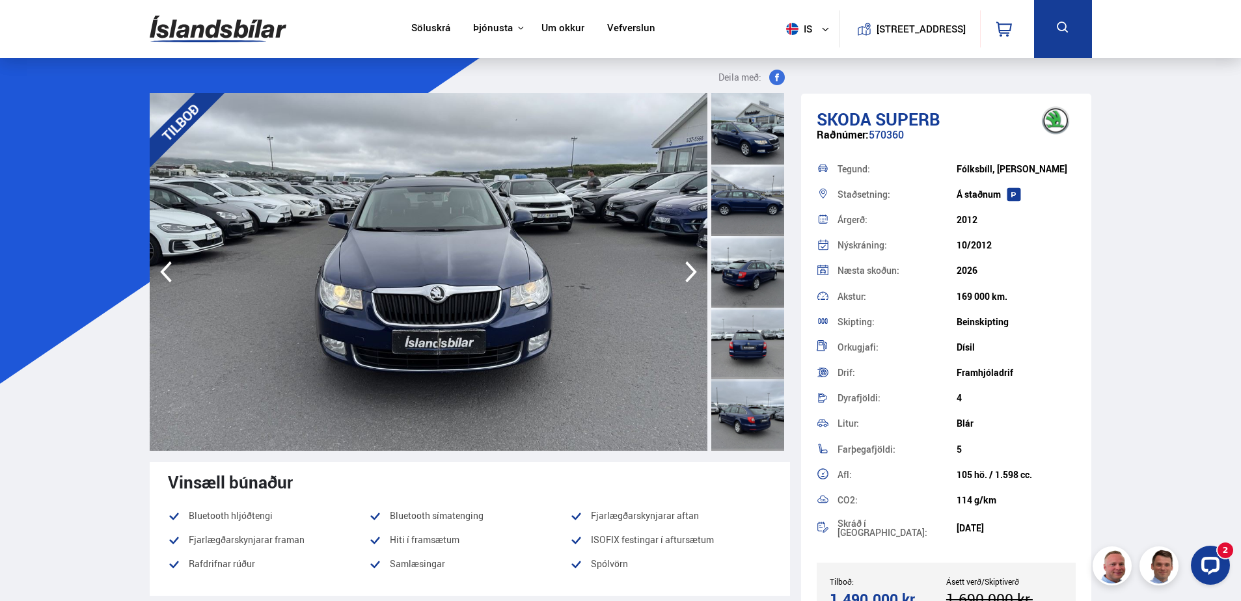
click at [692, 273] on icon "button" at bounding box center [691, 271] width 26 height 31
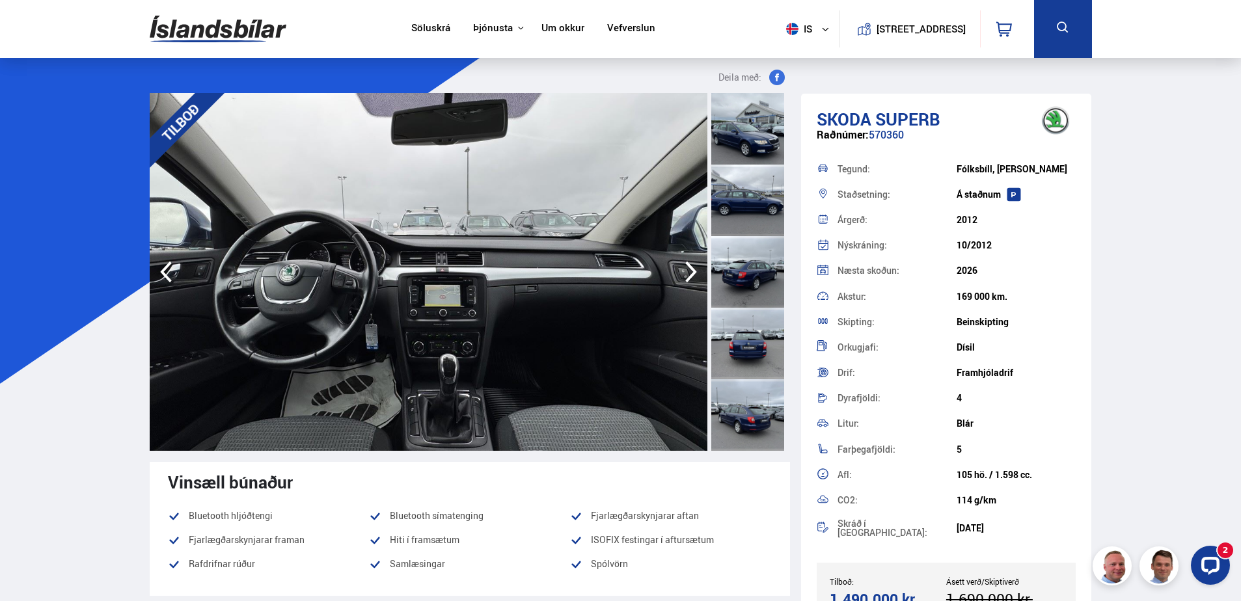
click at [692, 273] on icon "button" at bounding box center [691, 271] width 26 height 31
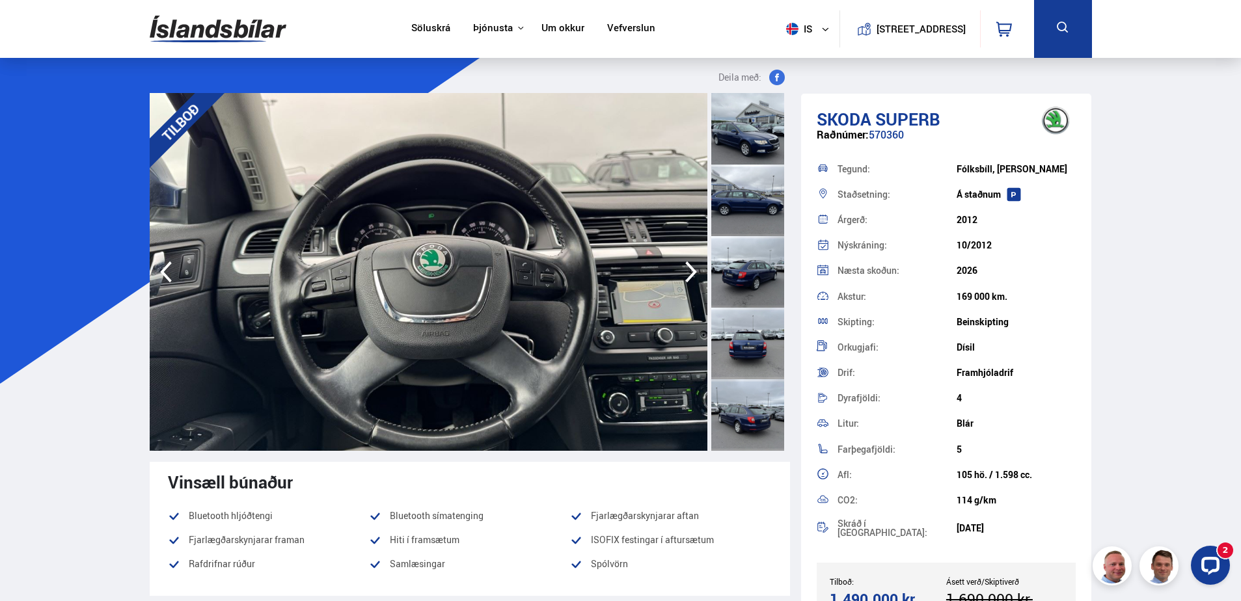
click at [692, 273] on icon "button" at bounding box center [691, 271] width 26 height 31
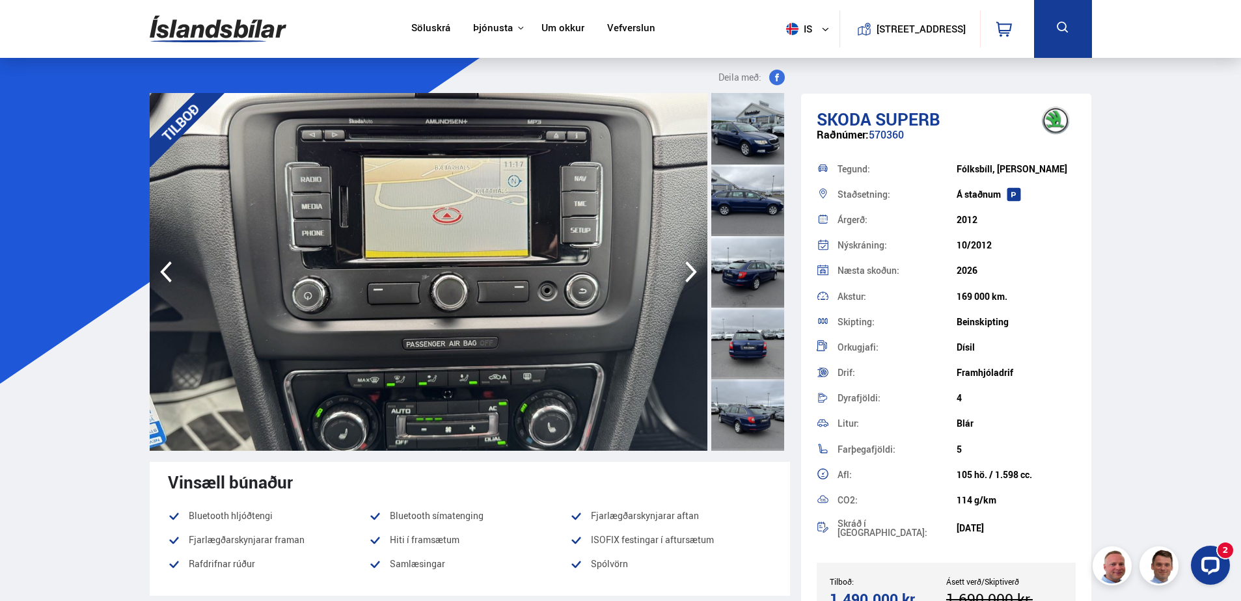
click at [692, 273] on icon "button" at bounding box center [691, 271] width 26 height 31
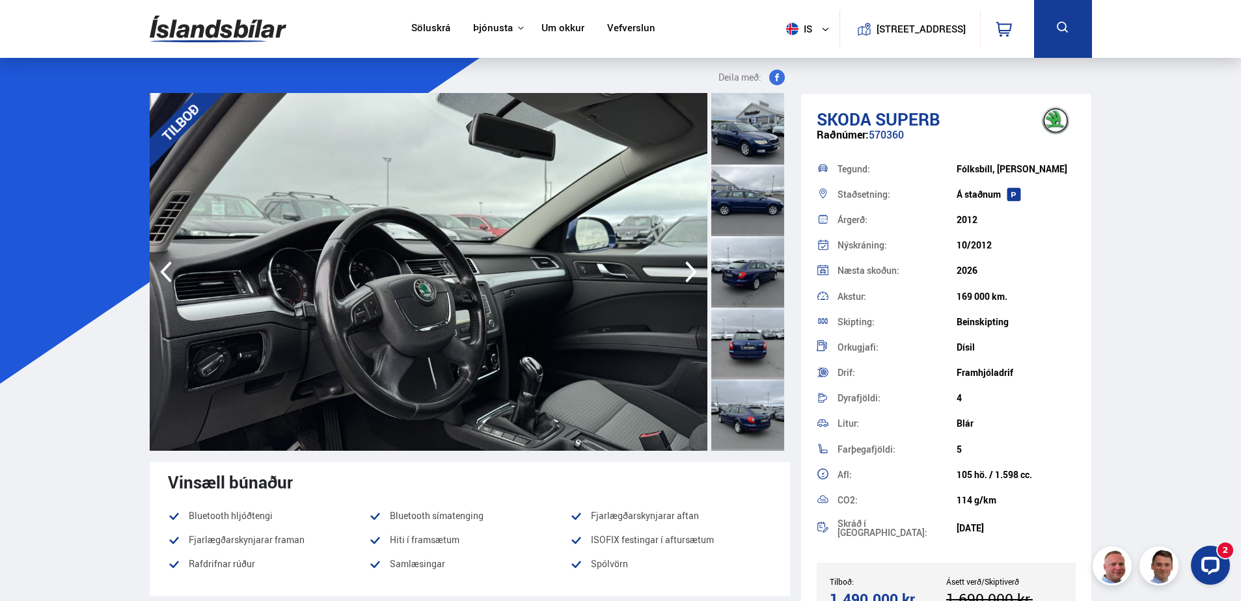
click at [692, 273] on icon "button" at bounding box center [691, 271] width 26 height 31
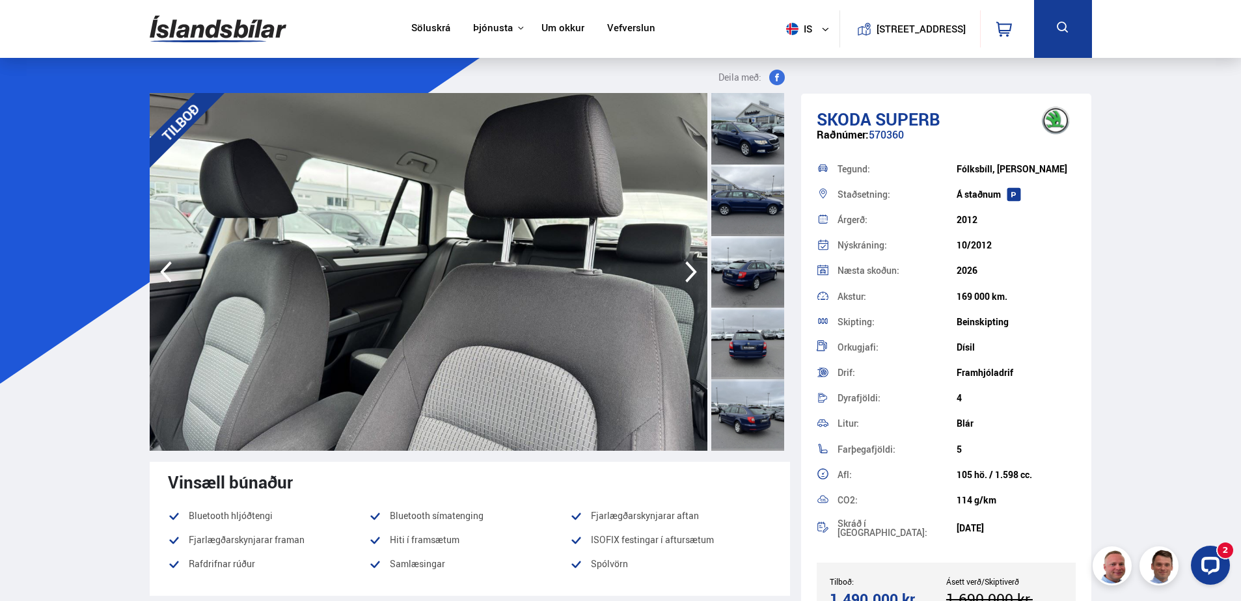
click at [692, 273] on icon "button" at bounding box center [691, 271] width 26 height 31
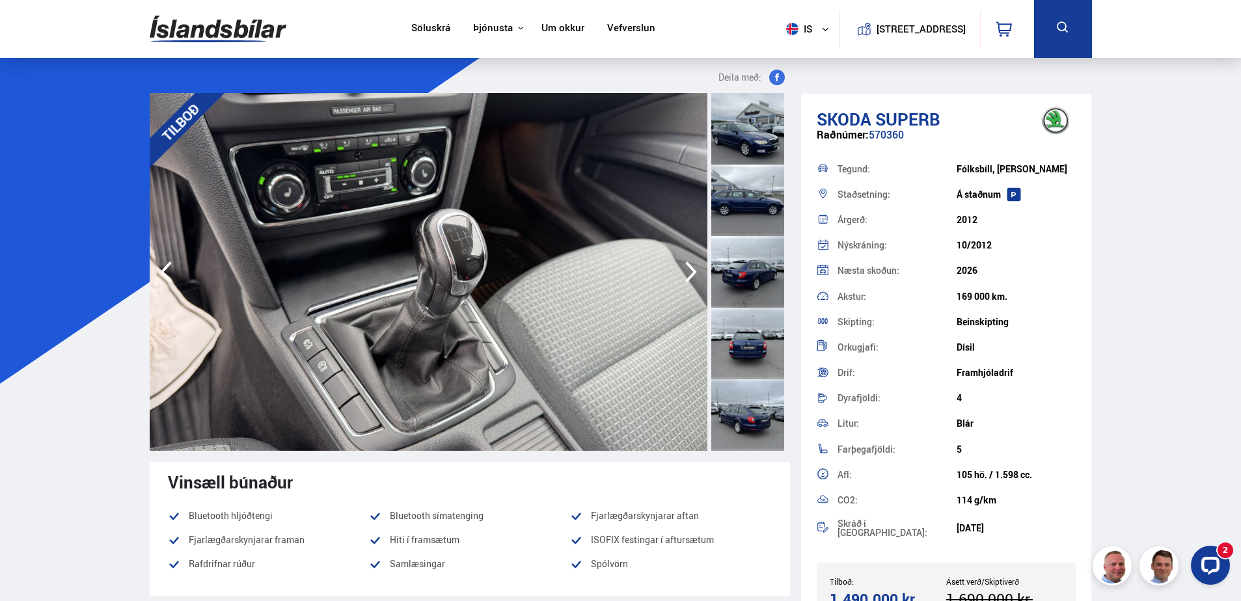
click at [692, 273] on icon "button" at bounding box center [691, 271] width 26 height 31
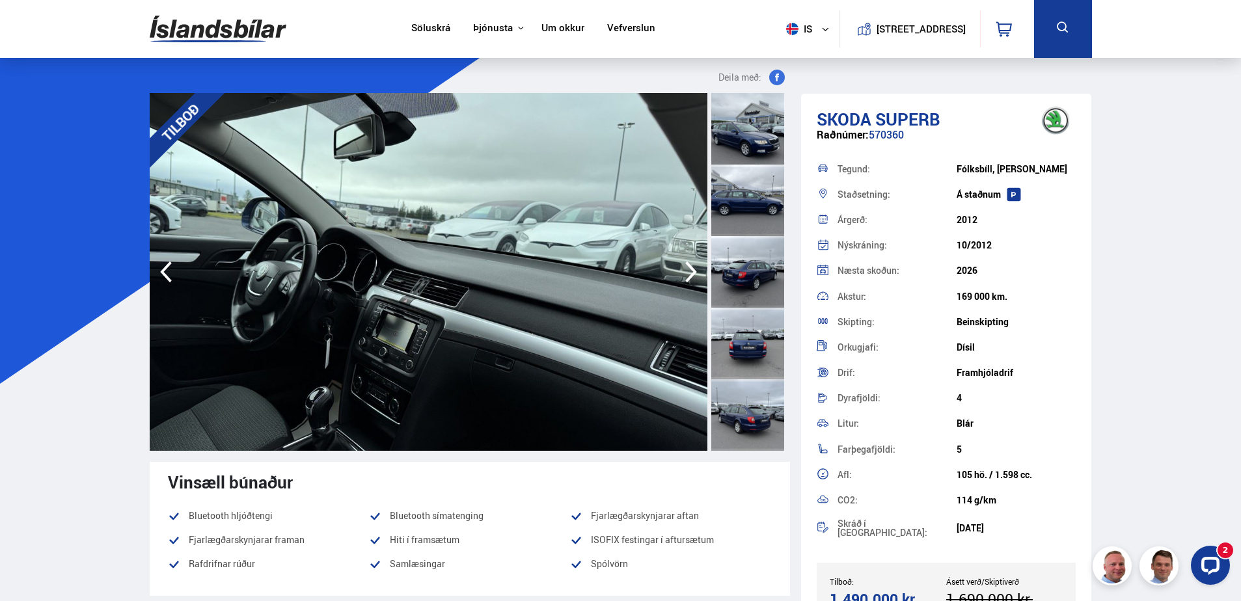
click at [692, 273] on icon "button" at bounding box center [691, 271] width 26 height 31
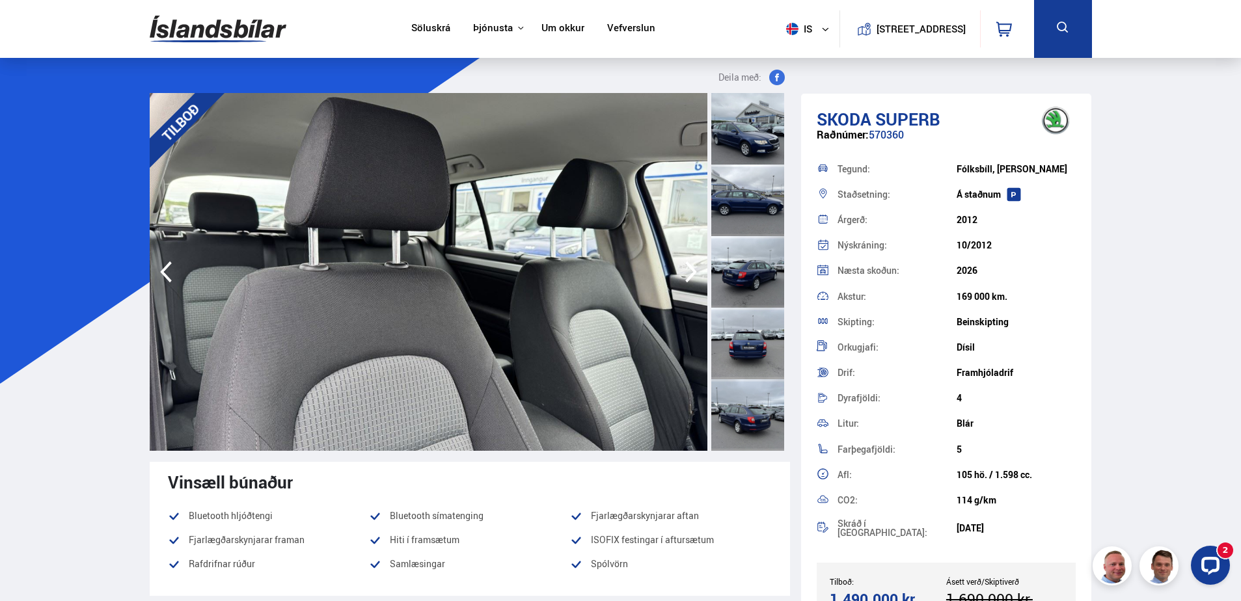
click at [692, 273] on icon "button" at bounding box center [691, 271] width 26 height 31
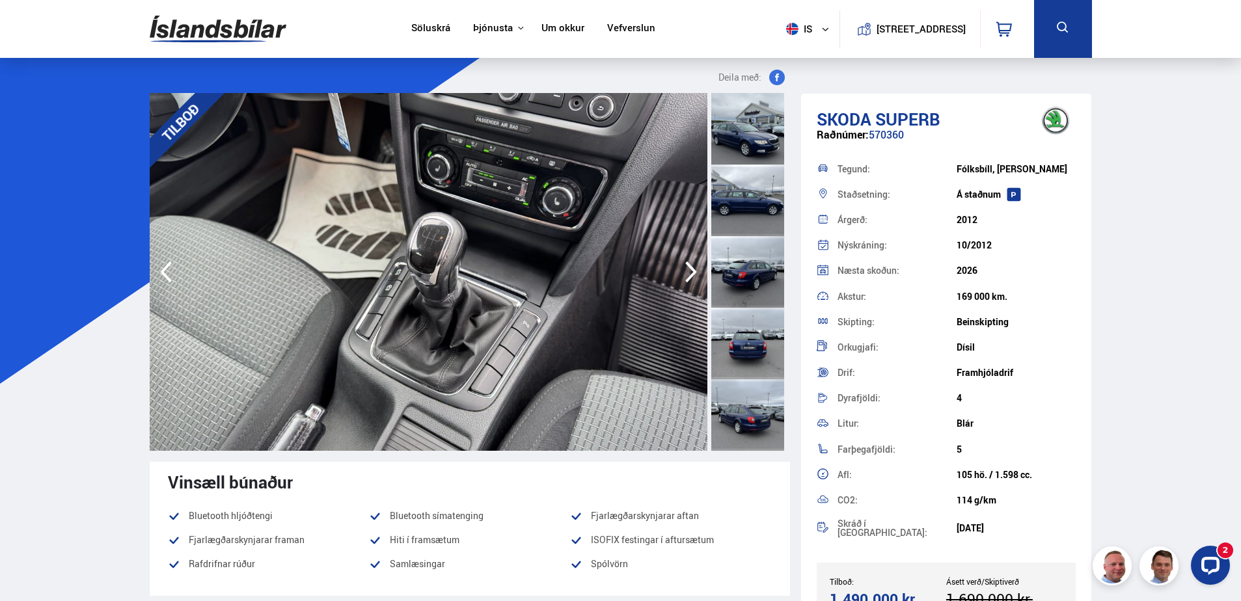
click at [692, 273] on icon "button" at bounding box center [691, 271] width 26 height 31
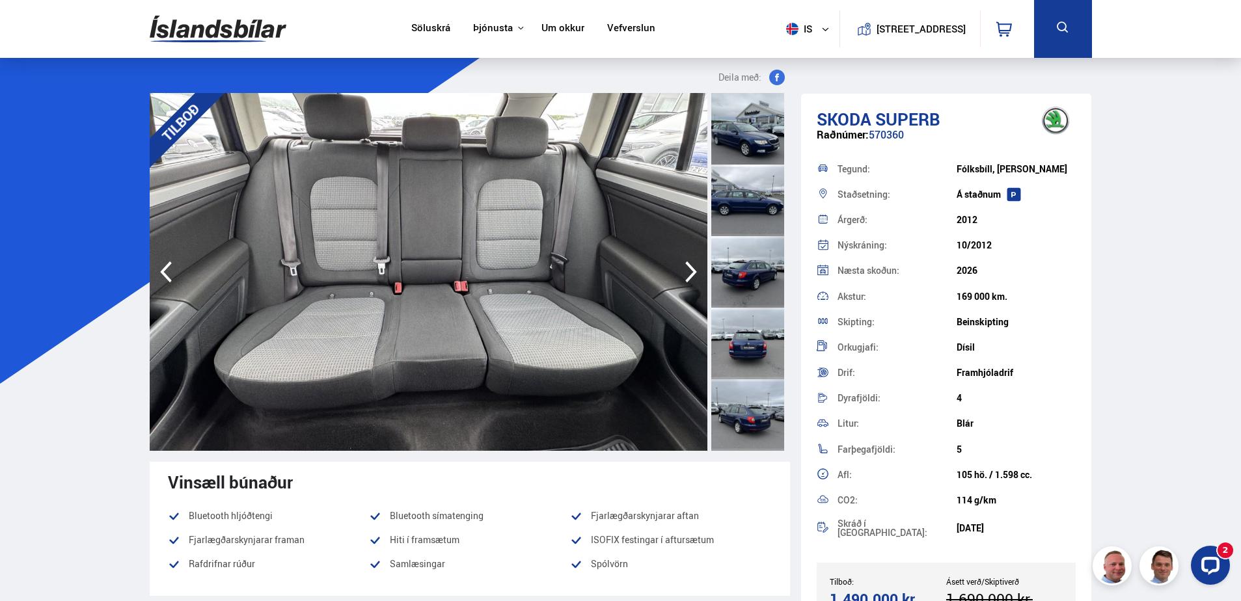
click at [692, 273] on icon "button" at bounding box center [691, 271] width 26 height 31
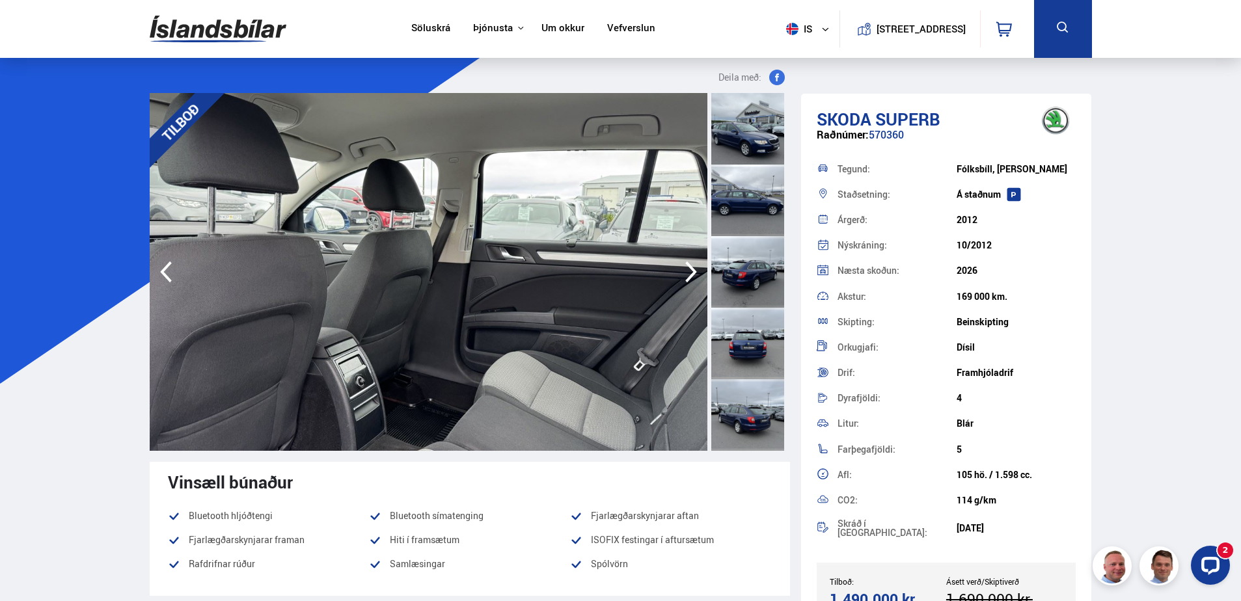
click at [693, 273] on icon "button" at bounding box center [691, 272] width 12 height 21
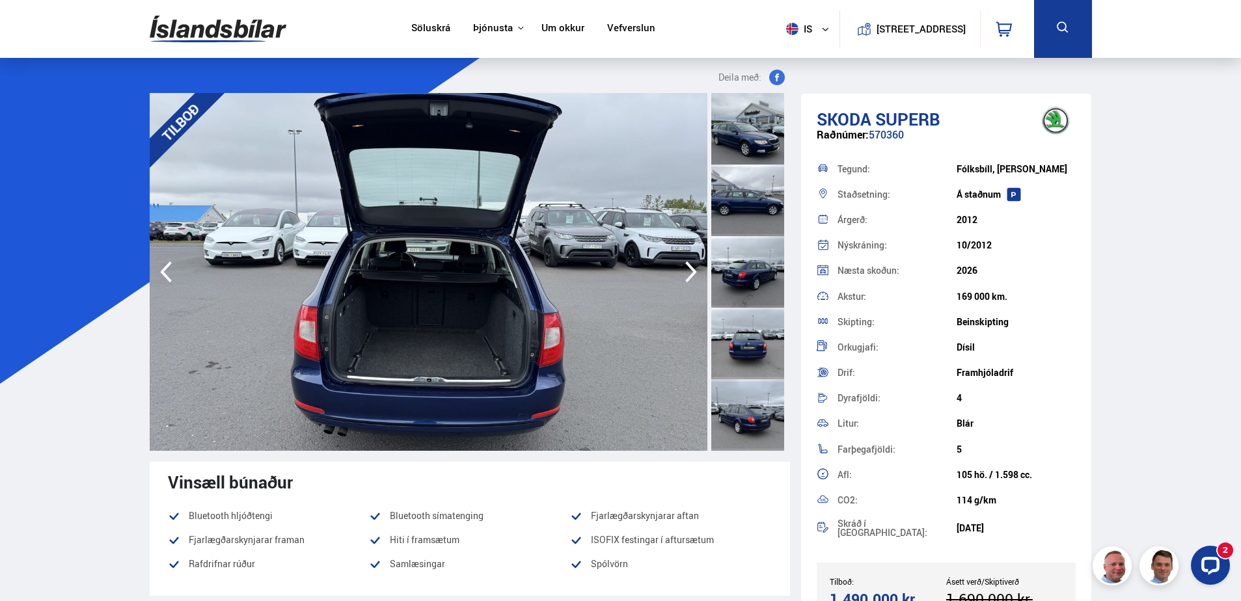
click at [693, 273] on icon "button" at bounding box center [691, 272] width 12 height 21
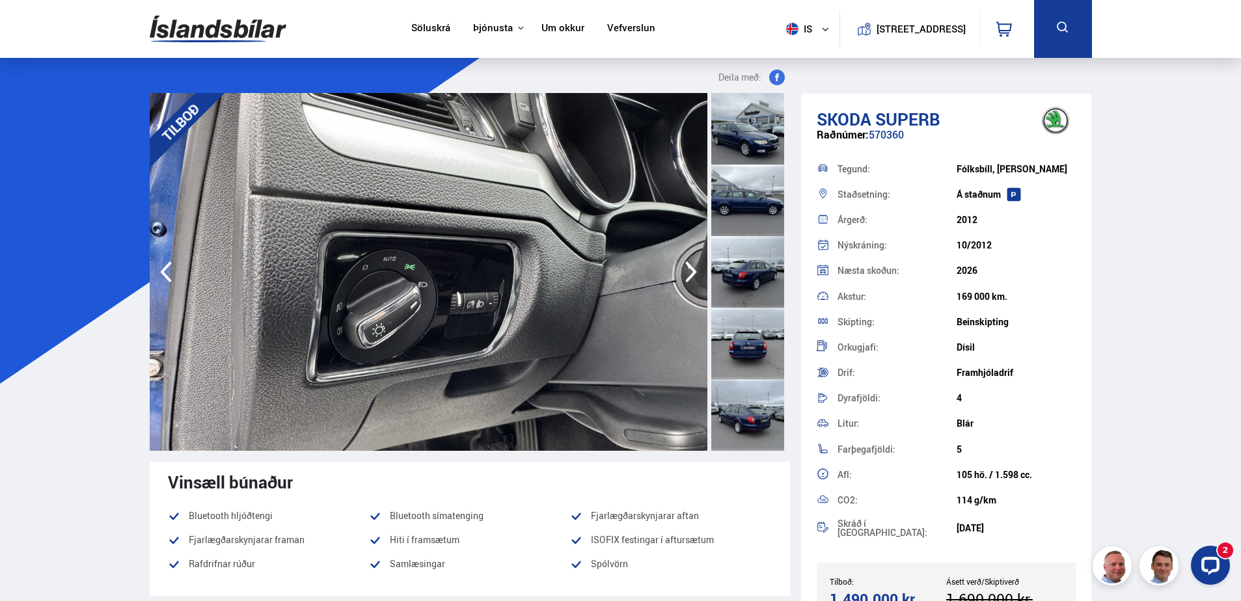
click at [693, 273] on icon "button" at bounding box center [691, 272] width 12 height 21
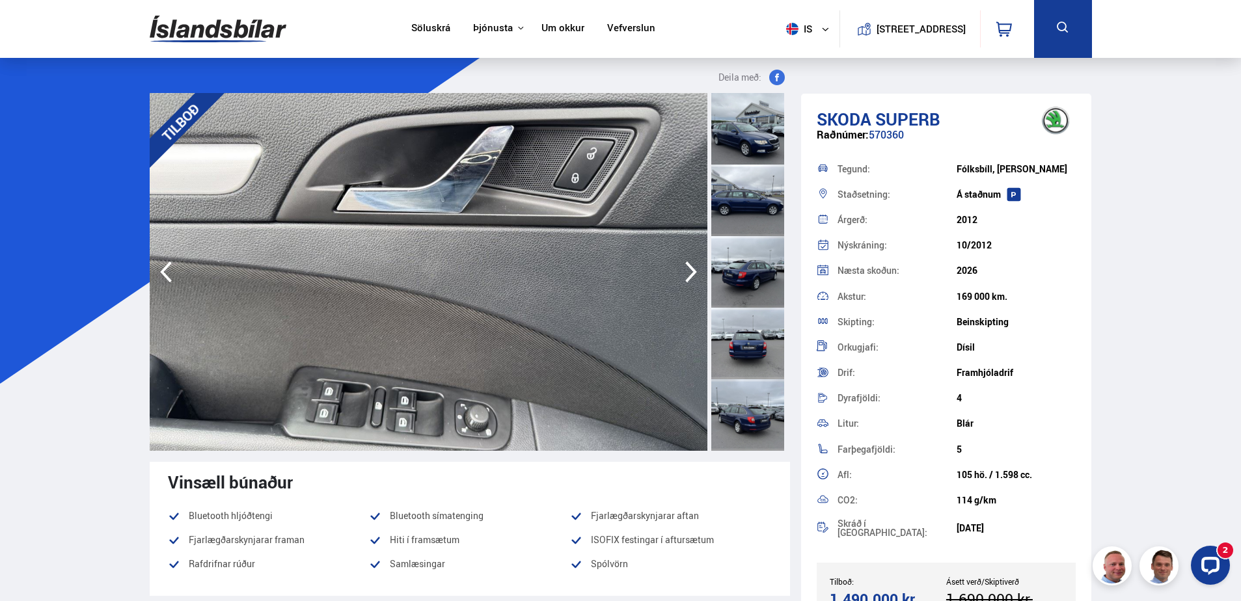
click at [693, 273] on icon "button" at bounding box center [691, 272] width 12 height 21
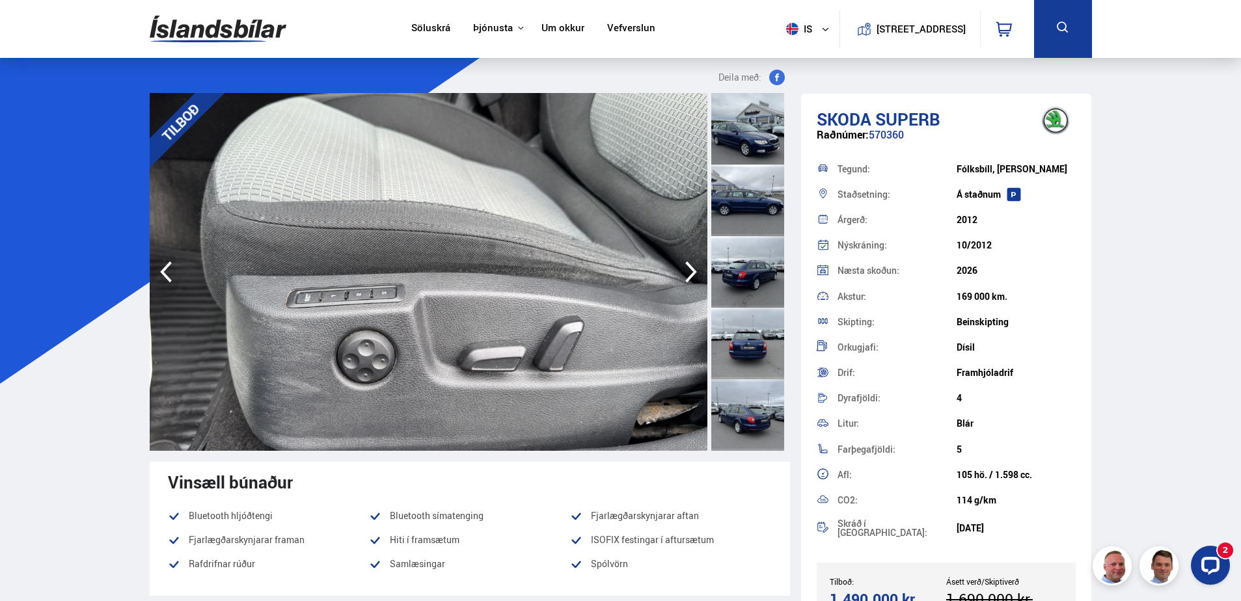
click at [693, 273] on icon "button" at bounding box center [691, 272] width 12 height 21
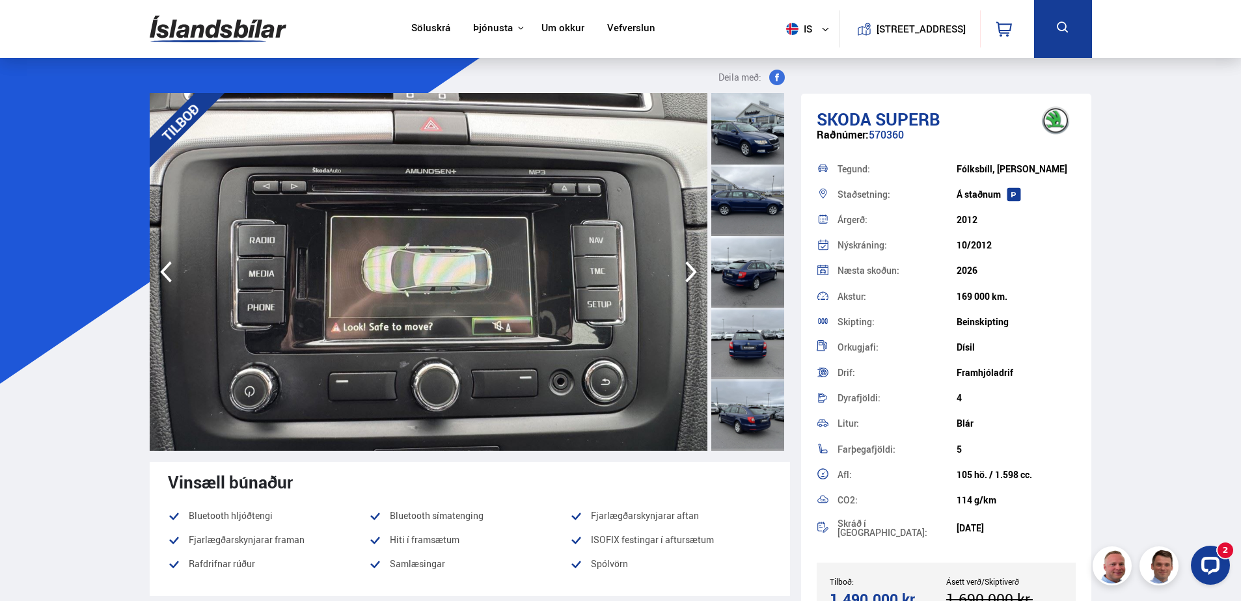
click at [693, 273] on icon "button" at bounding box center [691, 272] width 12 height 21
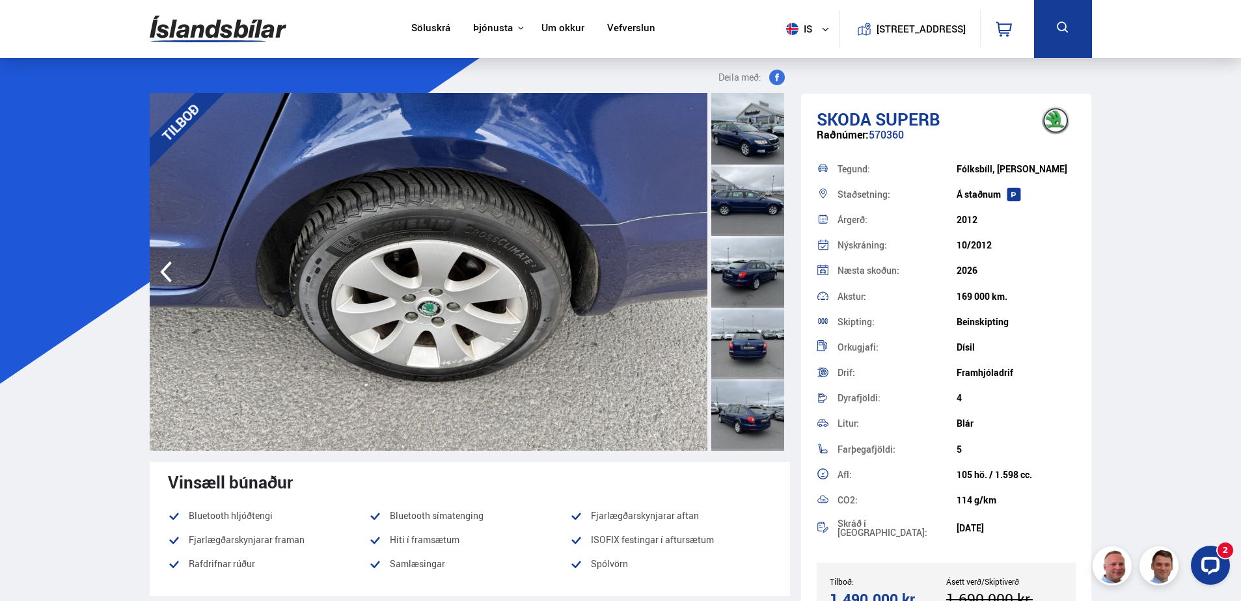
click at [693, 273] on img at bounding box center [429, 272] width 558 height 358
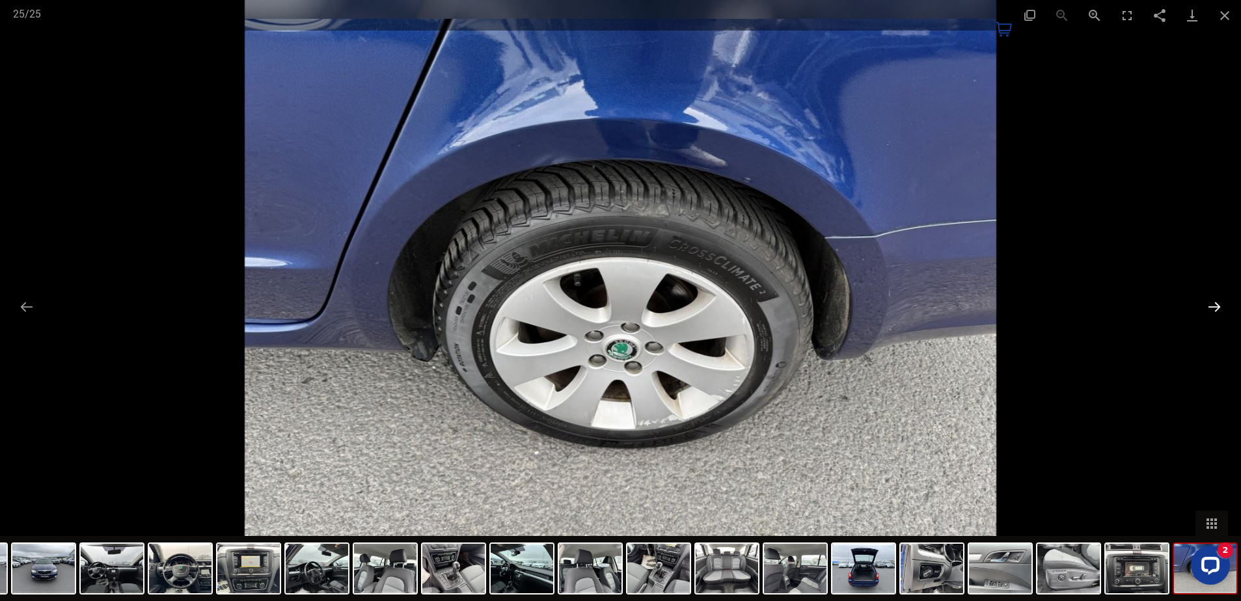
click at [1210, 309] on button "Next slide" at bounding box center [1214, 306] width 27 height 25
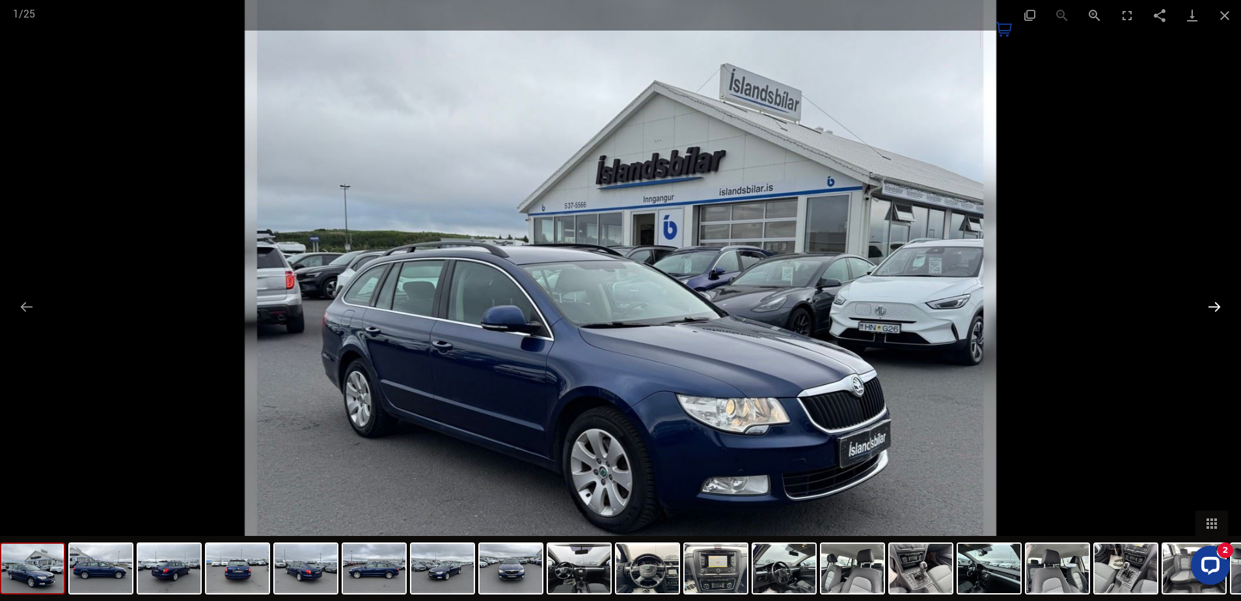
click at [1210, 309] on button "Next slide" at bounding box center [1214, 306] width 27 height 25
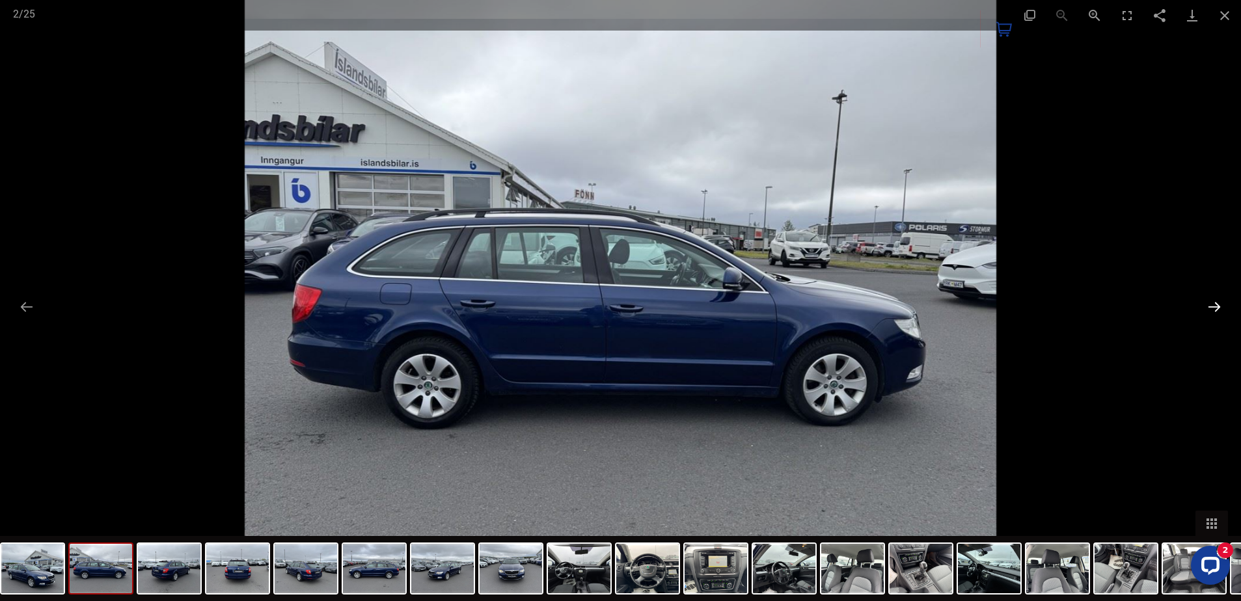
click at [1210, 309] on button "Next slide" at bounding box center [1214, 306] width 27 height 25
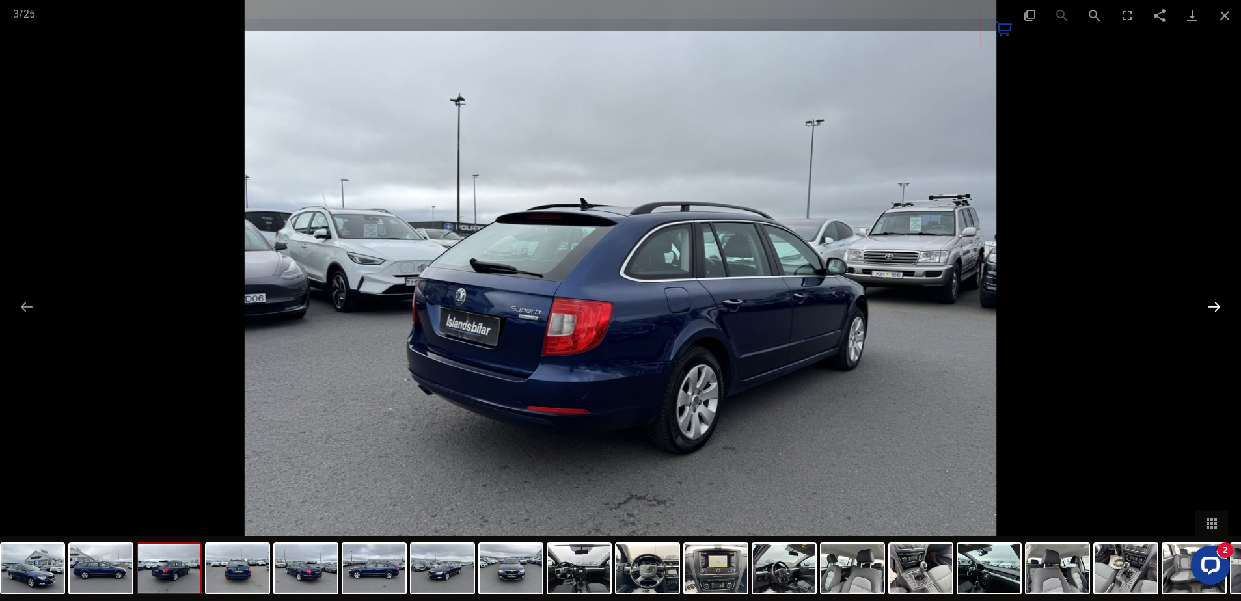
click at [1210, 309] on button "Next slide" at bounding box center [1214, 306] width 27 height 25
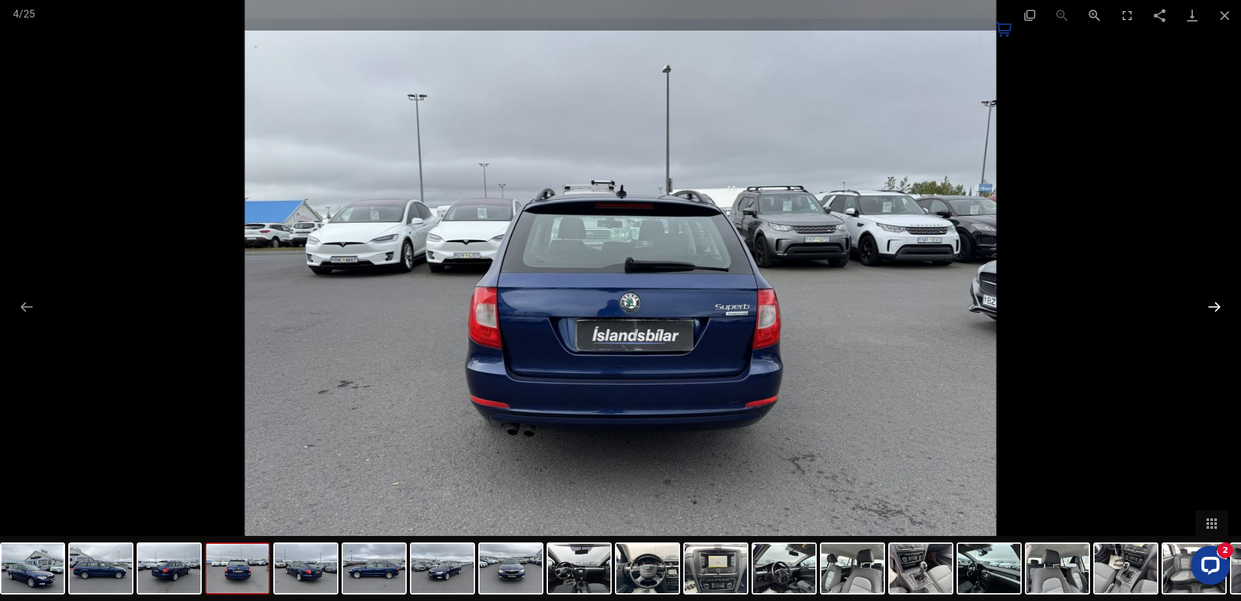
click at [1210, 309] on button "Next slide" at bounding box center [1214, 306] width 27 height 25
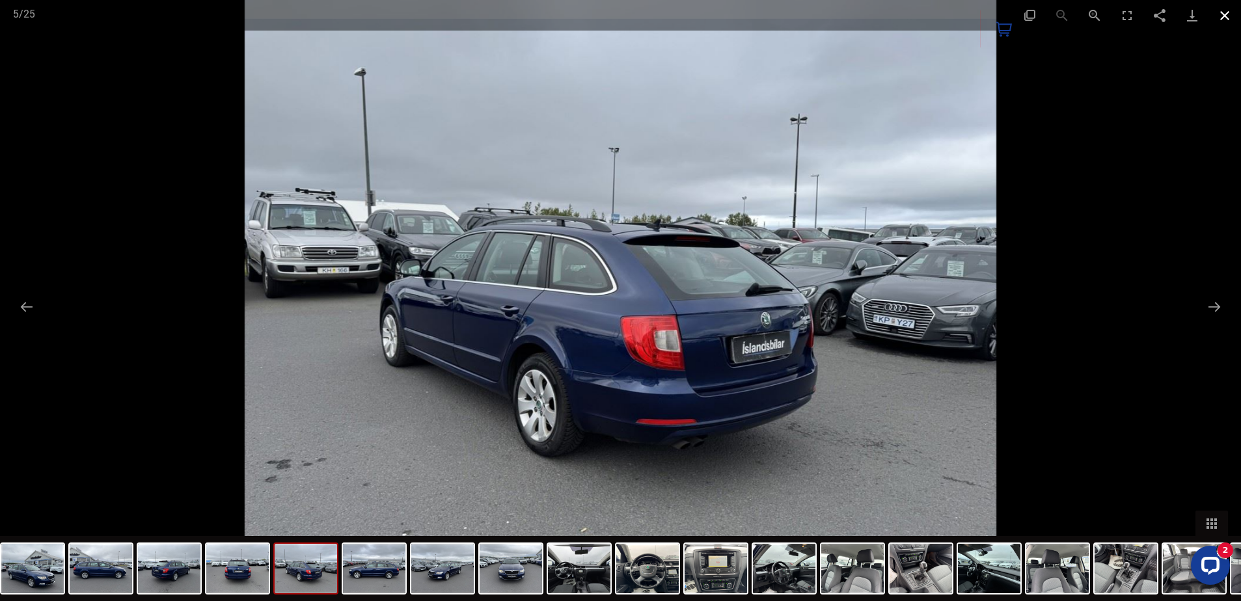
click at [1227, 14] on button "Close gallery" at bounding box center [1224, 15] width 33 height 31
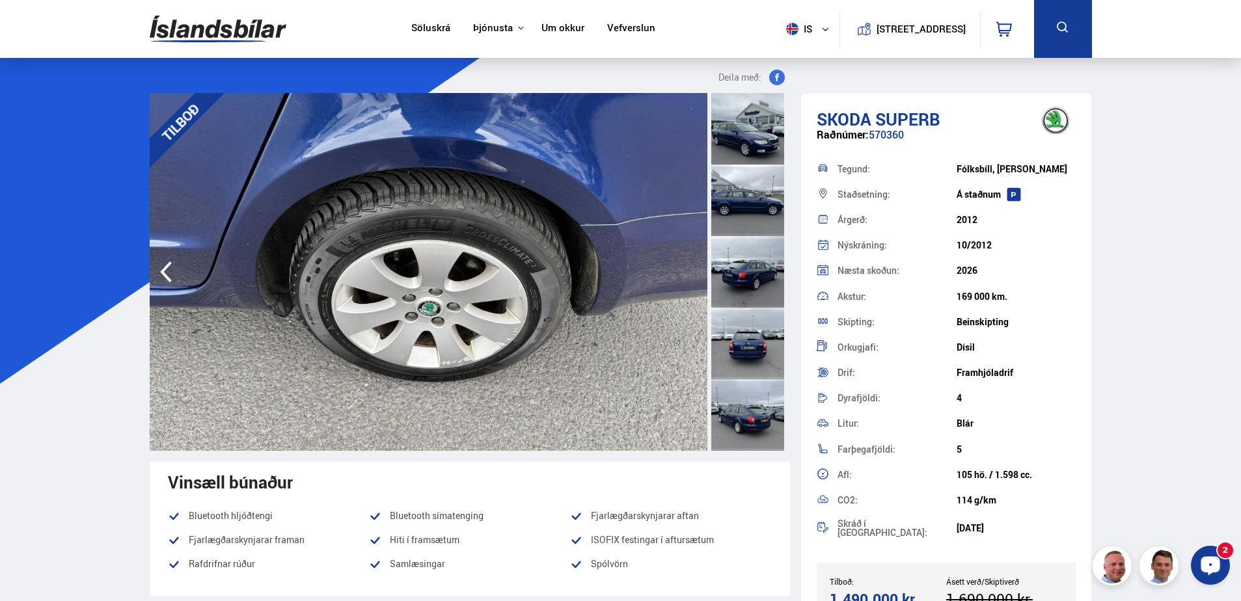
drag, startPoint x: 1208, startPoint y: 572, endPoint x: 2391, endPoint y: 1113, distance: 1300.7
click at [1208, 572] on div "Opna LiveChat spjallviðmót" at bounding box center [1210, 565] width 22 height 22
drag, startPoint x: 929, startPoint y: 131, endPoint x: 869, endPoint y: 134, distance: 59.3
click at [869, 134] on div "Raðnúmer: 570360" at bounding box center [947, 141] width 260 height 25
drag, startPoint x: 869, startPoint y: 134, endPoint x: 877, endPoint y: 136, distance: 7.4
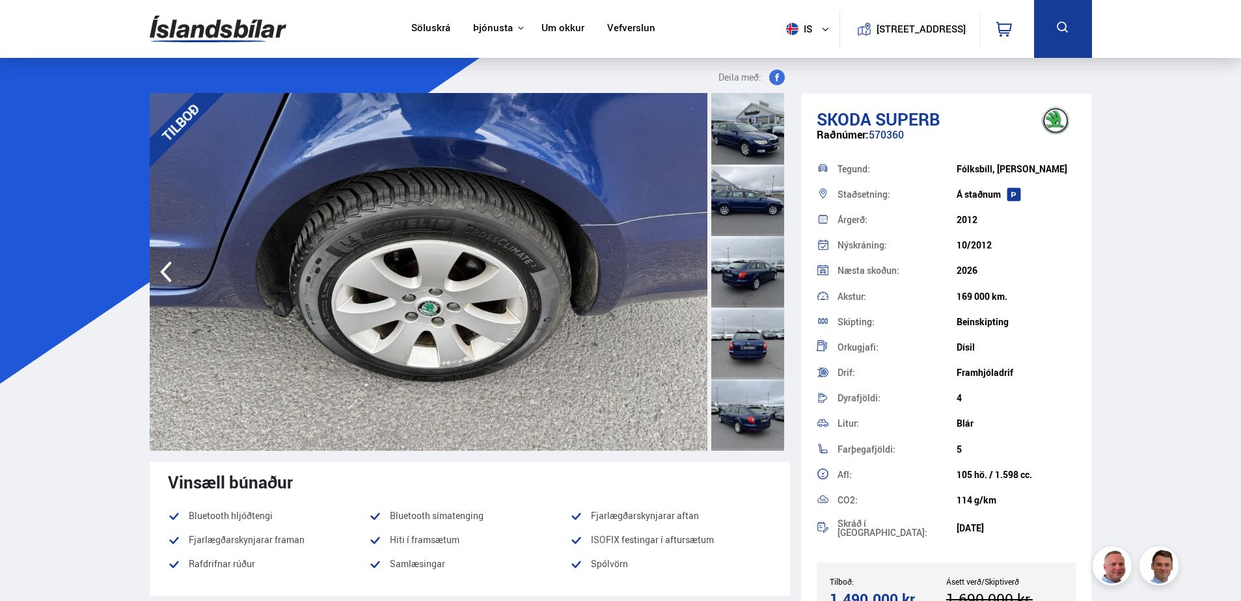
copy div "570360"
click at [163, 267] on icon "button" at bounding box center [166, 271] width 26 height 31
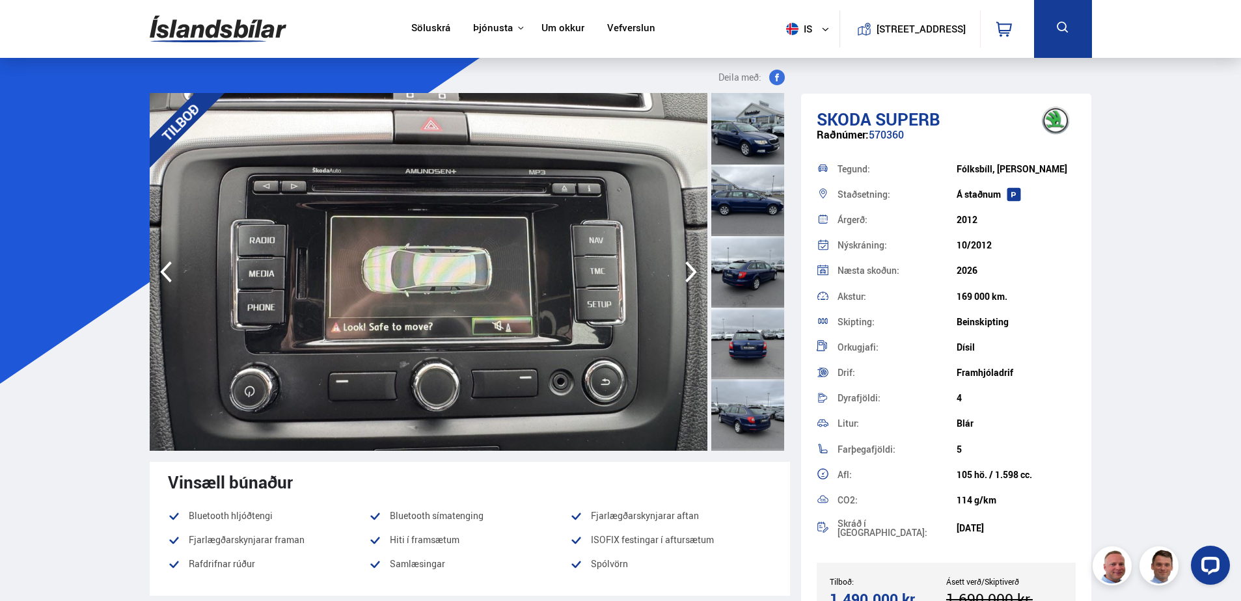
click at [166, 269] on icon "button" at bounding box center [166, 271] width 26 height 31
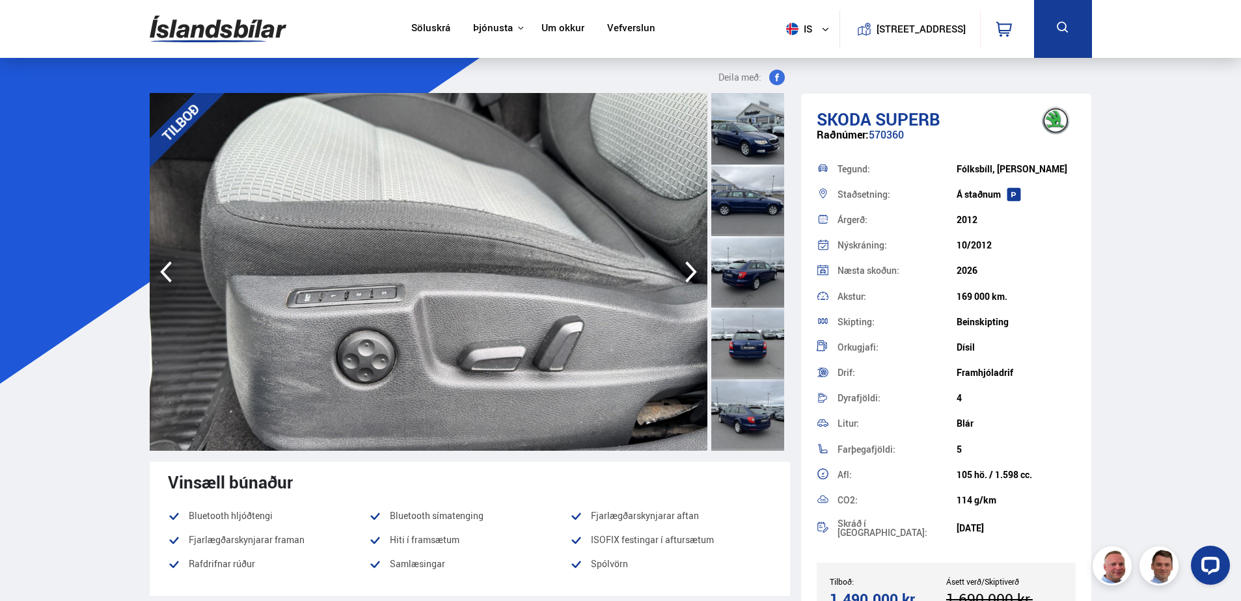
click at [166, 269] on icon "button" at bounding box center [166, 271] width 26 height 31
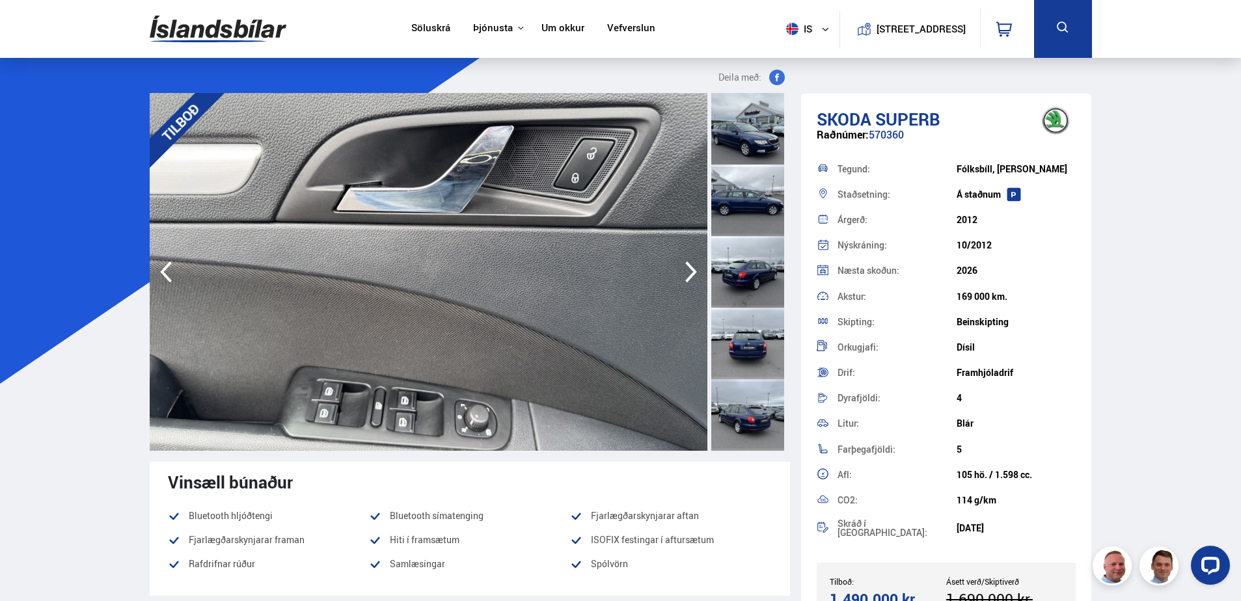
click at [166, 269] on icon "button" at bounding box center [166, 271] width 26 height 31
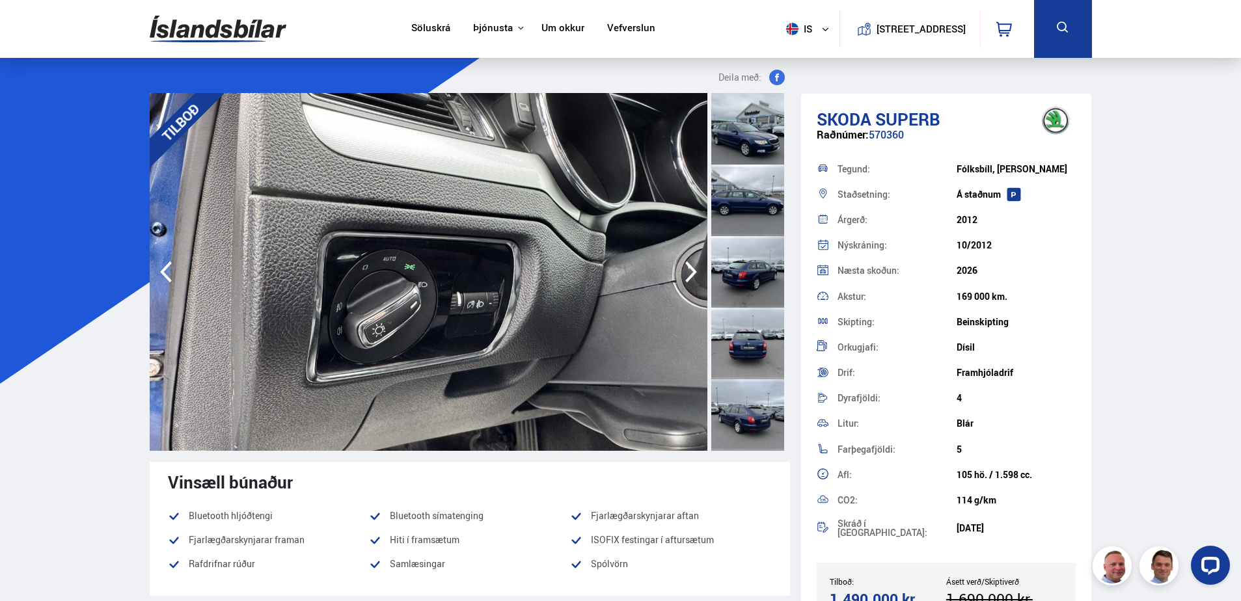
click at [166, 269] on icon "button" at bounding box center [166, 271] width 26 height 31
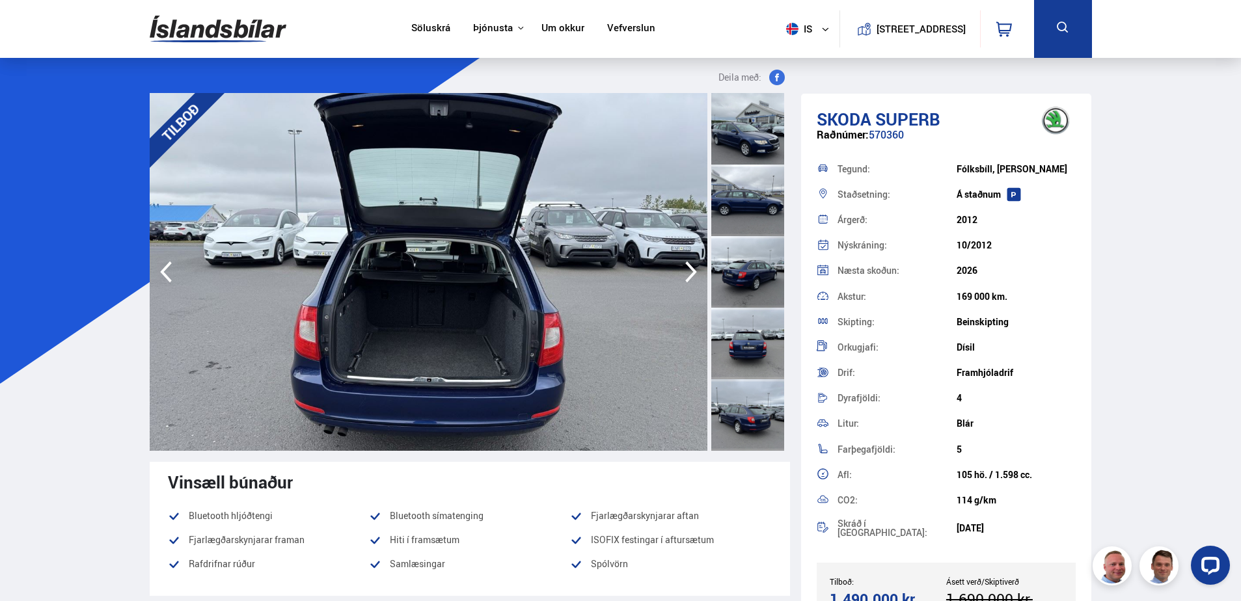
click at [166, 269] on icon "button" at bounding box center [166, 271] width 26 height 31
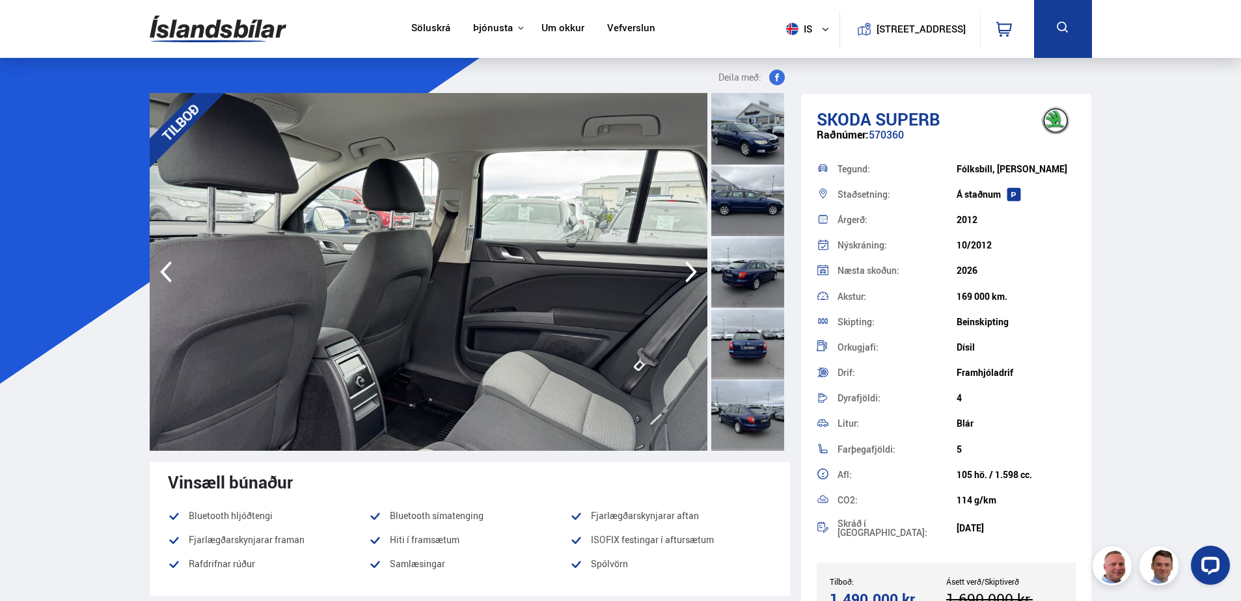
click at [166, 269] on icon "button" at bounding box center [166, 271] width 26 height 31
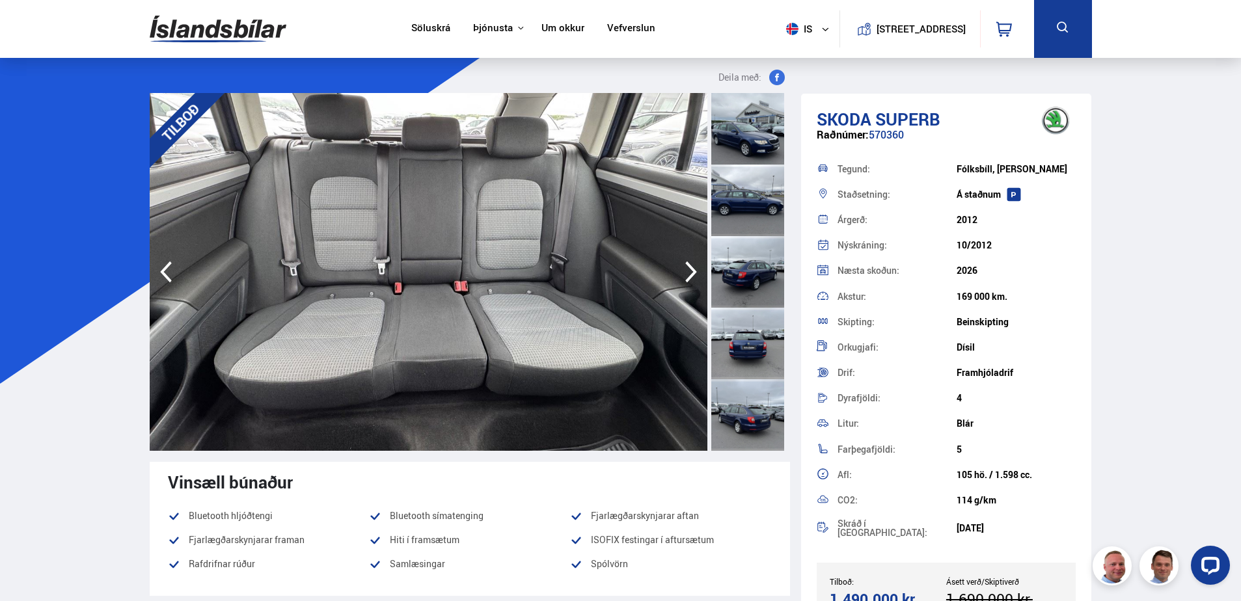
click at [166, 269] on icon "button" at bounding box center [166, 271] width 26 height 31
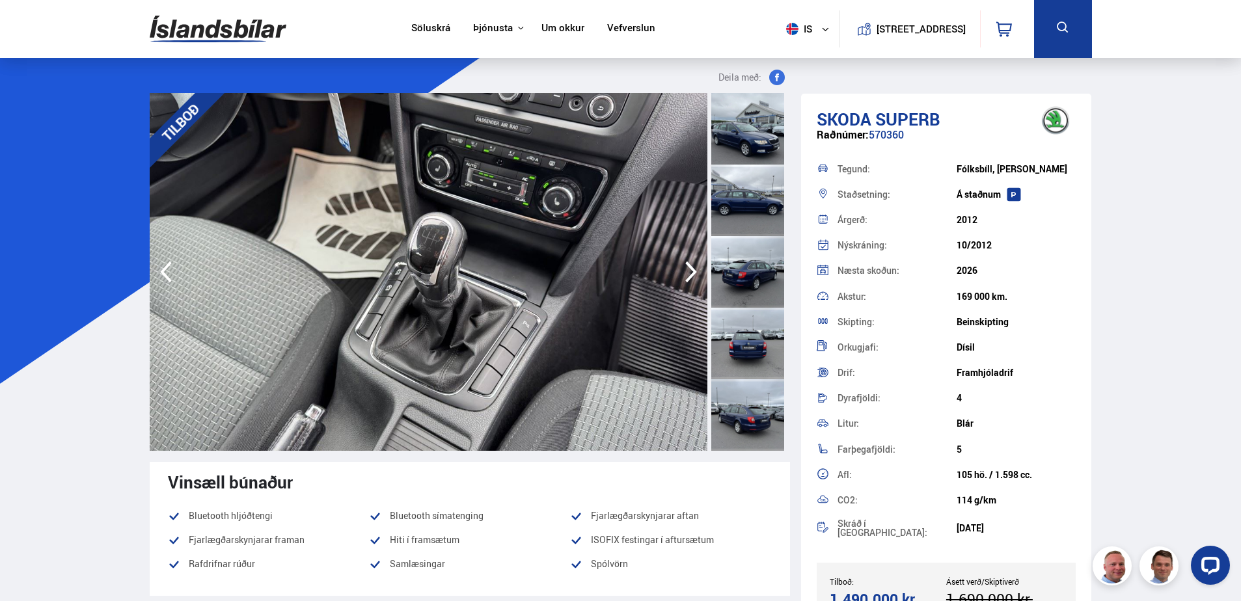
click at [166, 269] on icon "button" at bounding box center [166, 271] width 26 height 31
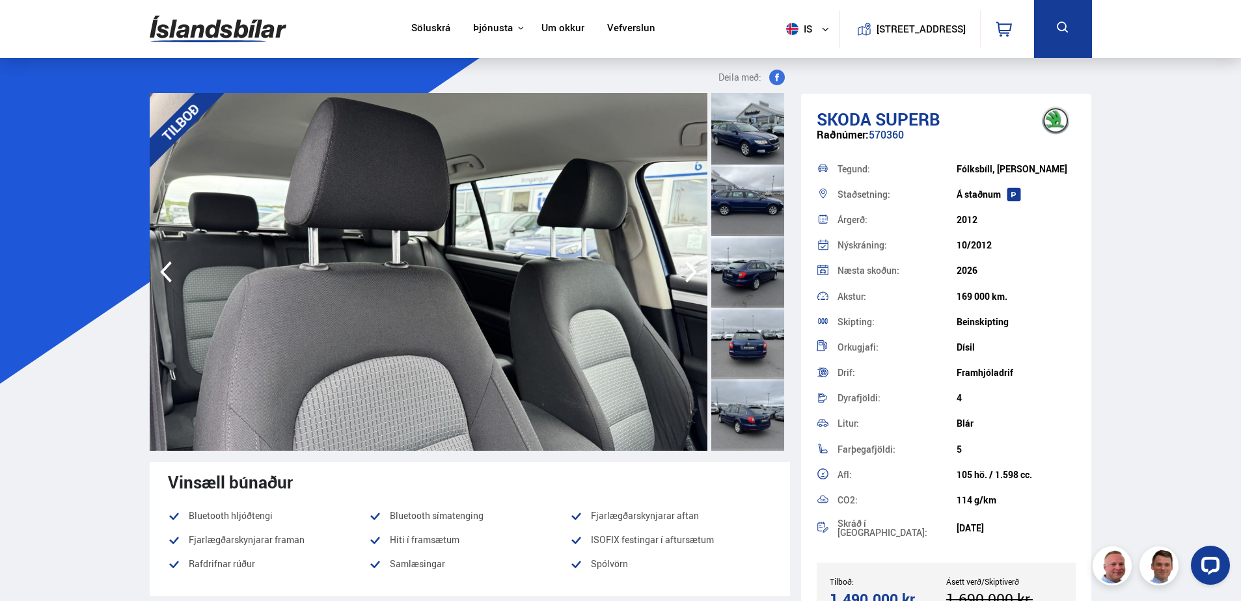
click at [166, 269] on icon "button" at bounding box center [166, 271] width 26 height 31
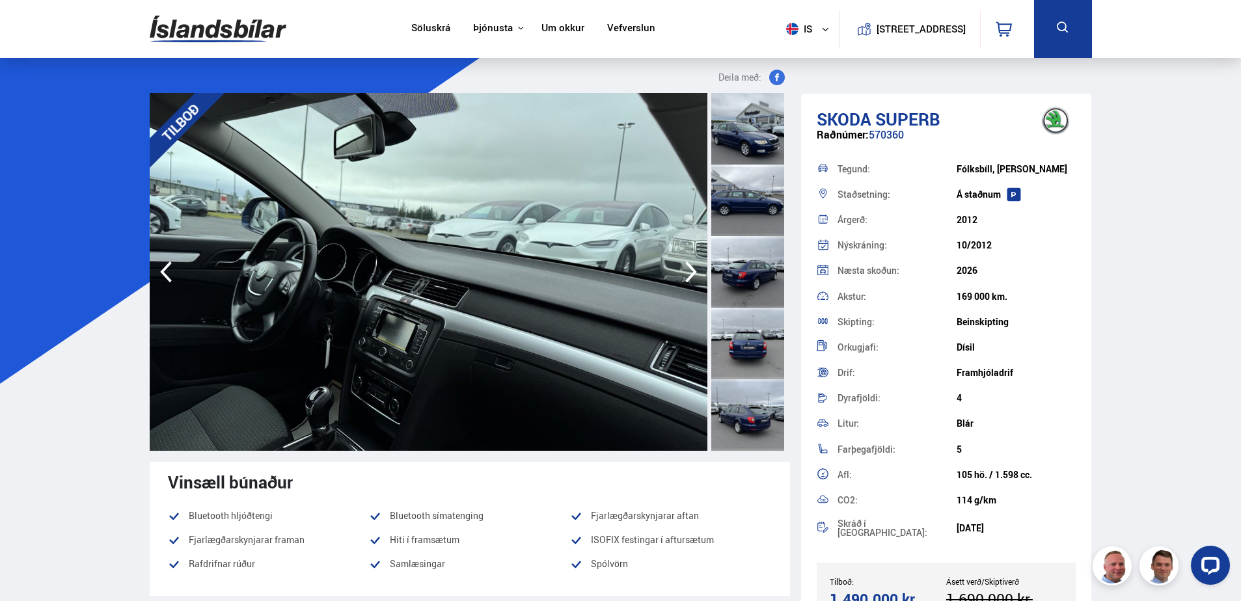
click at [166, 269] on icon "button" at bounding box center [166, 271] width 26 height 31
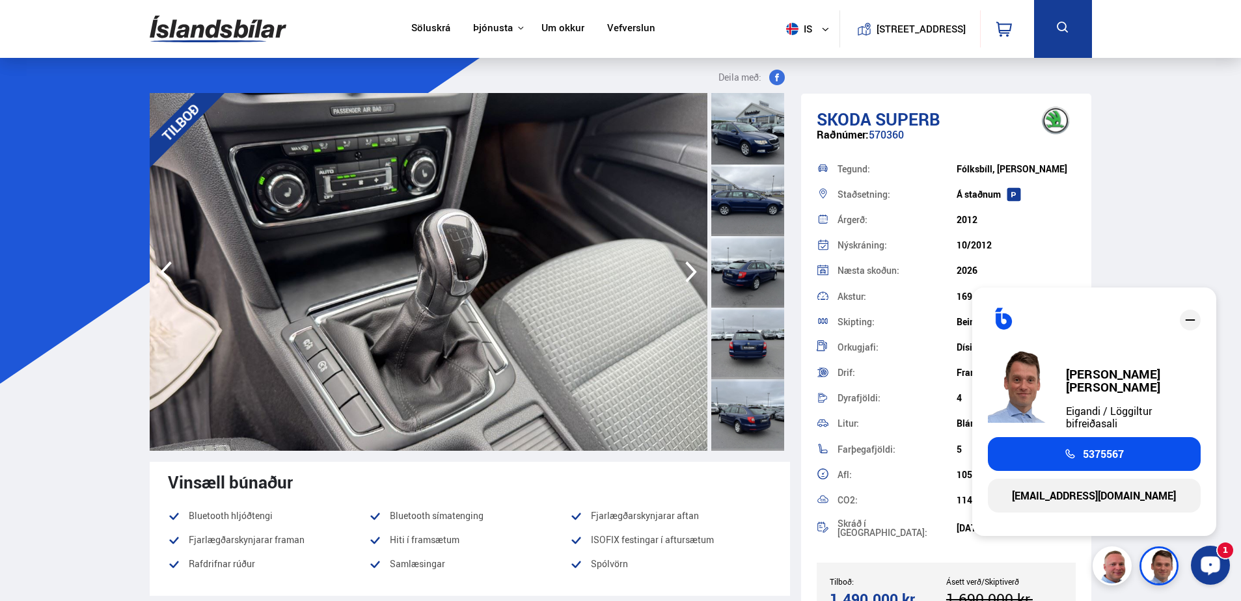
click at [1209, 566] on icon "Opna LiveChat spjallviðmót" at bounding box center [1210, 565] width 12 height 8
drag, startPoint x: 1187, startPoint y: 325, endPoint x: 1190, endPoint y: 332, distance: 7.6
click at [1187, 325] on icon "close" at bounding box center [1190, 320] width 16 height 16
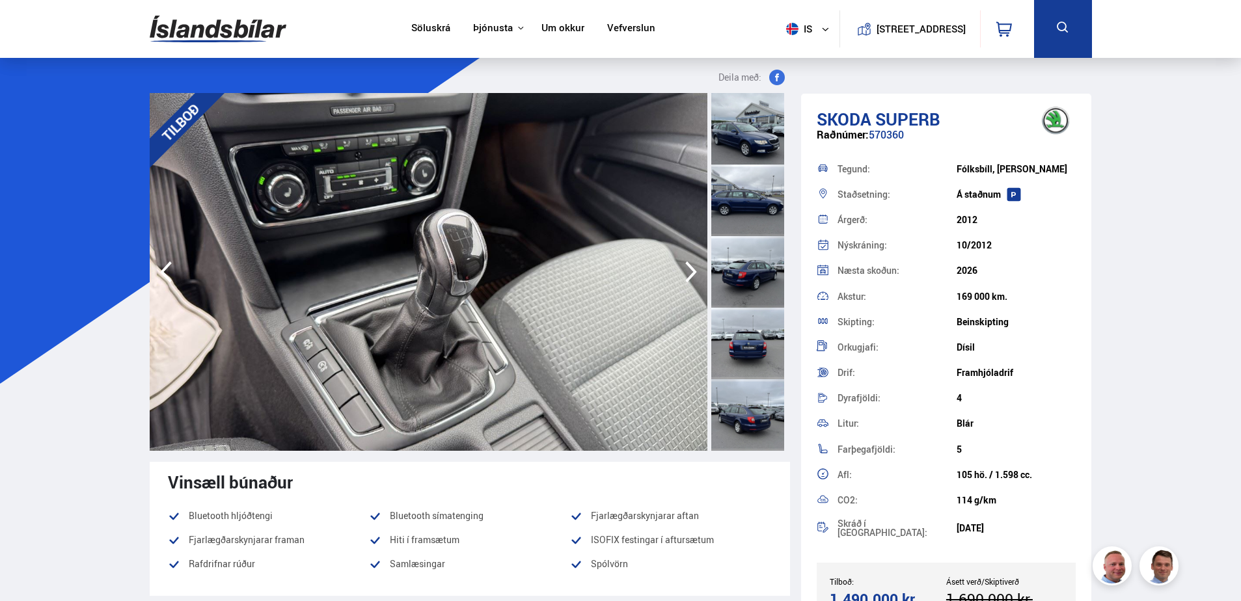
click at [567, 27] on link "Um okkur" at bounding box center [562, 29] width 43 height 14
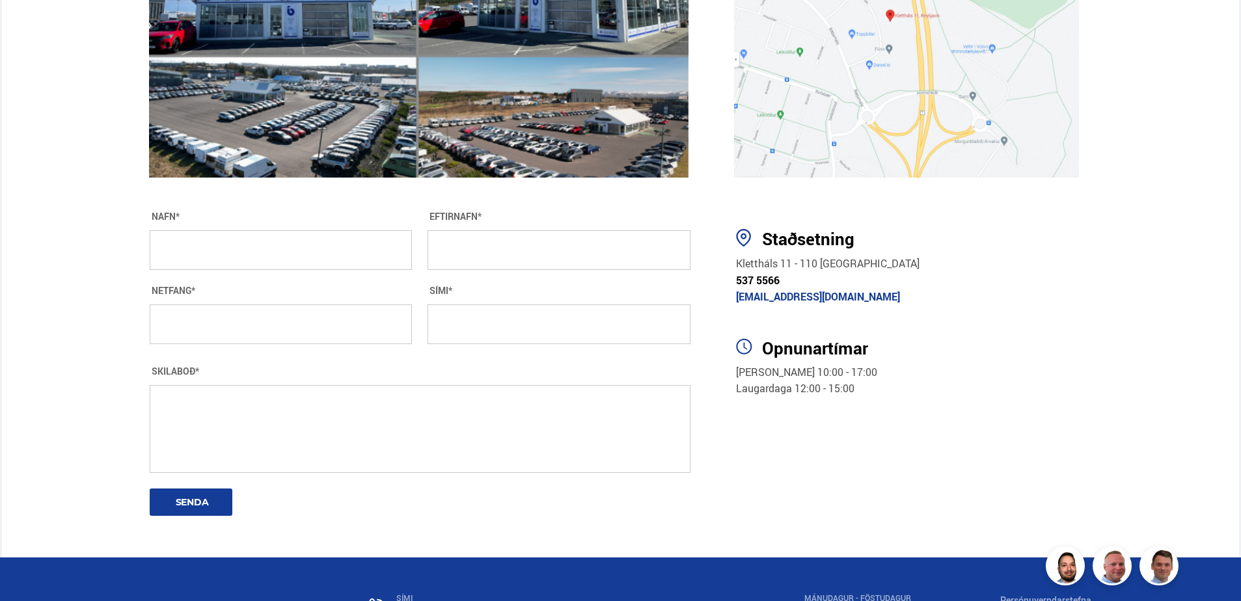
scroll to position [2212, 0]
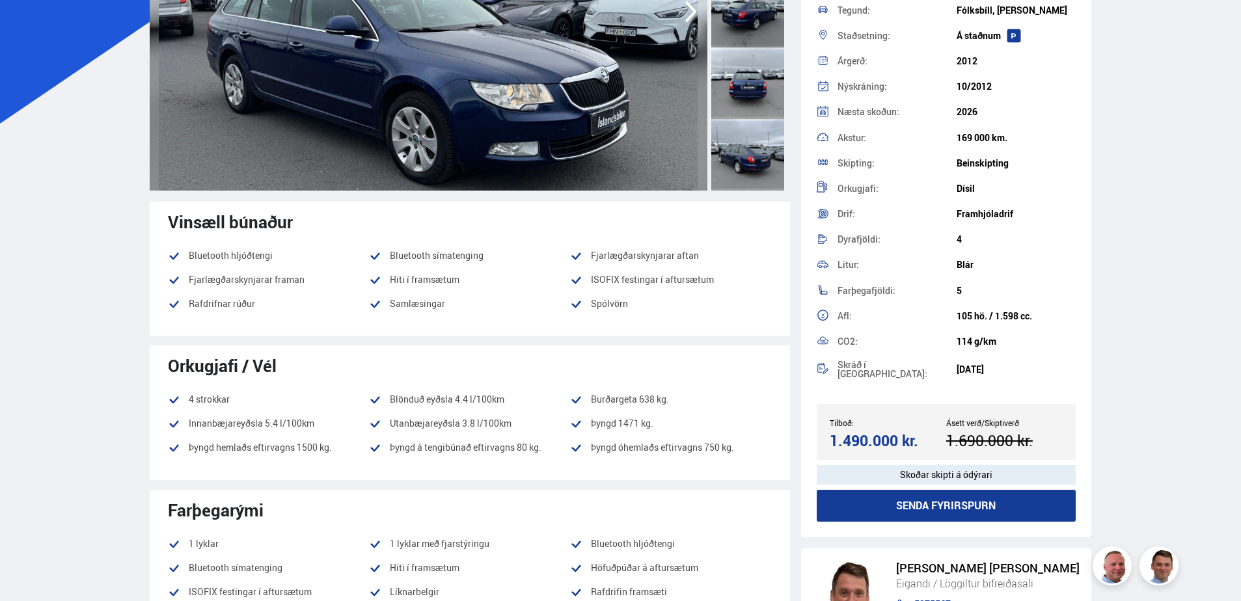
scroll to position [130, 0]
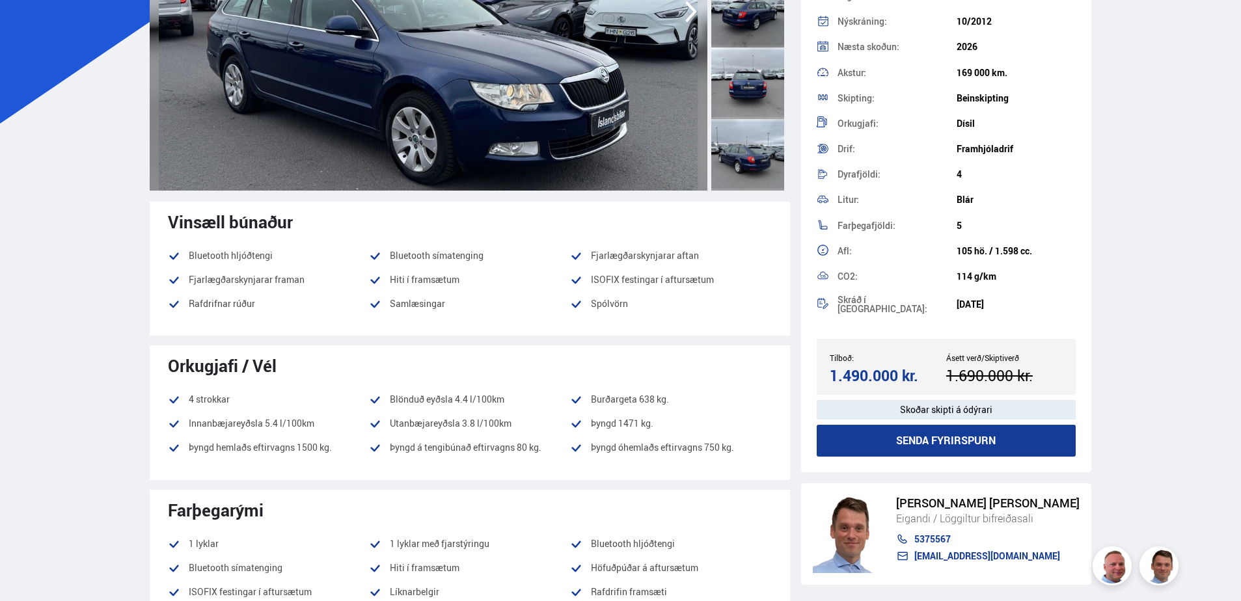
drag, startPoint x: 1020, startPoint y: 77, endPoint x: 944, endPoint y: 76, distance: 76.1
click at [944, 76] on div "Akstur: 169 000 km." at bounding box center [947, 72] width 260 height 25
drag, startPoint x: 944, startPoint y: 76, endPoint x: 988, endPoint y: 72, distance: 44.5
copy div "169 000 km."
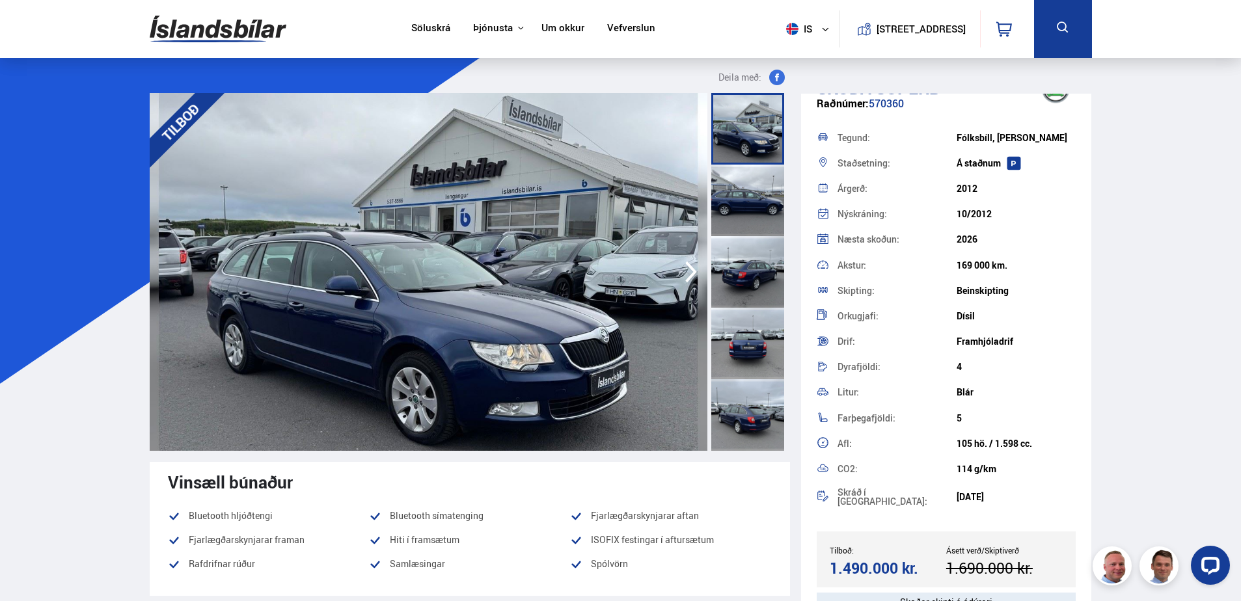
scroll to position [0, 0]
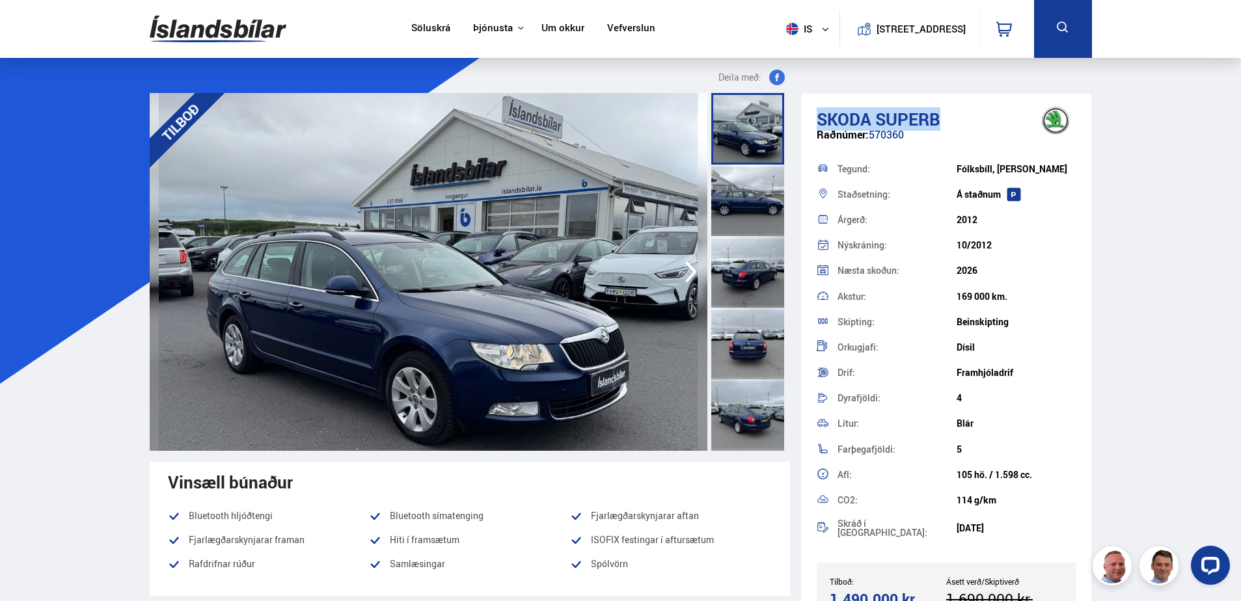
drag, startPoint x: 952, startPoint y: 116, endPoint x: 820, endPoint y: 121, distance: 132.2
click at [820, 121] on h1 "Skoda Superb" at bounding box center [947, 119] width 260 height 20
drag, startPoint x: 820, startPoint y: 121, endPoint x: 827, endPoint y: 123, distance: 7.4
copy h1 "Skoda Superb"
